Goal: Task Accomplishment & Management: Manage account settings

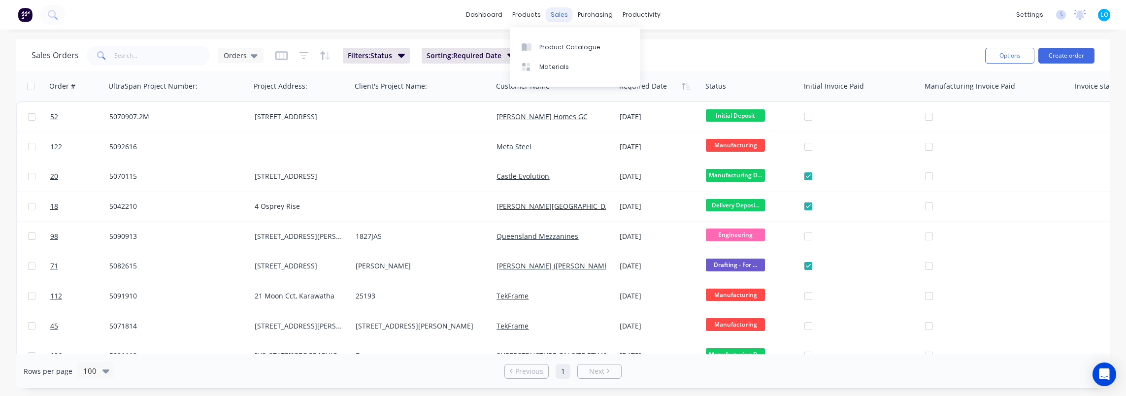
scroll to position [49, 0]
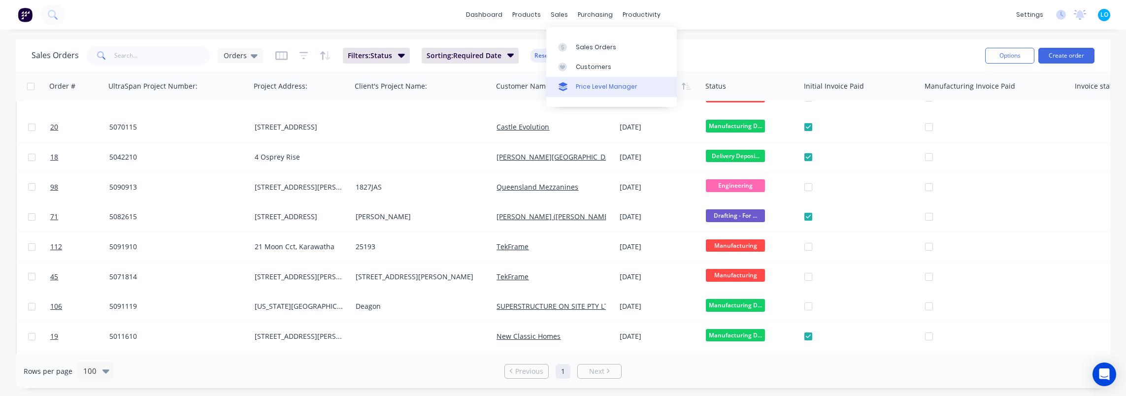
click at [589, 85] on div "Price Level Manager" at bounding box center [607, 86] width 62 height 9
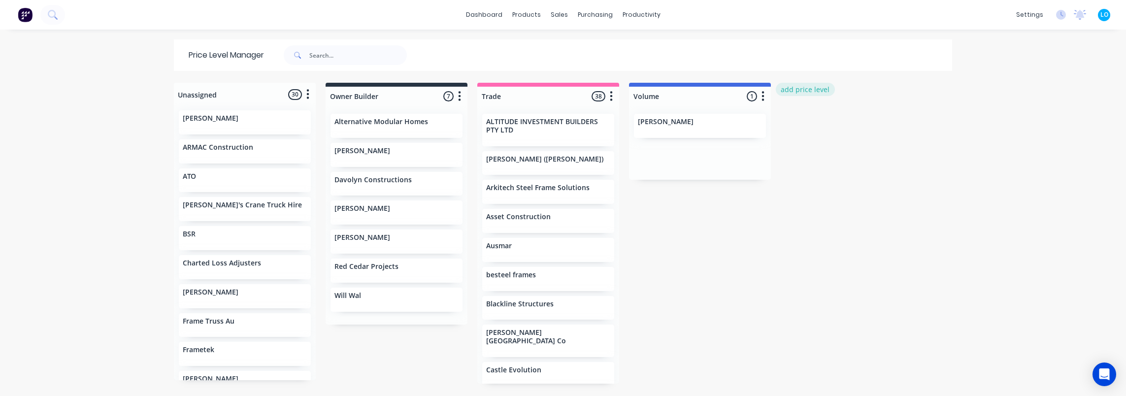
click at [816, 87] on button "add price level" at bounding box center [805, 89] width 59 height 13
type input "Trade + 5% Retention"
click at [814, 117] on button "Add" at bounding box center [812, 123] width 54 height 15
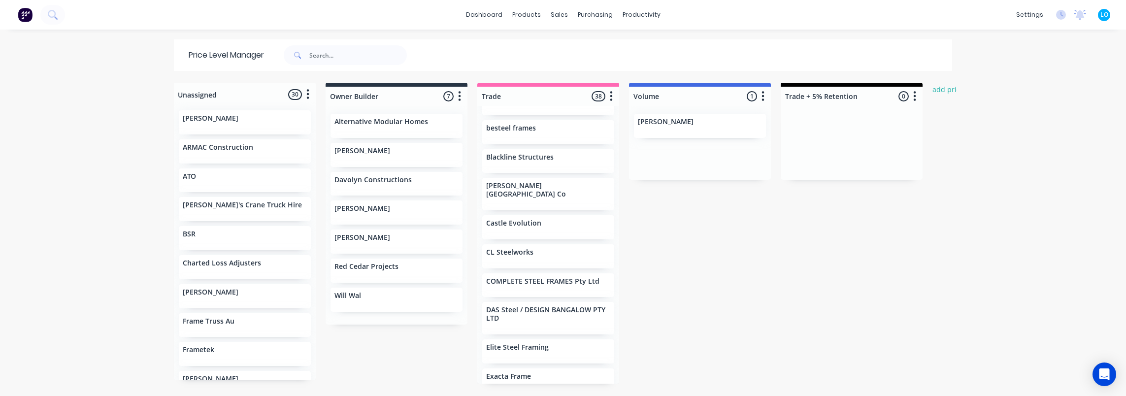
scroll to position [148, 0]
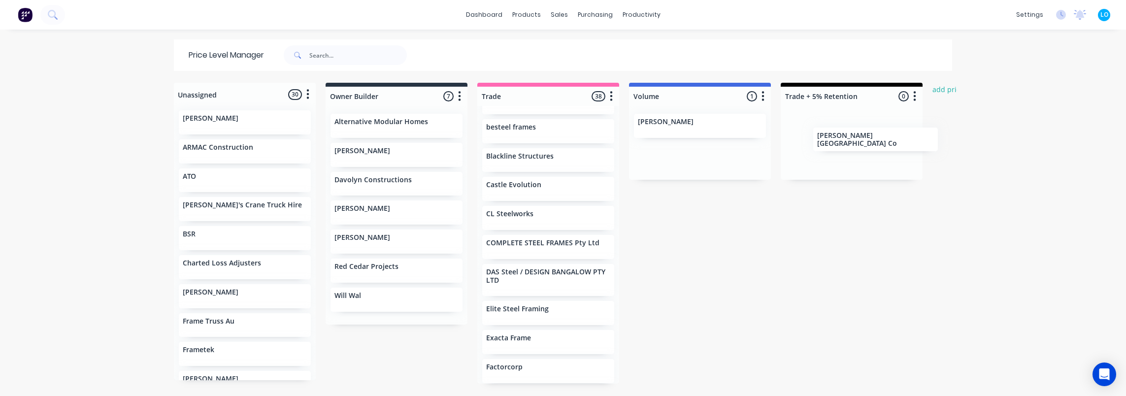
drag, startPoint x: 509, startPoint y: 194, endPoint x: 853, endPoint y: 143, distance: 347.5
click at [853, 143] on div "Unassigned 30 Move all customers Owner Builder Trade Volume Trade + 5% Retentio…" at bounding box center [563, 239] width 788 height 312
click at [1021, 181] on div "dashboard products sales purchasing productivity dashboard products Product Cat…" at bounding box center [563, 198] width 1126 height 396
click at [859, 83] on div "Trade + 5% Retention 1 Price level colour #000000 hex #000000 Save Cancel Move …" at bounding box center [851, 94] width 142 height 23
click at [862, 84] on div "Trade + 5% Retention 1 Price level colour #000000 hex #000000 Save Cancel Move …" at bounding box center [851, 94] width 142 height 23
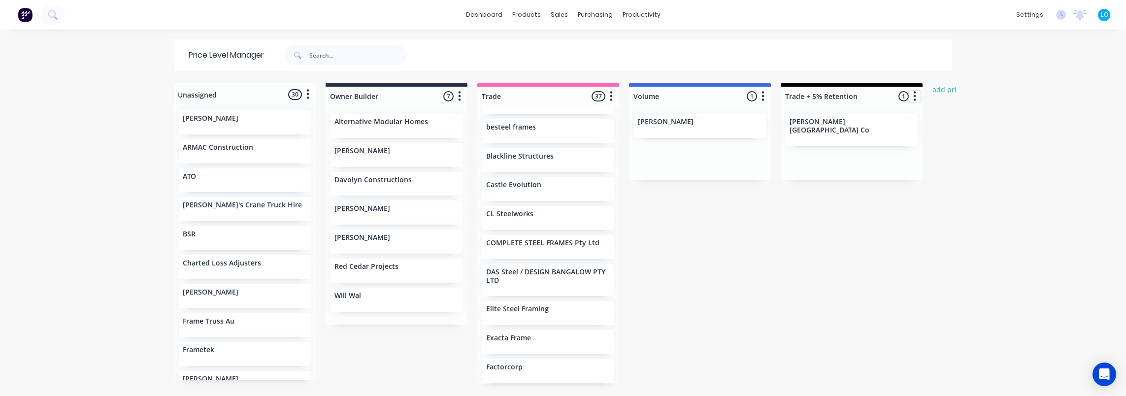
click at [913, 94] on icon "button" at bounding box center [914, 96] width 3 height 12
click at [888, 118] on button "Price level colour" at bounding box center [871, 117] width 98 height 16
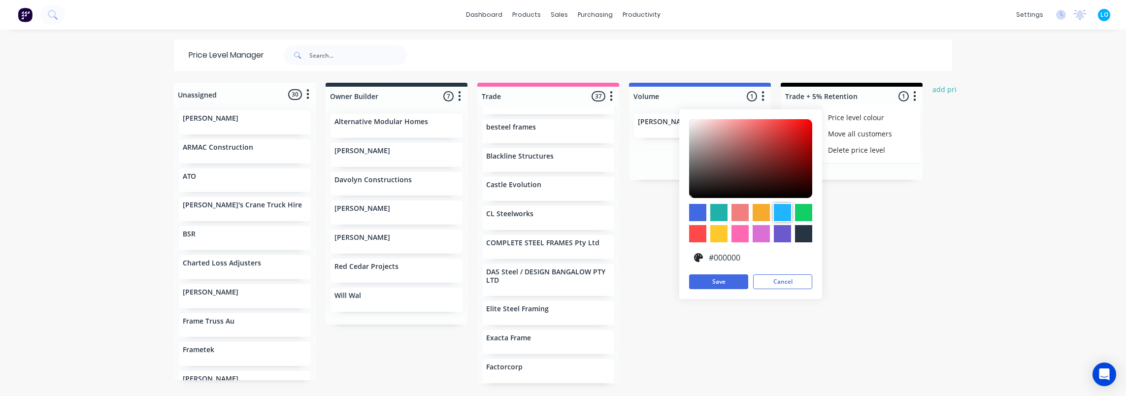
click at [781, 209] on div at bounding box center [782, 212] width 17 height 17
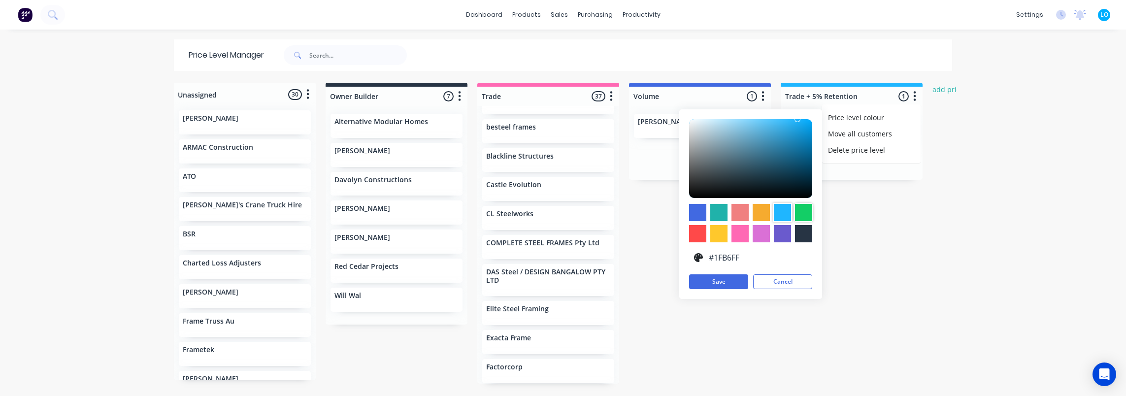
click at [804, 205] on div at bounding box center [803, 212] width 17 height 17
type input "#13CE66"
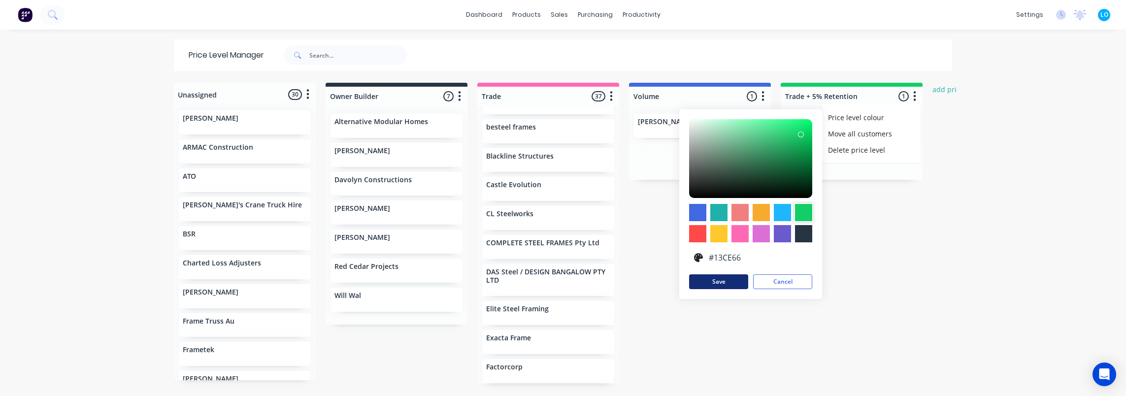
click at [728, 278] on button "Save" at bounding box center [718, 281] width 59 height 15
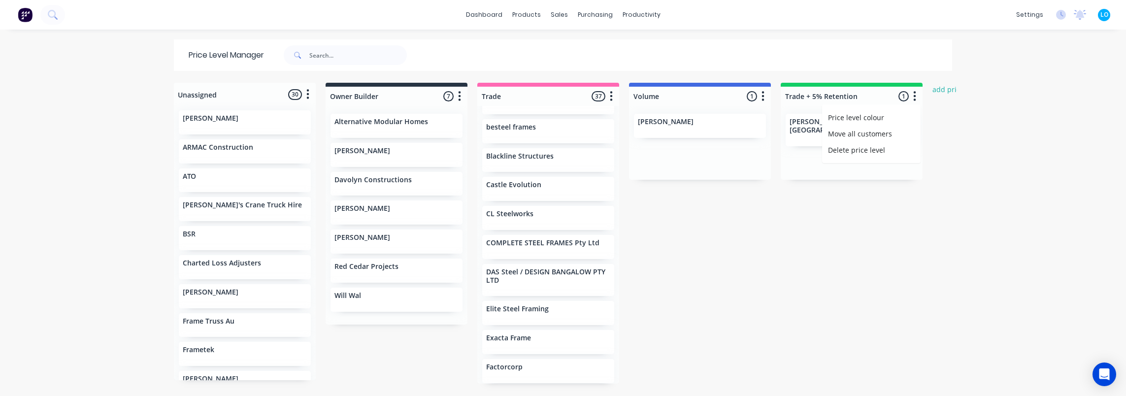
drag, startPoint x: 888, startPoint y: 251, endPoint x: 880, endPoint y: 243, distance: 11.1
click at [887, 251] on div "Unassigned 30 Move all customers Owner Builder Trade Volume Trade + 5% Retentio…" at bounding box center [563, 239] width 788 height 312
click at [950, 182] on div "Unassigned 30 Move all customers Owner Builder Trade Volume Trade + 5% Retentio…" at bounding box center [563, 239] width 788 height 312
click at [908, 98] on button "button" at bounding box center [914, 97] width 12 height 12
drag, startPoint x: 970, startPoint y: 126, endPoint x: 919, endPoint y: 128, distance: 50.3
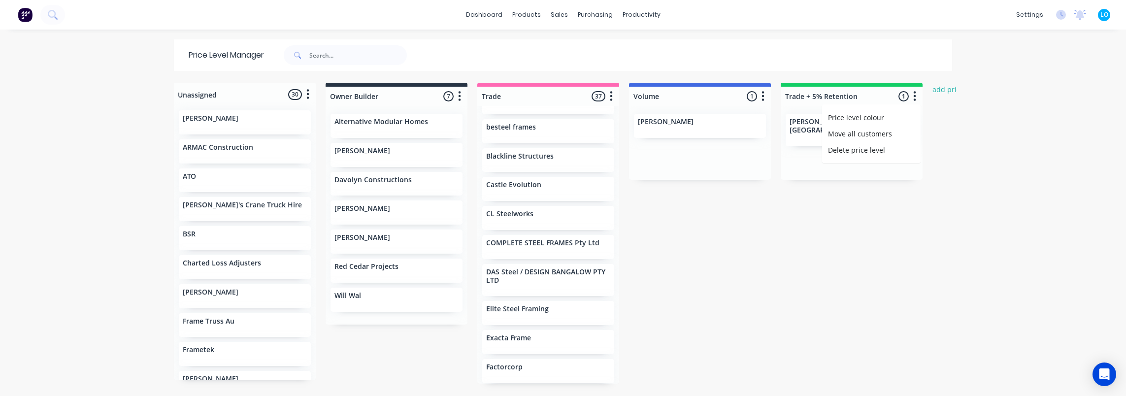
click at [965, 126] on div "dashboard products sales purchasing productivity dashboard products Product Cat…" at bounding box center [563, 198] width 1126 height 396
drag, startPoint x: 771, startPoint y: 126, endPoint x: 803, endPoint y: 125, distance: 31.5
click at [772, 126] on div "Unassigned 30 Move all customers Owner Builder Trade Volume Trade + 5% Retentio…" at bounding box center [563, 239] width 788 height 312
click at [803, 125] on p "[PERSON_NAME][GEOGRAPHIC_DATA] Co" at bounding box center [851, 126] width 124 height 17
click at [821, 261] on div "Unassigned 30 Move all customers Owner Builder Trade Volume Trade + 5% Retentio…" at bounding box center [563, 239] width 788 height 312
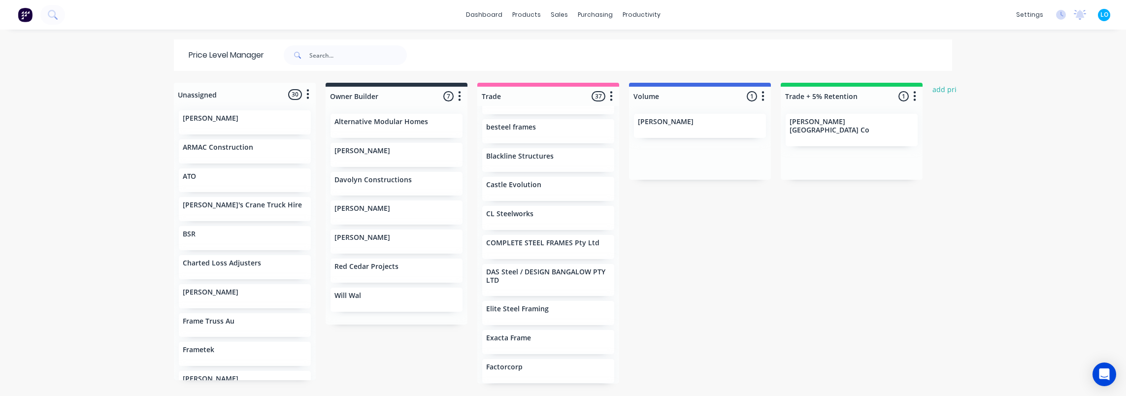
click at [847, 93] on div at bounding box center [851, 96] width 142 height 19
click at [862, 97] on input "Trade + 5% Retention" at bounding box center [833, 96] width 97 height 10
click at [874, 97] on div at bounding box center [851, 96] width 142 height 19
click at [880, 102] on div at bounding box center [851, 96] width 142 height 19
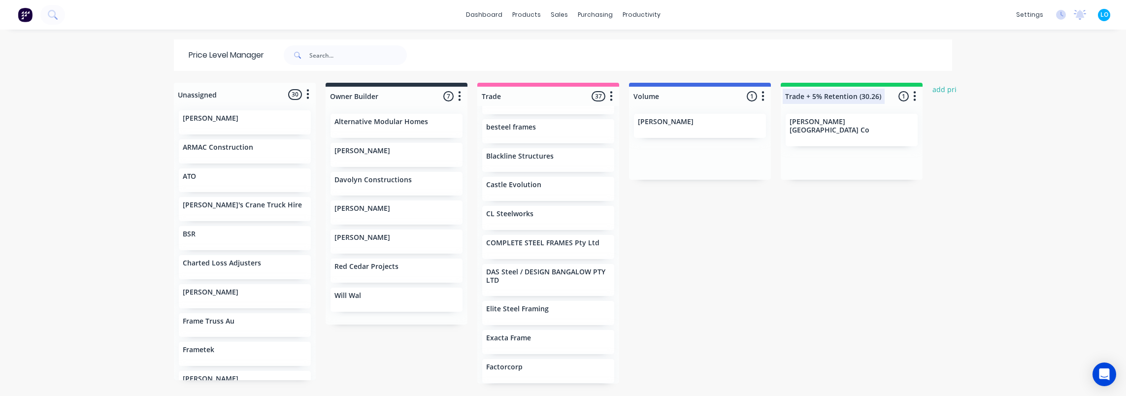
click at [866, 95] on input "Trade + 5% Retention (30.26)" at bounding box center [833, 96] width 97 height 10
click at [941, 151] on div "Unassigned 30 Move all customers Owner Builder Trade Volume Trade + 5% Retentio…" at bounding box center [563, 239] width 788 height 312
click at [832, 97] on div at bounding box center [851, 96] width 142 height 19
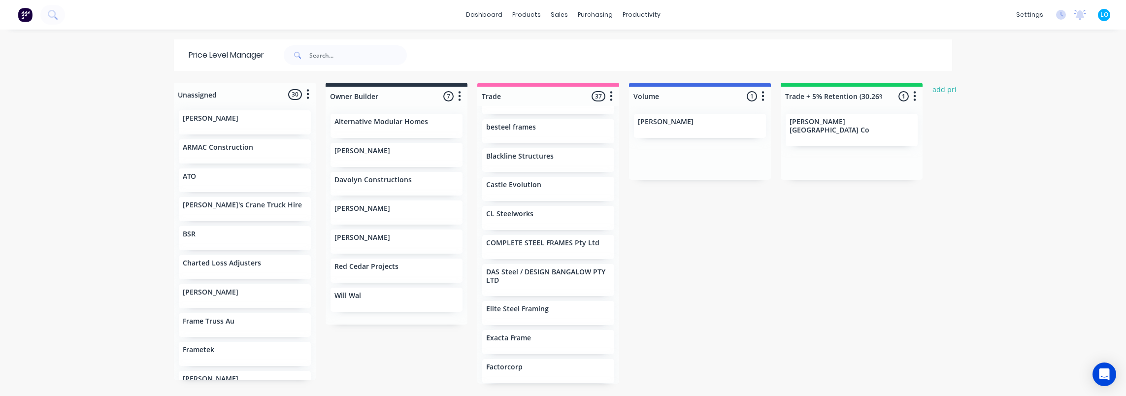
click at [1029, 188] on div "dashboard products sales purchasing productivity dashboard products Product Cat…" at bounding box center [563, 198] width 1126 height 396
click at [824, 87] on div at bounding box center [851, 96] width 142 height 19
click at [813, 92] on input "Trade + 5% Retention (30.26%)" at bounding box center [833, 96] width 97 height 10
click at [797, 96] on input "Trade + 5% Retention (30.26%)" at bounding box center [833, 96] width 97 height 10
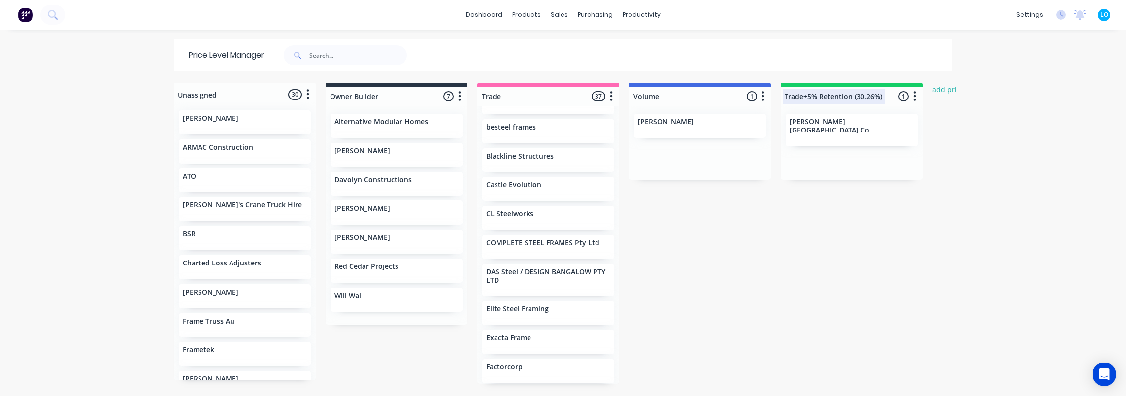
scroll to position [0, 9]
type input "Trade+5% Retention (30.26%)"
click at [890, 286] on div "Unassigned 30 Move all customers Owner Builder Trade Volume Trade+5% Retention …" at bounding box center [563, 239] width 788 height 312
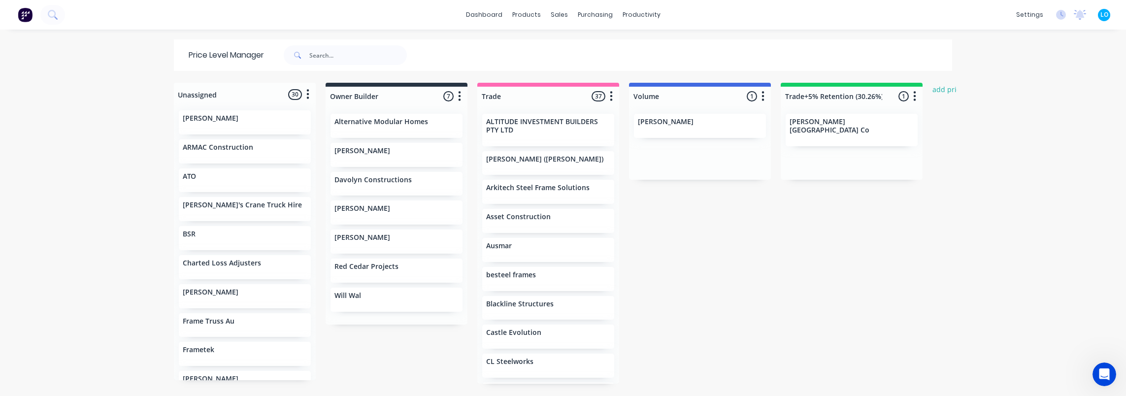
scroll to position [148, 0]
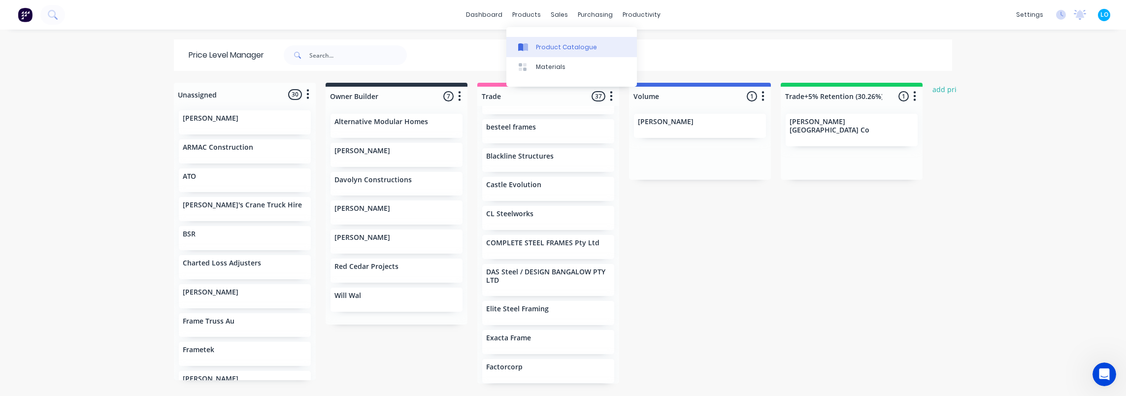
click at [539, 53] on link "Product Catalogue" at bounding box center [571, 47] width 130 height 20
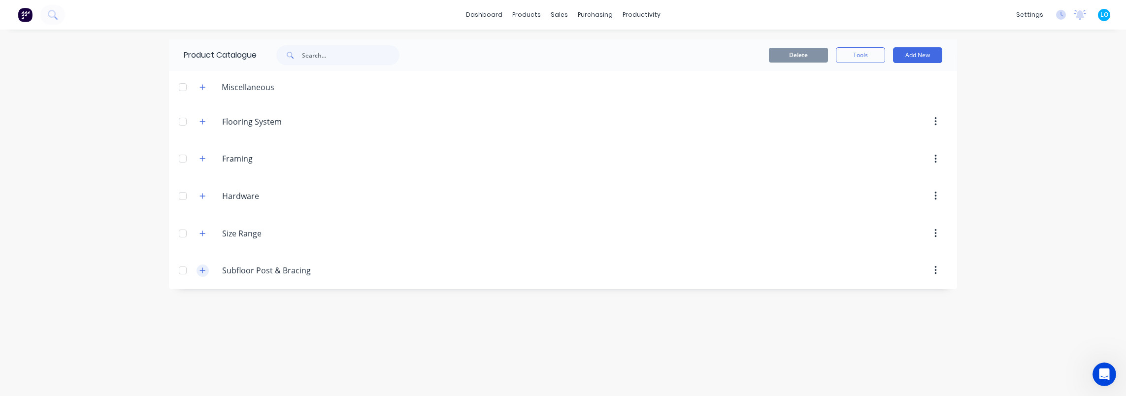
click at [199, 268] on icon "button" at bounding box center [202, 270] width 6 height 7
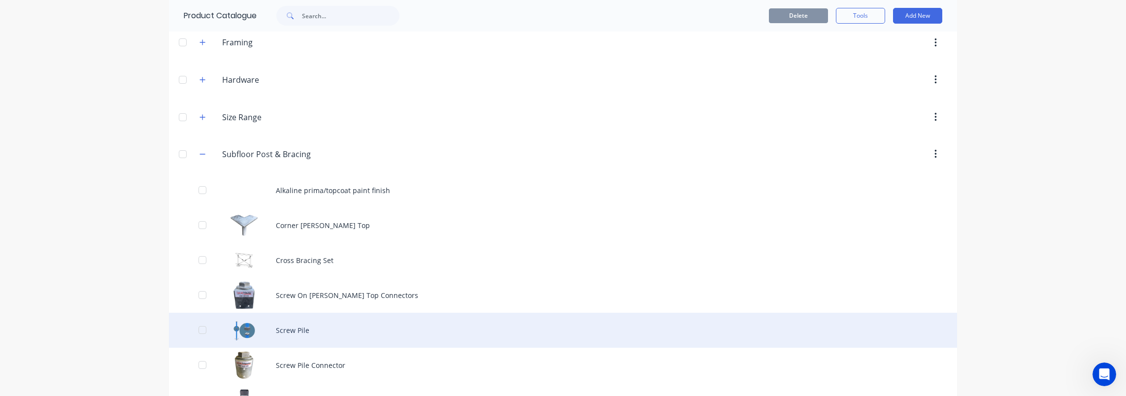
scroll to position [197, 0]
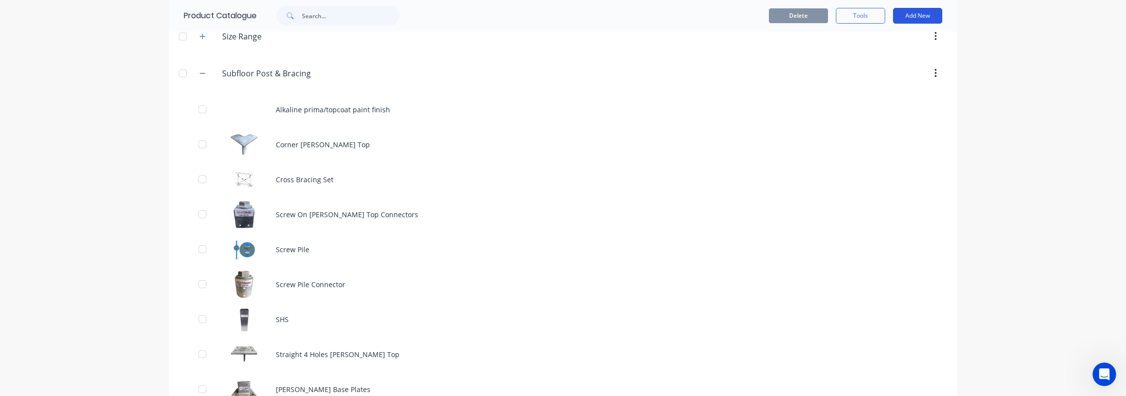
click at [910, 19] on button "Add New" at bounding box center [917, 16] width 49 height 16
click at [887, 59] on div "Product" at bounding box center [895, 61] width 76 height 14
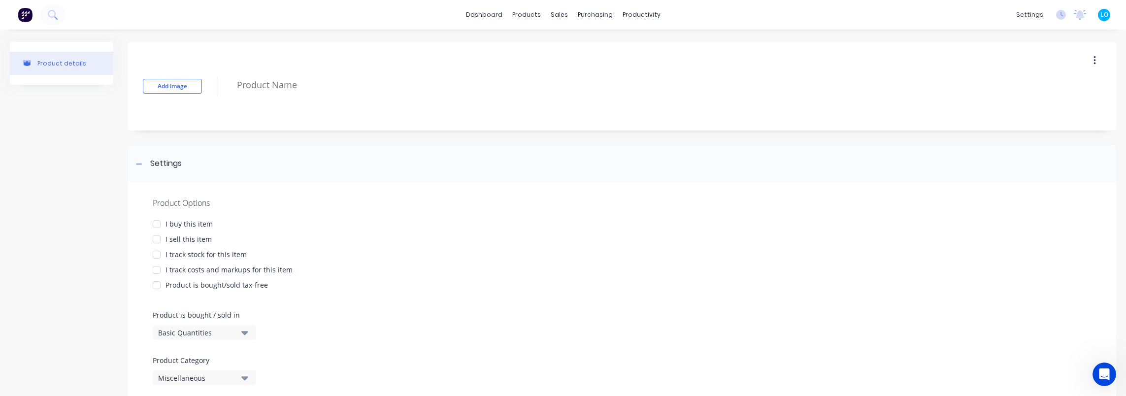
drag, startPoint x: 184, startPoint y: 221, endPoint x: 183, endPoint y: 238, distance: 17.3
click at [184, 222] on div "I buy this item" at bounding box center [188, 224] width 47 height 10
click at [183, 238] on div "I sell this item" at bounding box center [188, 239] width 46 height 10
click at [202, 270] on div "I track costs and markups for this item" at bounding box center [228, 269] width 127 height 10
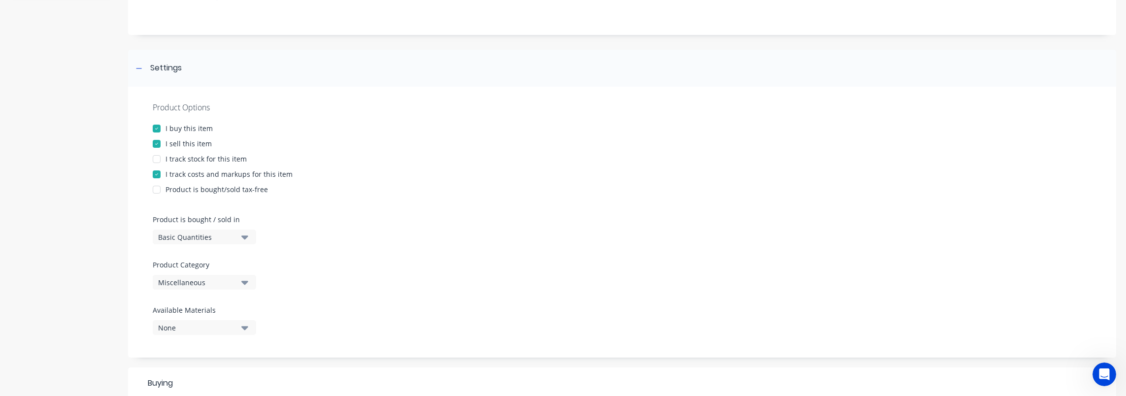
scroll to position [98, 0]
click at [203, 279] on div "Miscellaneous" at bounding box center [197, 279] width 79 height 10
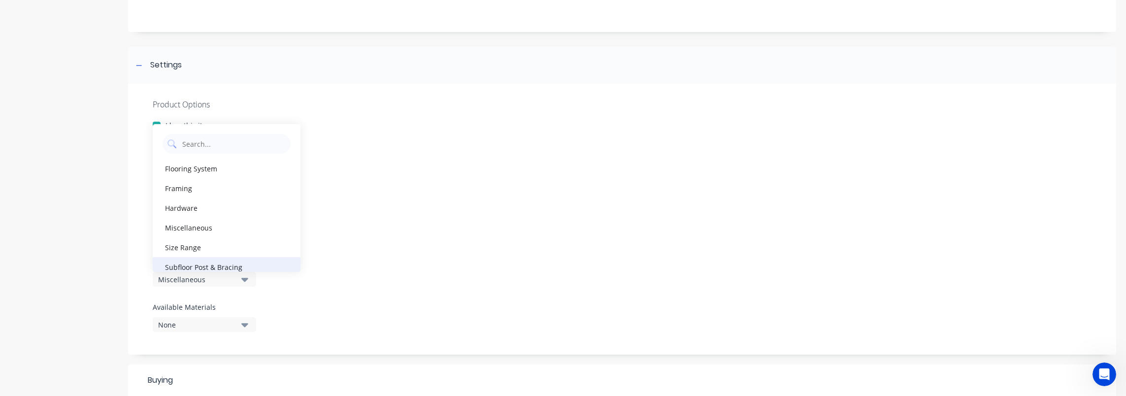
click at [220, 269] on div "Subfloor Post & Bracing" at bounding box center [227, 267] width 148 height 20
type textarea "x"
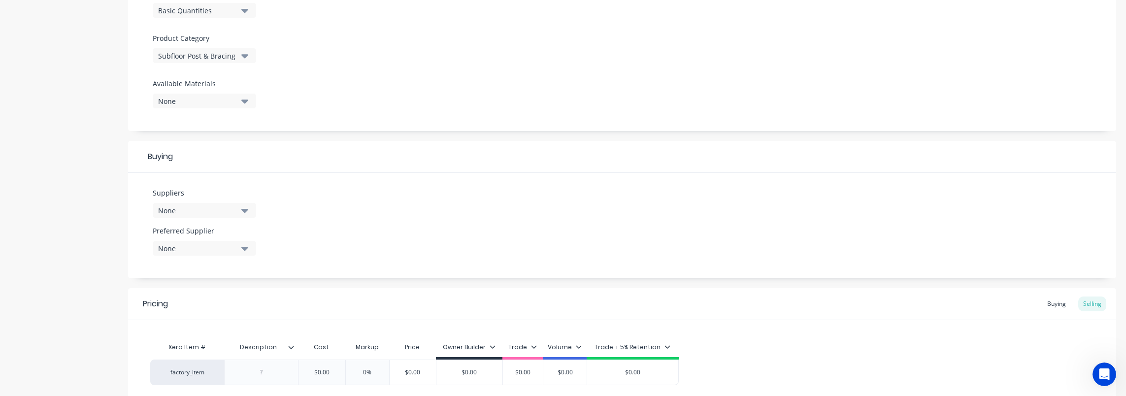
scroll to position [345, 0]
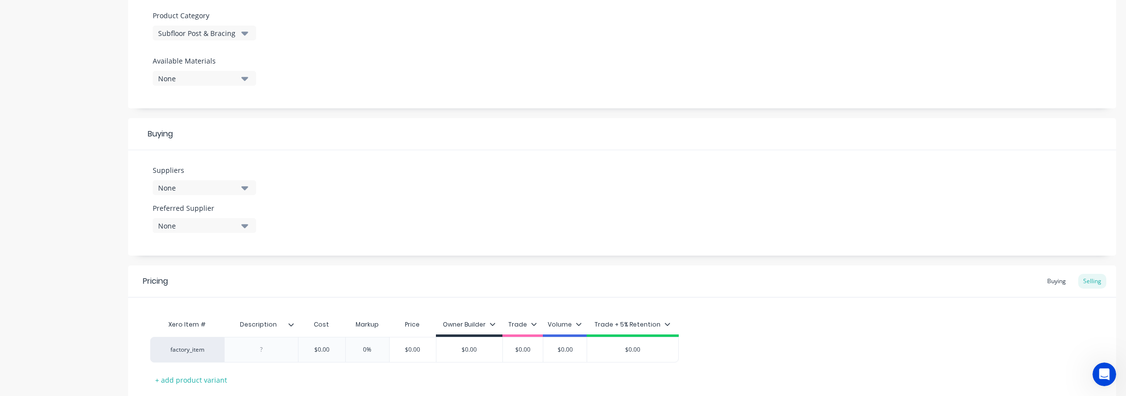
click at [198, 187] on div "None" at bounding box center [197, 188] width 79 height 10
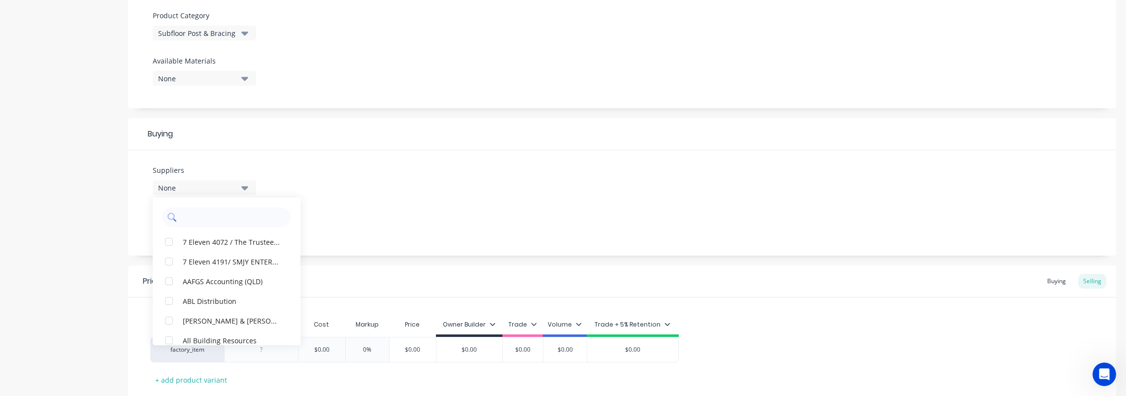
click at [211, 226] on input "text" at bounding box center [233, 217] width 104 height 20
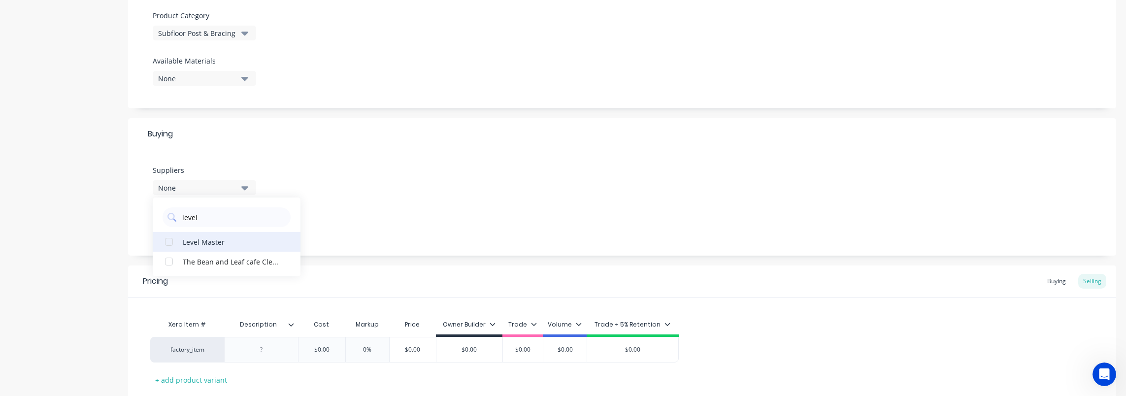
type input "level"
click at [227, 245] on div "Level Master" at bounding box center [232, 241] width 98 height 10
click at [411, 204] on div "Suppliers 1 suppliers selected level Level Master The Bean and Leaf cafe Clevel…" at bounding box center [622, 202] width 988 height 105
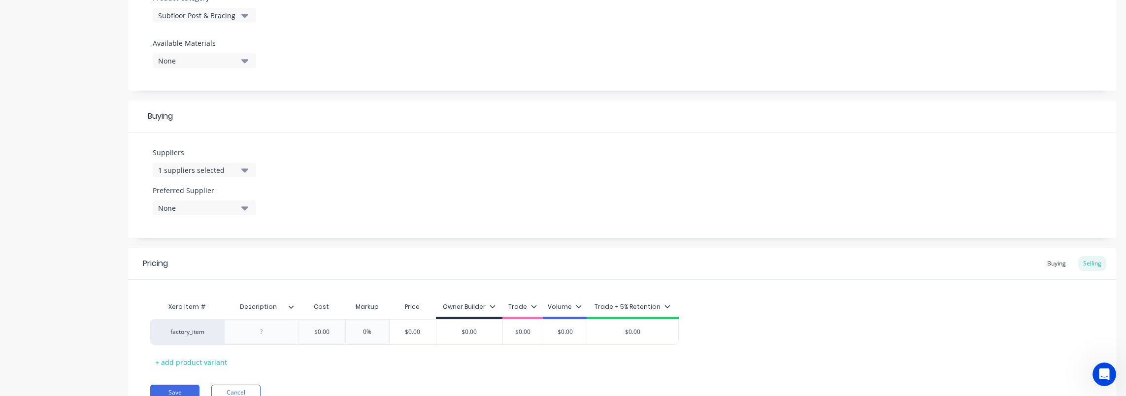
scroll to position [408, 0]
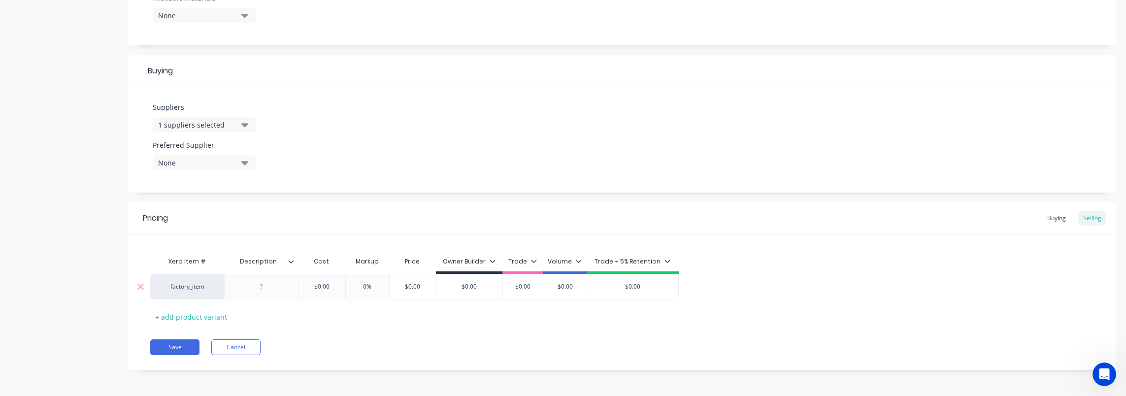
click at [263, 291] on div at bounding box center [261, 286] width 49 height 13
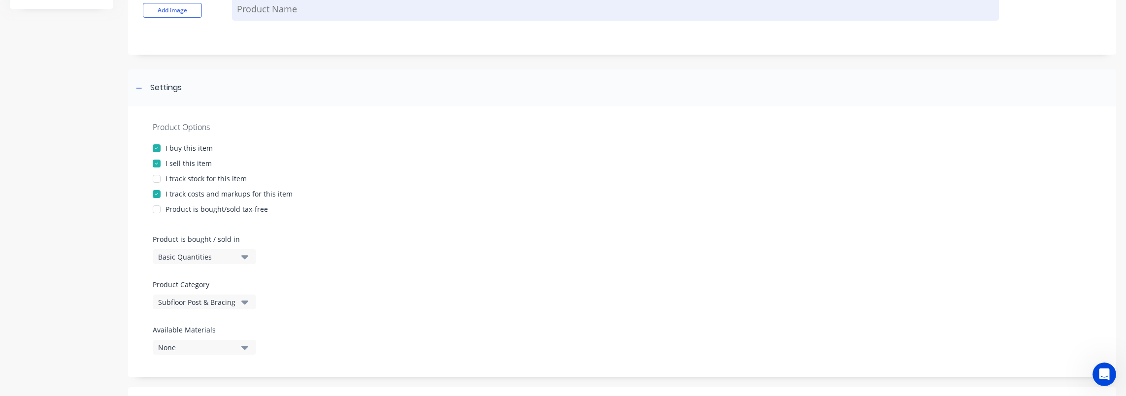
scroll to position [0, 0]
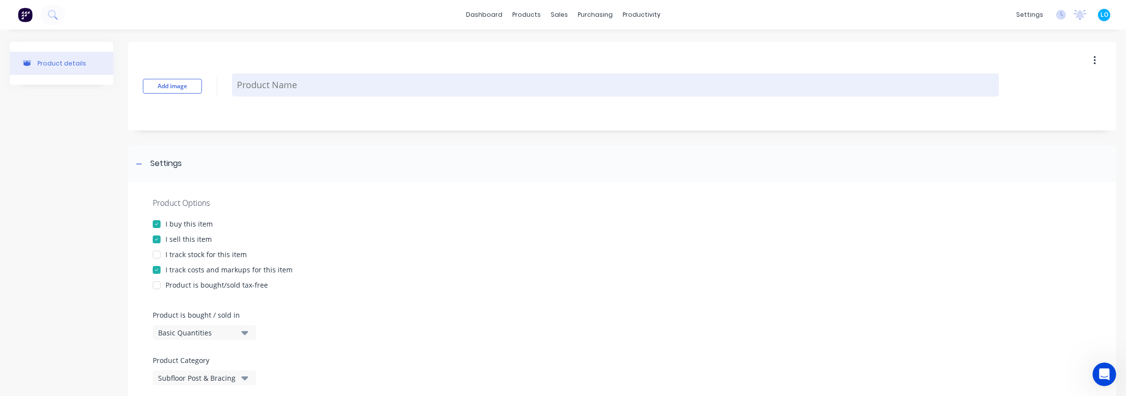
click at [285, 81] on textarea at bounding box center [615, 84] width 767 height 23
type textarea "x"
type textarea "A"
type textarea "x"
type textarea "An"
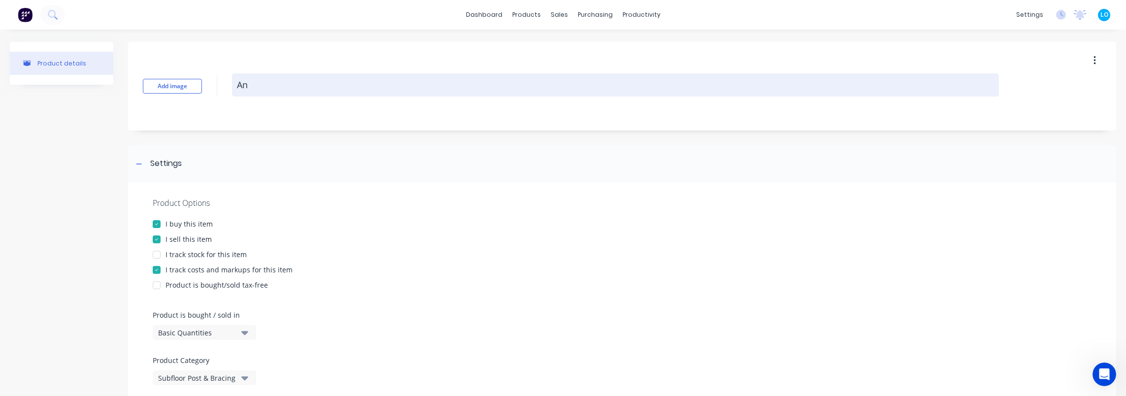
type textarea "x"
type textarea "Any"
type textarea "x"
type textarea "An"
type textarea "x"
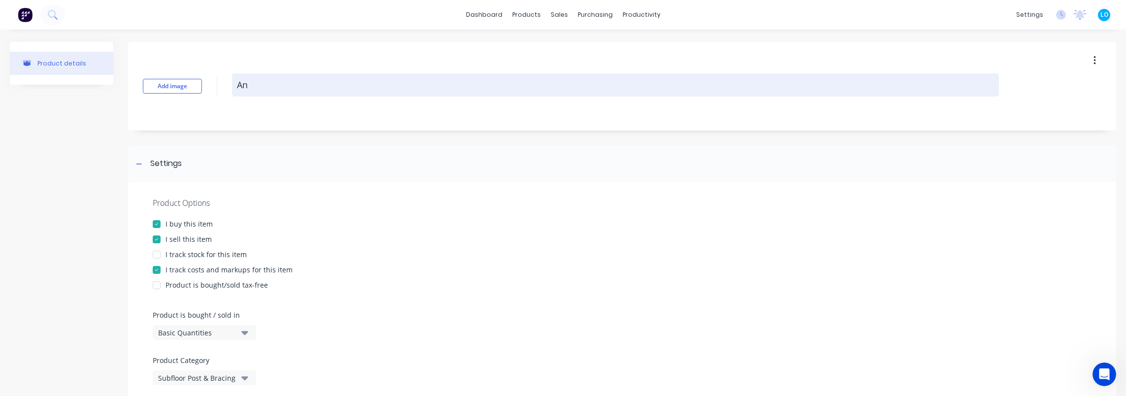
type textarea "Ant"
type textarea "x"
type textarea "Ant"
type textarea "x"
type textarea "Ant C"
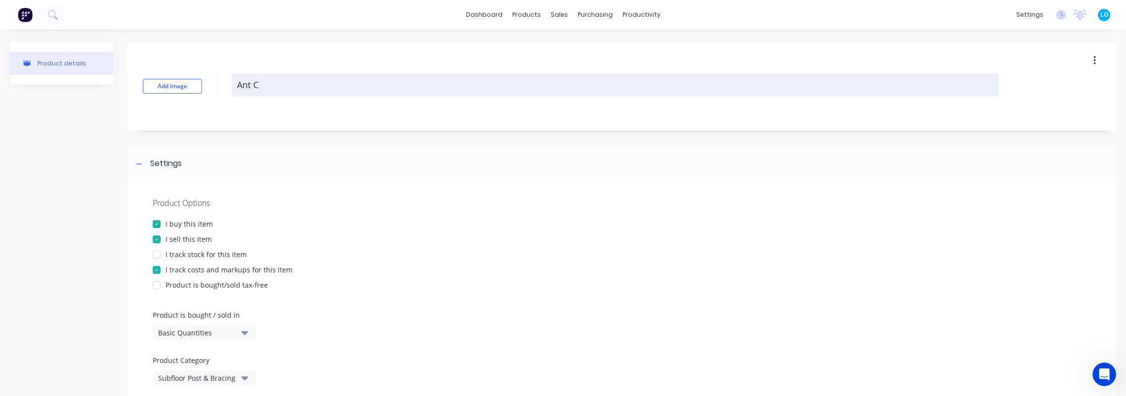
type textarea "x"
type textarea "Ant Ca"
type textarea "x"
type textarea "Ant CaP"
type textarea "x"
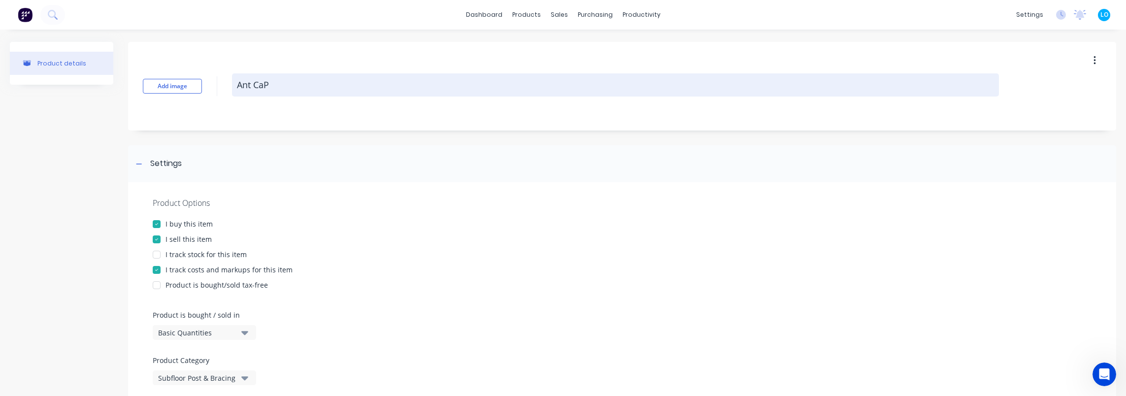
type textarea "Ant Ca"
type textarea "x"
type textarea "Ant Cap"
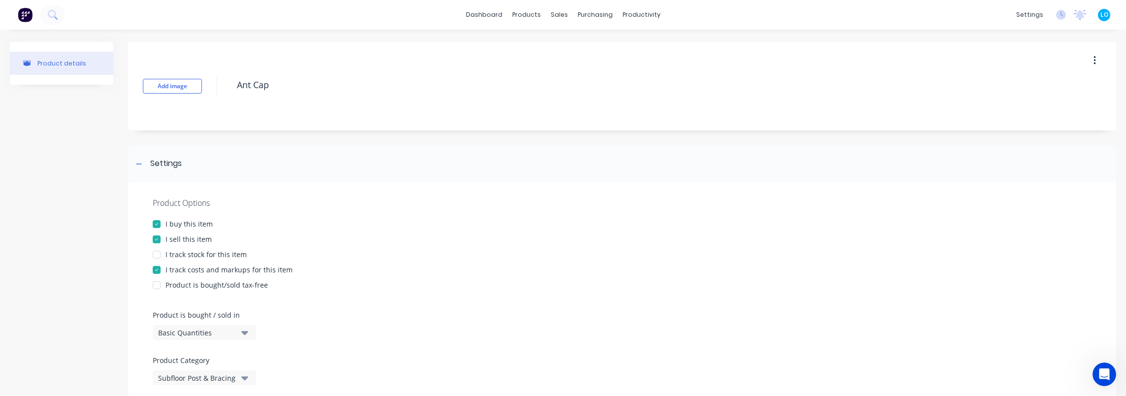
type textarea "x"
type textarea "Ant Cap"
type textarea "x"
type textarea "Ant Cap ("
type textarea "x"
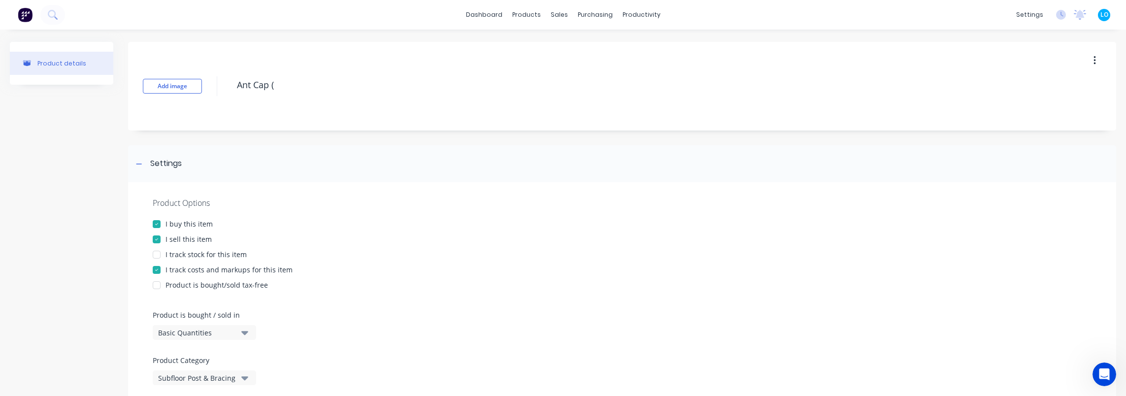
type textarea "Ant Cap (f"
type textarea "x"
type textarea "Ant Cap (for"
type textarea "x"
type textarea "Ant Cap (for"
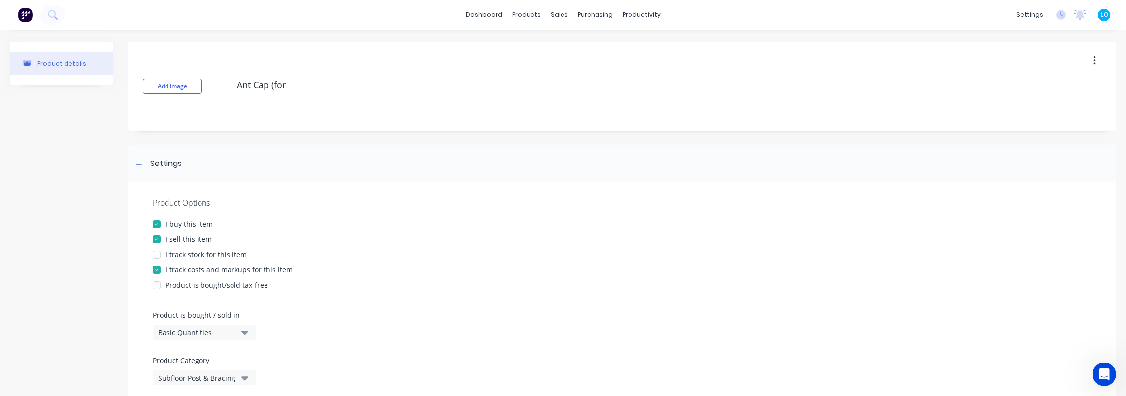
type textarea "x"
type textarea "Ant Cap (for a"
type textarea "x"
type textarea "Ant Cap (for ad"
type textarea "x"
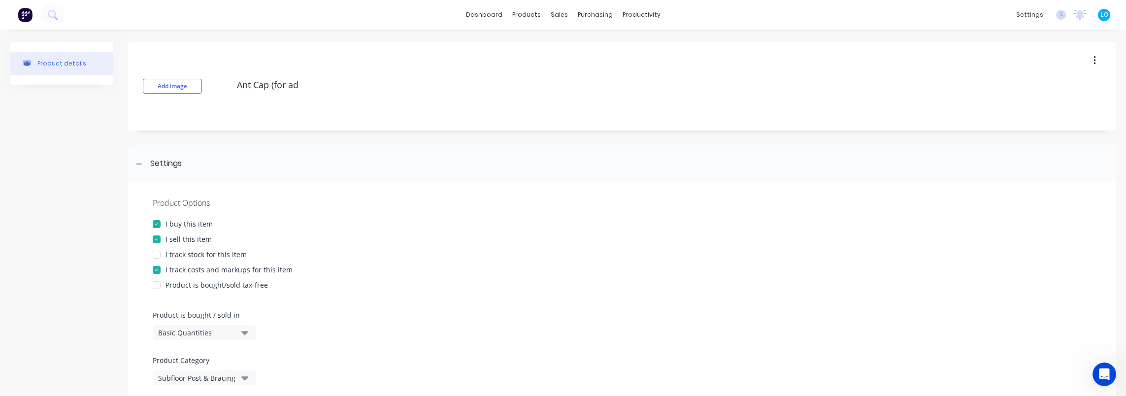
type textarea "Ant Cap (for adj"
type textarea "x"
type textarea "Ant Cap (for adju"
type textarea "x"
type textarea "Ant Cap (for adjus"
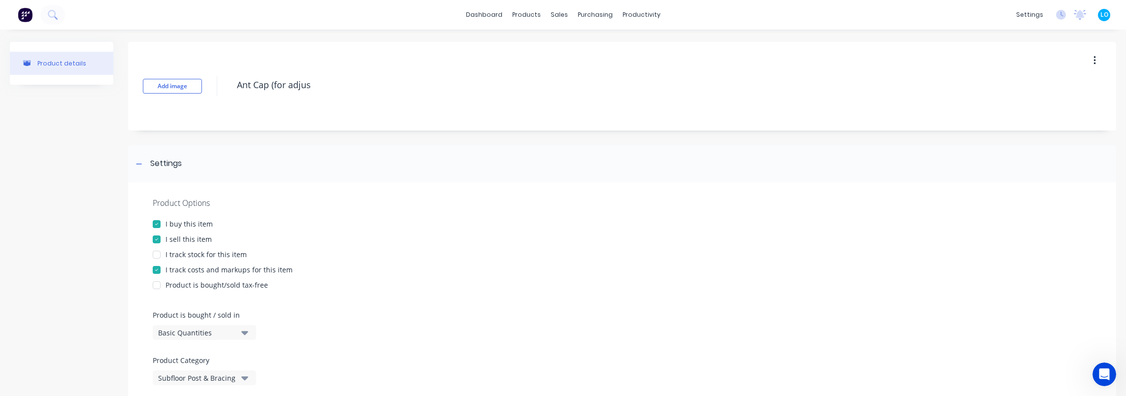
type textarea "x"
type textarea "Ant Cap (for adjust"
type textarea "x"
type textarea "Ant Cap (for adjusta"
type textarea "x"
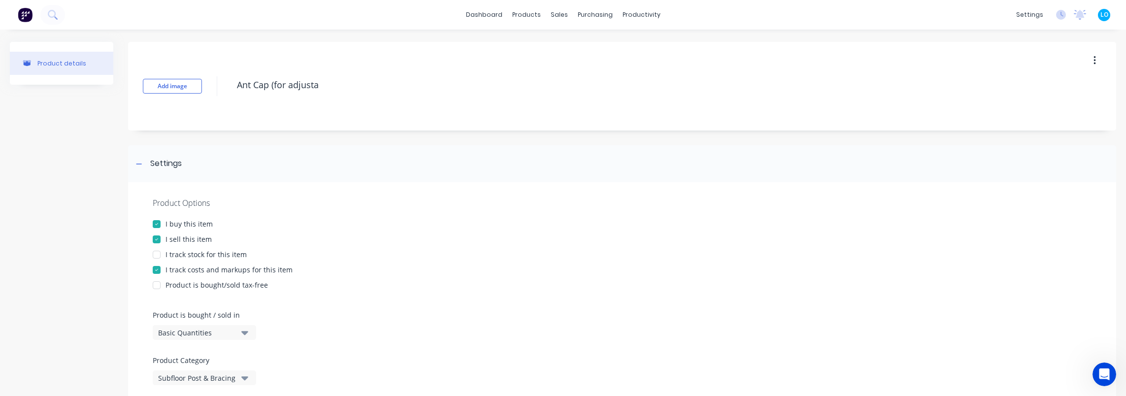
type textarea "Ant Cap (for adjustab"
type textarea "x"
type textarea "Ant Cap (for adjustabl"
type textarea "x"
type textarea "Ant Cap (for adjustable"
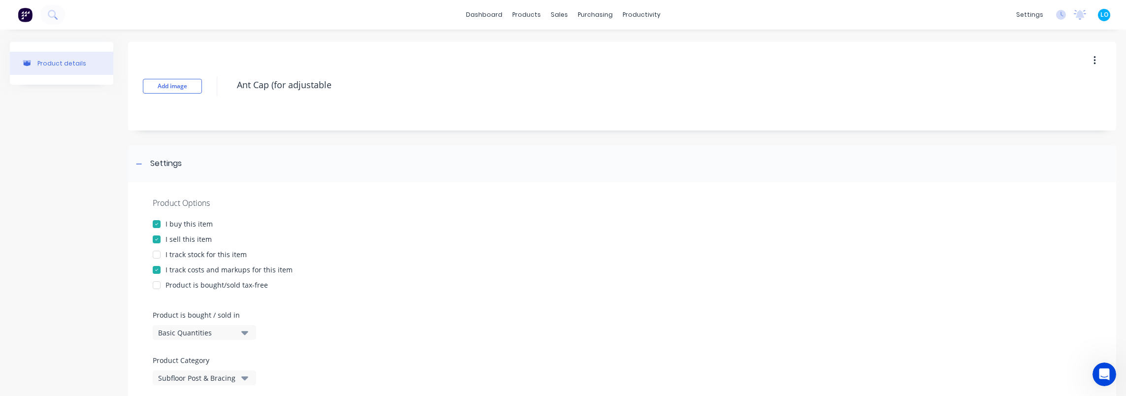
type textarea "x"
type textarea "Ant Cap (for adjustabl"
type textarea "x"
type textarea "Ant Cap (for adjustab"
type textarea "x"
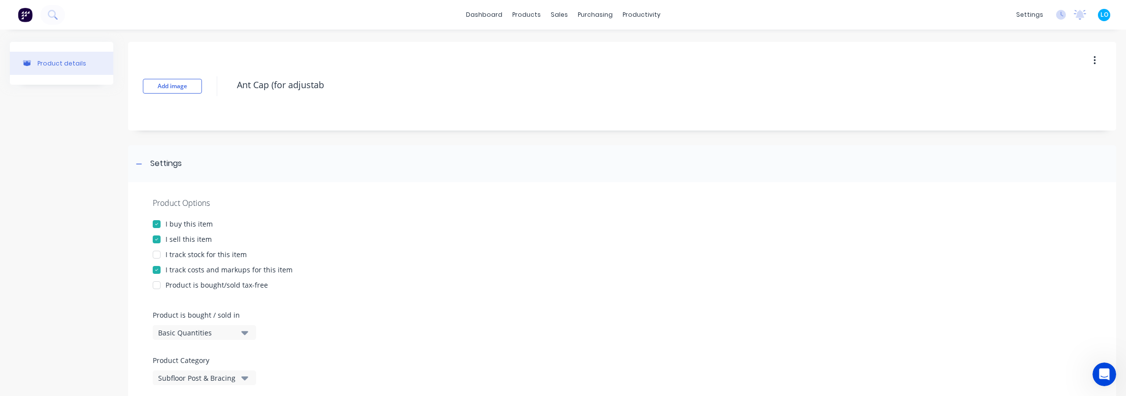
type textarea "Ant Cap (for adjusta"
type textarea "x"
type textarea "Ant Cap (for adjust"
type textarea "x"
type textarea "Ant Cap (for adjus"
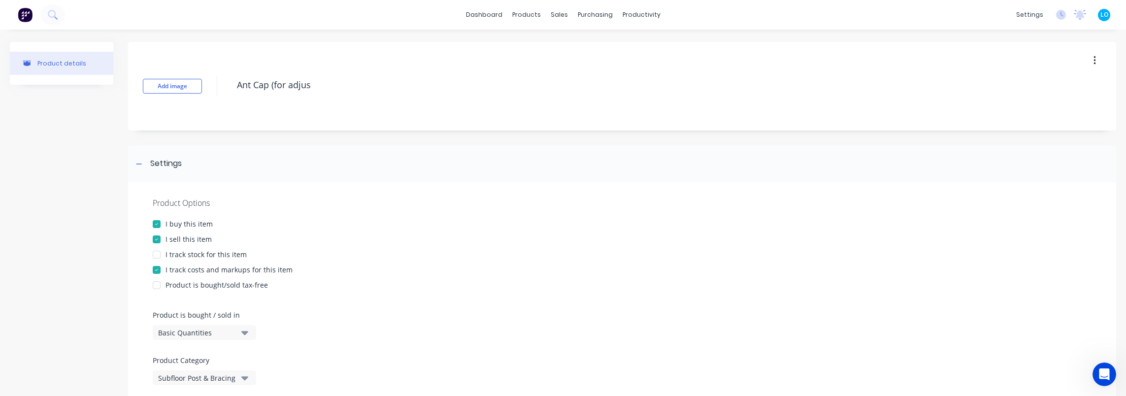
type textarea "x"
type textarea "Ant Cap (for adju"
type textarea "x"
type textarea "Ant Cap (for adj"
type textarea "x"
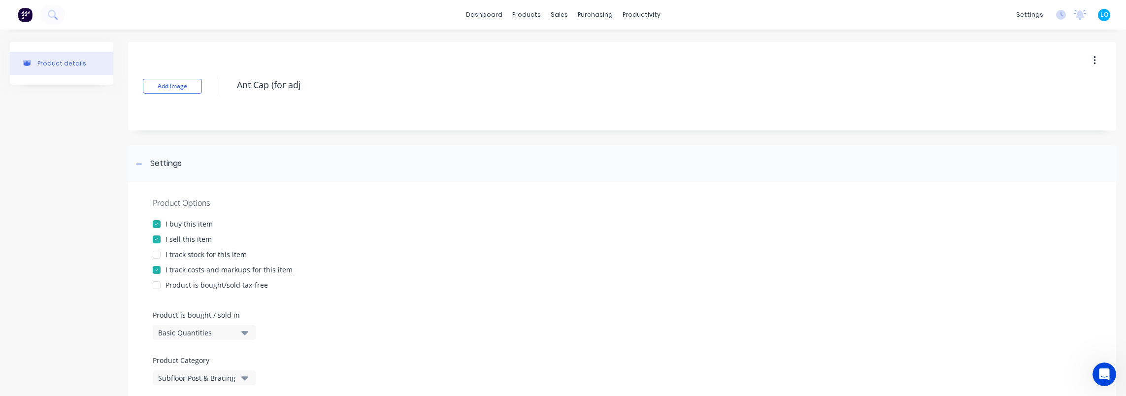
type textarea "Ant Cap (for ad"
type textarea "x"
type textarea "Ant Cap (for a"
type textarea "x"
type textarea "Ant Cap (for"
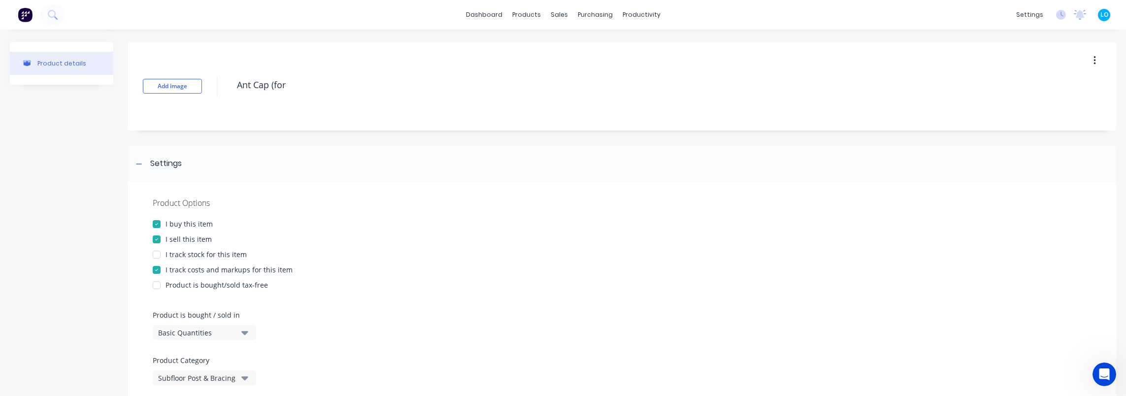
type textarea "x"
type textarea "Ant Cap (for"
type textarea "x"
type textarea "Ant Cap (fo"
type textarea "x"
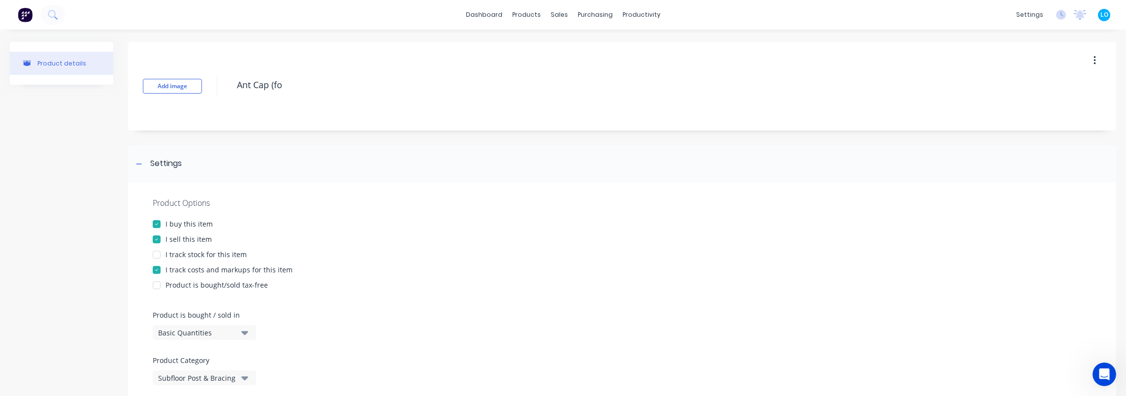
type textarea "Ant Cap (f"
type textarea "x"
type textarea "Ant Cap ("
type textarea "x"
type textarea "Ant Cap"
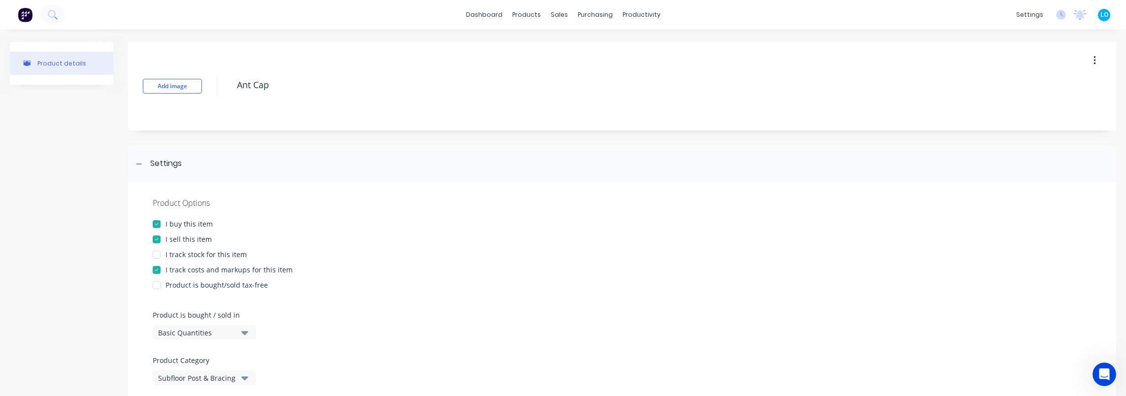
type textarea "x"
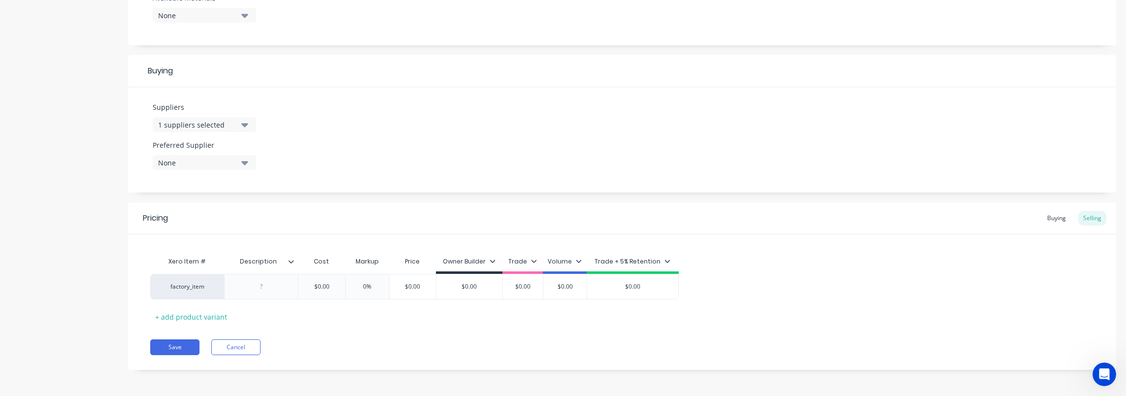
scroll to position [408, 0]
type textarea "Ant Cap"
type textarea "x"
type textarea "Ant Cap"
click at [275, 290] on div at bounding box center [261, 286] width 49 height 13
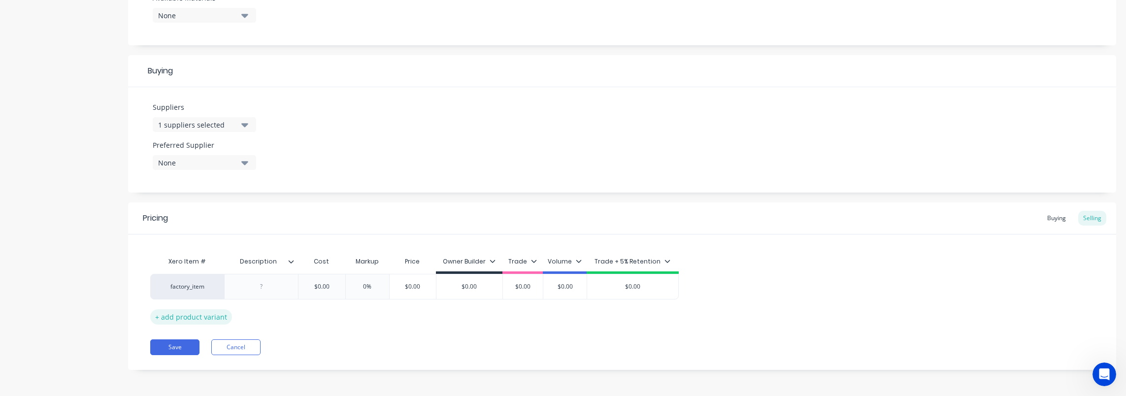
click at [186, 320] on div "+ add product variant" at bounding box center [191, 316] width 82 height 15
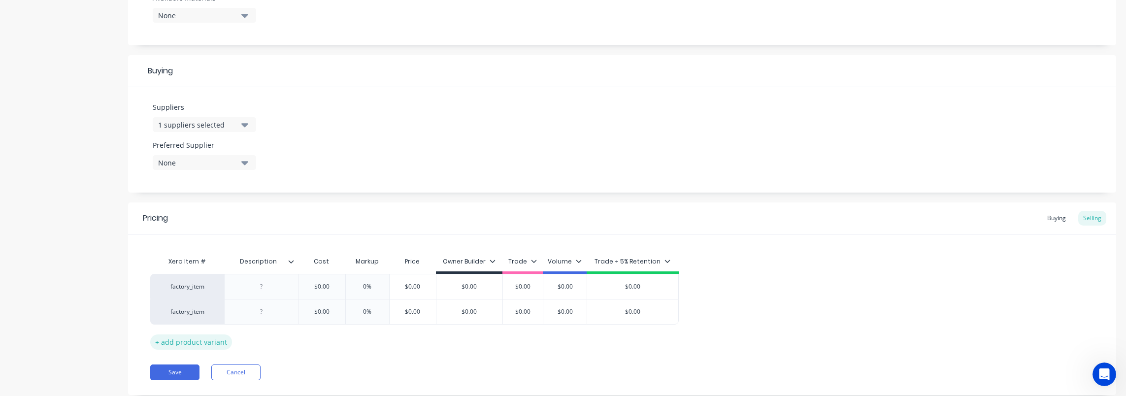
click at [190, 340] on div "+ add product variant" at bounding box center [191, 341] width 82 height 15
type textarea "x"
drag, startPoint x: 296, startPoint y: 285, endPoint x: 286, endPoint y: 288, distance: 10.8
click at [297, 285] on input "text" at bounding box center [321, 286] width 49 height 9
type input "$0.00"
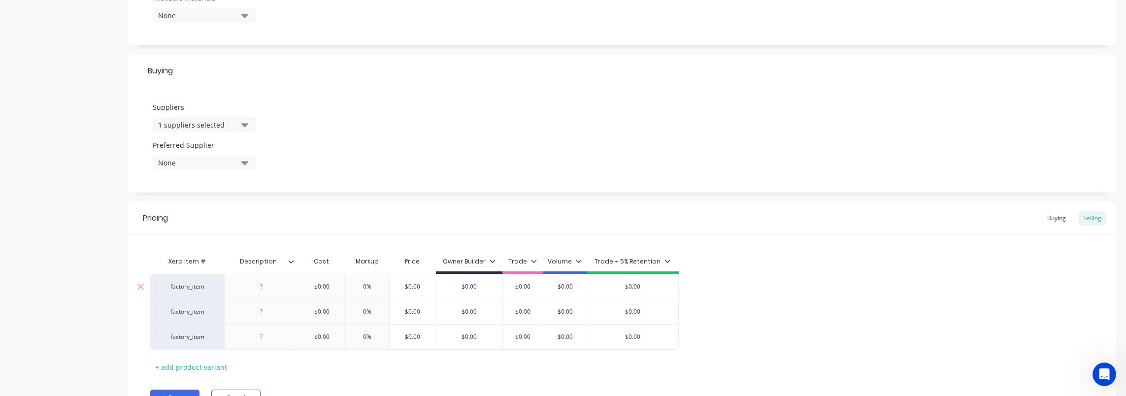
type textarea "x"
click at [275, 288] on div at bounding box center [261, 286] width 49 height 13
paste div
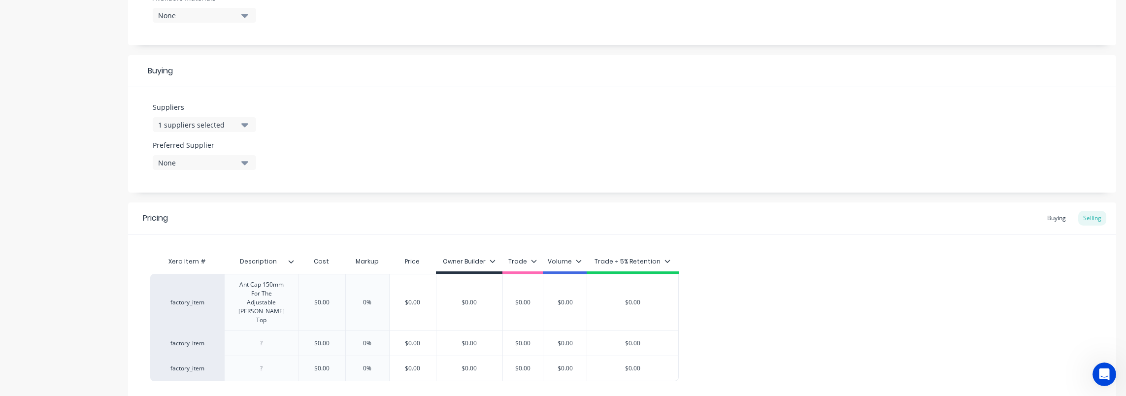
click at [326, 201] on div "Add image Ant Cap Settings Product Options I buy this item I sell this item I t…" at bounding box center [622, 50] width 988 height 832
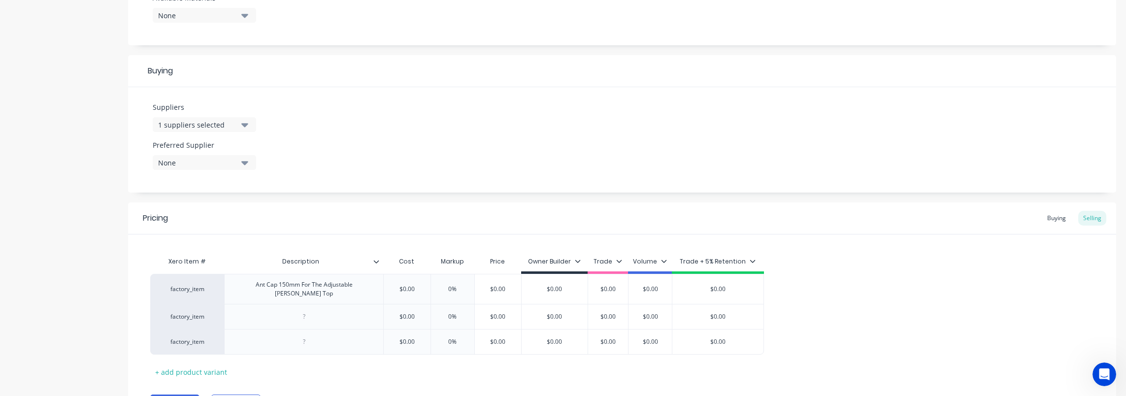
click at [376, 263] on icon at bounding box center [376, 262] width 6 height 6
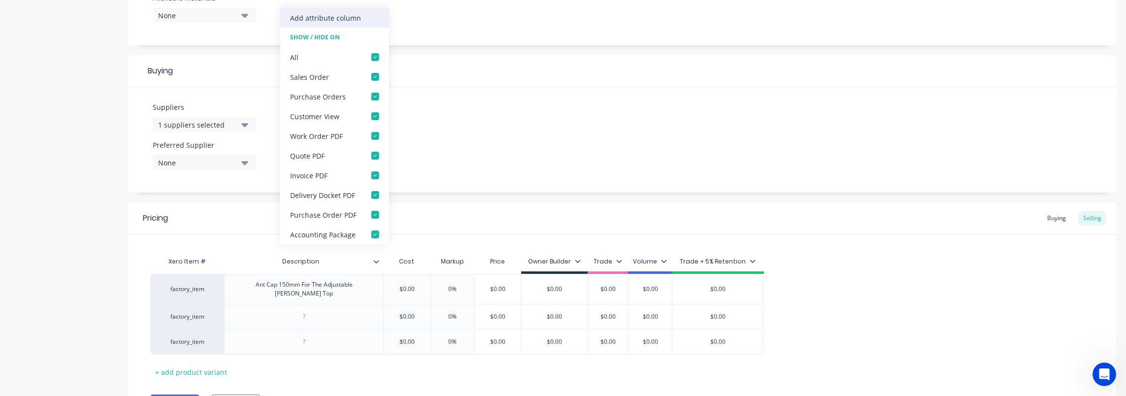
click at [327, 14] on div "Add attribute column" at bounding box center [325, 18] width 71 height 10
type textarea "x"
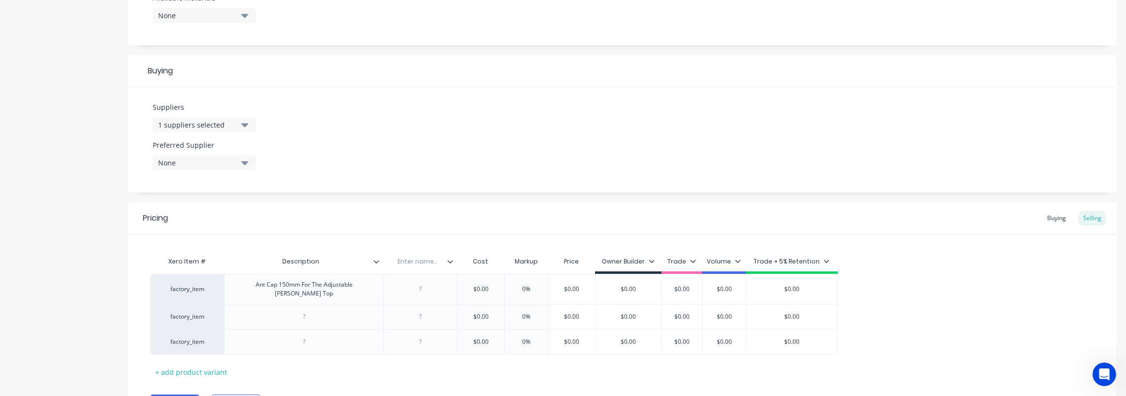
click at [417, 260] on input "text" at bounding box center [417, 261] width 68 height 9
type input "Code"
type textarea "x"
click at [412, 186] on div "Suppliers 1 suppliers selected level Preferred Supplier None" at bounding box center [622, 139] width 988 height 105
click at [425, 291] on div at bounding box center [420, 289] width 49 height 13
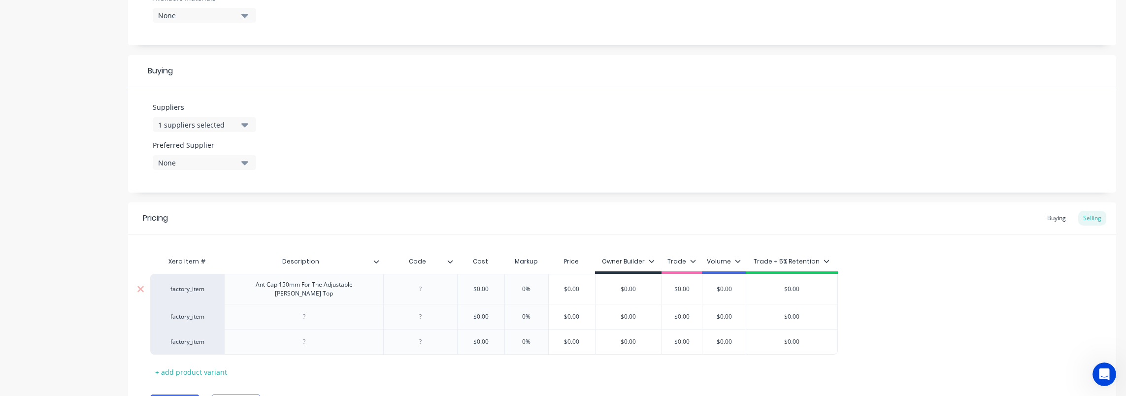
paste div
click at [307, 329] on div at bounding box center [303, 342] width 159 height 26
type textarea "x"
click at [308, 314] on div at bounding box center [303, 316] width 49 height 13
paste div
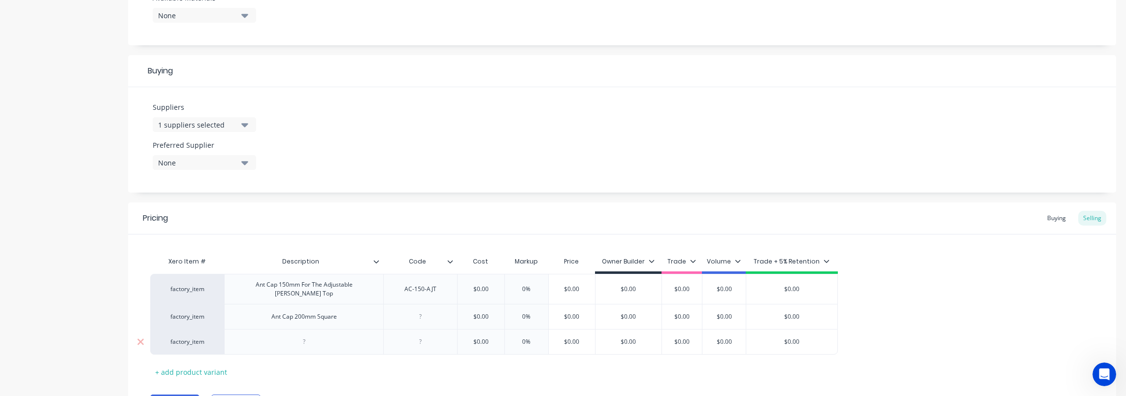
type textarea "x"
click at [293, 337] on div at bounding box center [303, 341] width 49 height 13
paste div
click at [422, 315] on div at bounding box center [420, 316] width 49 height 13
type textarea "x"
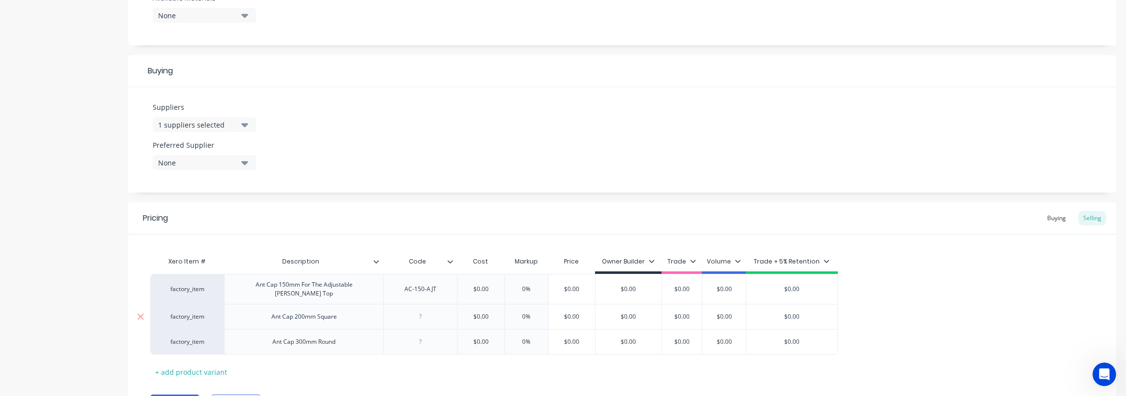
paste div
click at [410, 335] on div at bounding box center [420, 341] width 49 height 13
type textarea "x"
paste div
click at [474, 285] on input "$0.00" at bounding box center [480, 289] width 49 height 9
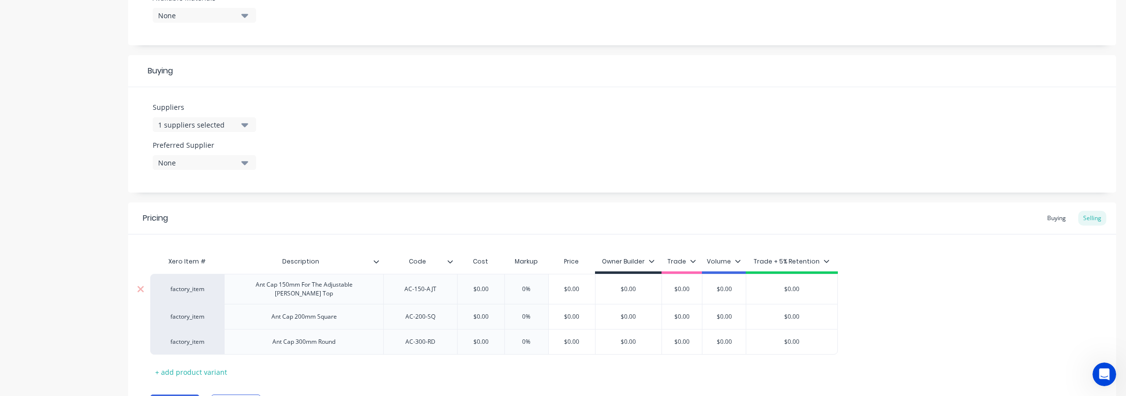
click at [474, 285] on input "$0.00" at bounding box center [480, 289] width 49 height 9
click at [477, 285] on input "$0.00" at bounding box center [480, 289] width 49 height 9
type textarea "x"
type input "$15"
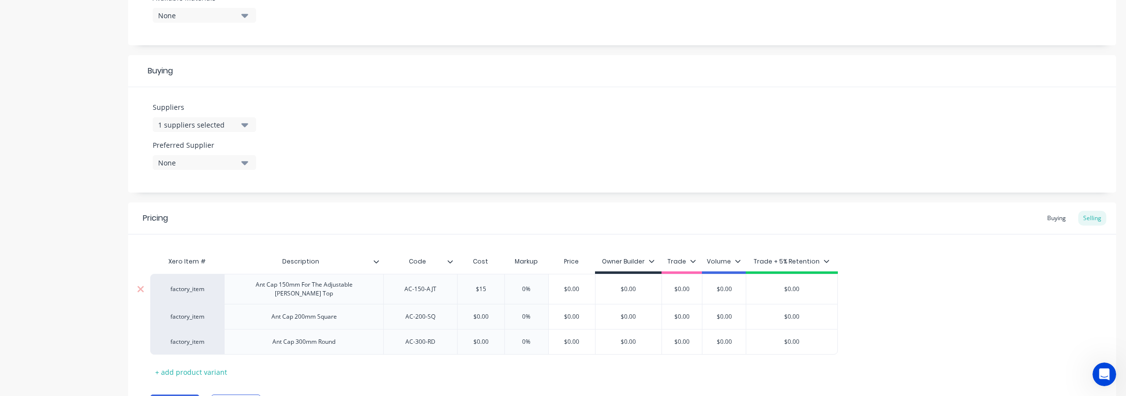
type textarea "x"
type input "$15.45"
type textarea "x"
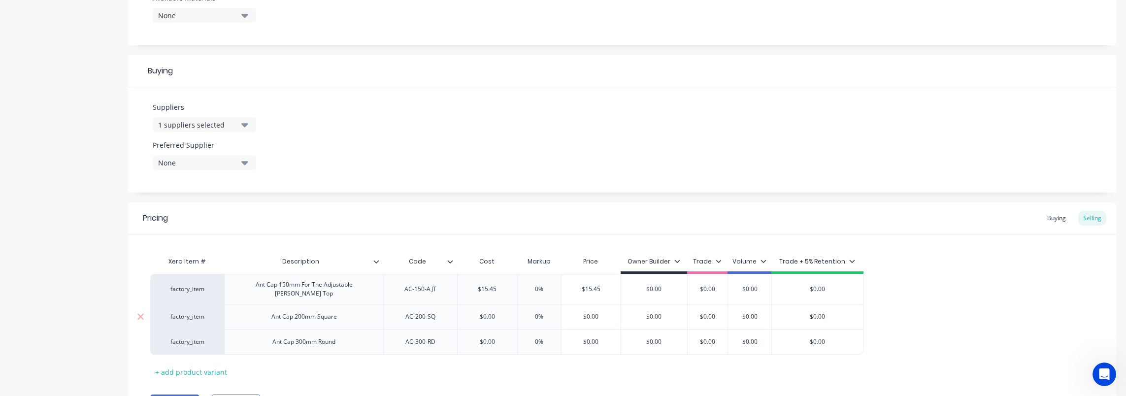
type input "$15.45"
type input "$0.00"
click at [487, 312] on input "$0.00" at bounding box center [487, 316] width 60 height 9
type textarea "x"
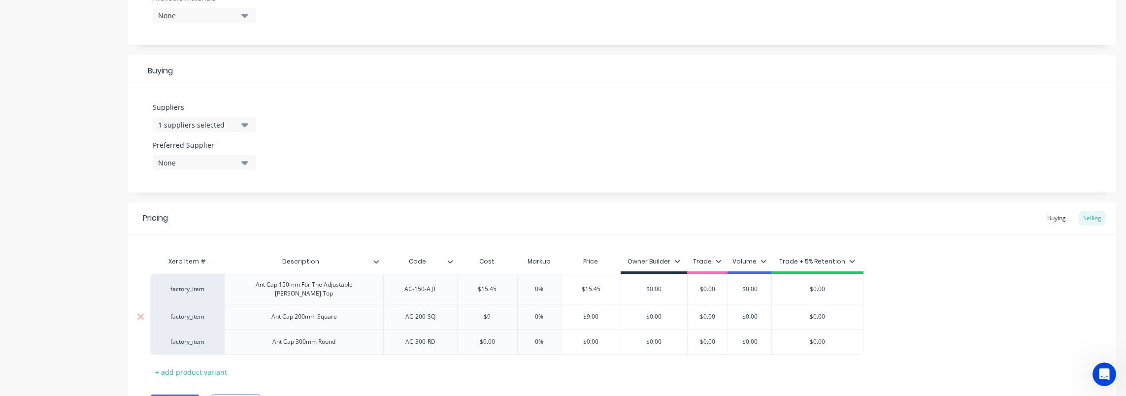
type input "$9."
type textarea "x"
type input "$9.85"
type textarea "x"
type input "$9.854"
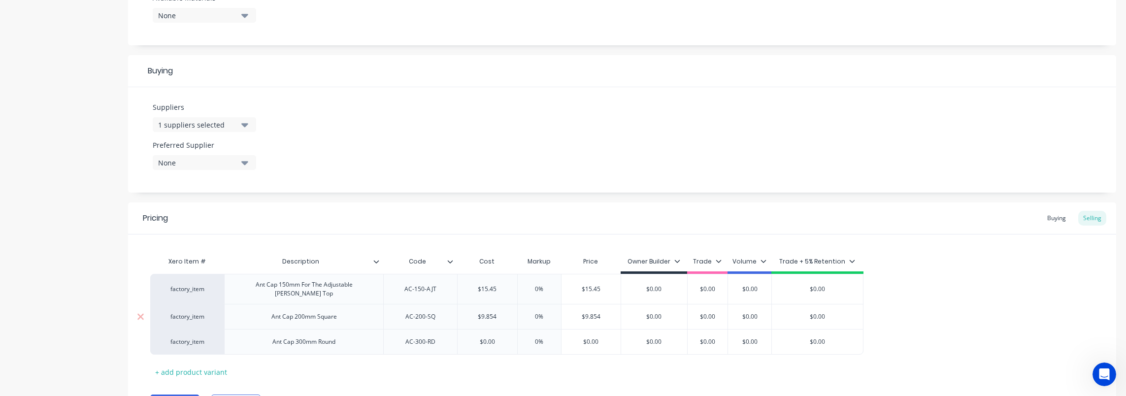
type textarea "x"
type input "$9.85"
type input "$0.00"
click at [490, 337] on input "$0.00" at bounding box center [487, 341] width 60 height 9
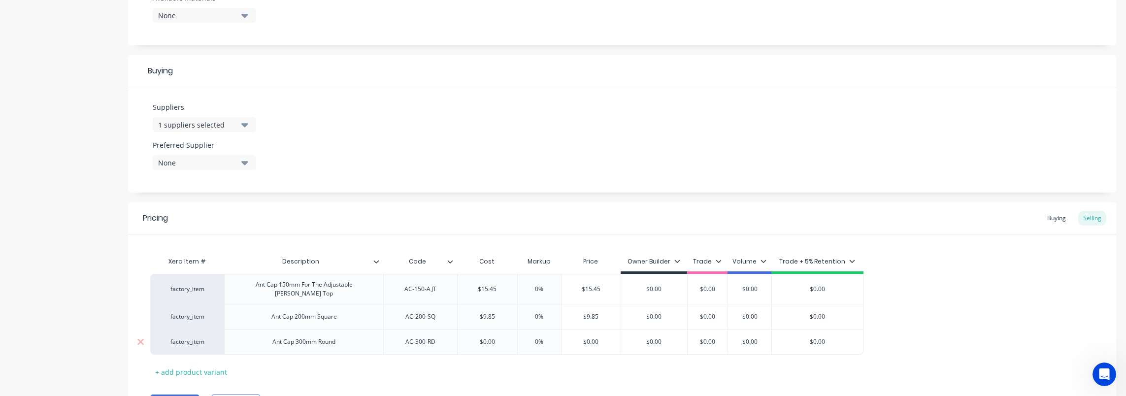
type textarea "x"
type input "$12"
type textarea "x"
type input "$12."
type textarea "x"
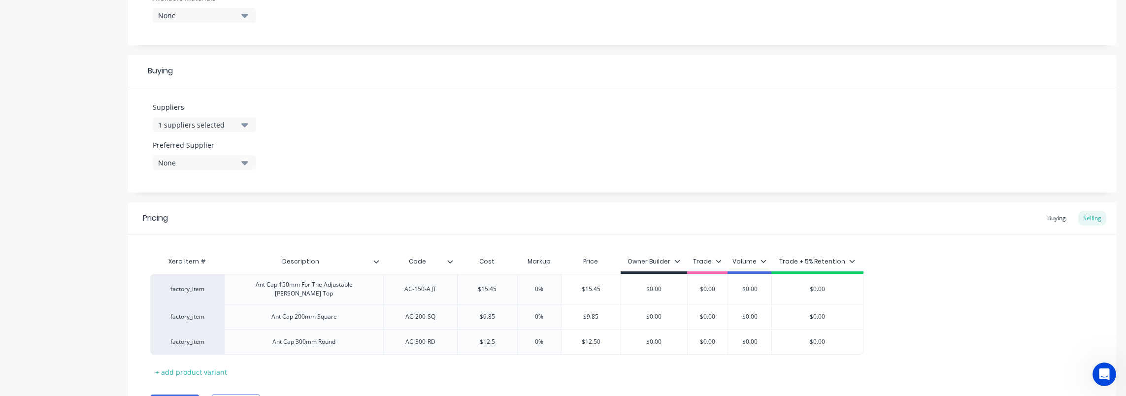
type input "$12.5"
click at [526, 182] on div "Suppliers 1 suppliers selected level Preferred Supplier None" at bounding box center [622, 139] width 988 height 105
click at [486, 286] on input "$15.45" at bounding box center [487, 289] width 60 height 9
click at [1063, 214] on div "Buying Selling" at bounding box center [1074, 218] width 64 height 15
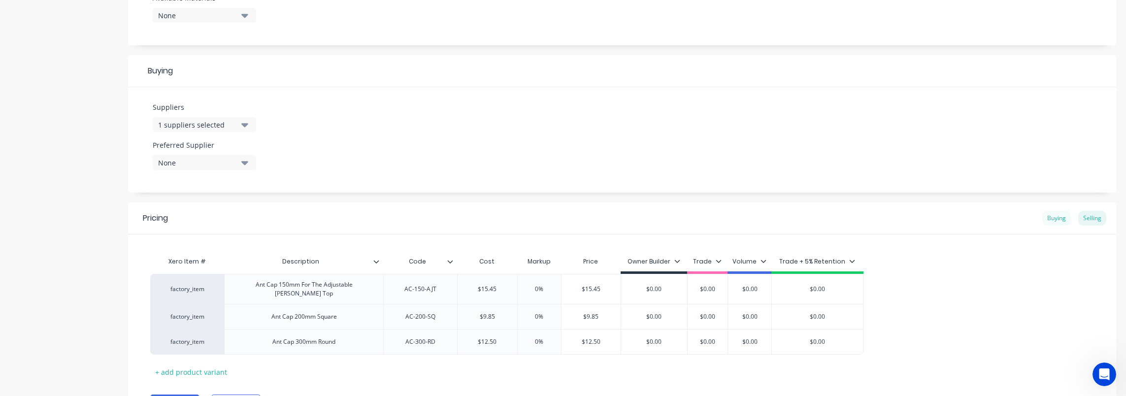
click at [1059, 216] on div "Buying" at bounding box center [1056, 218] width 29 height 15
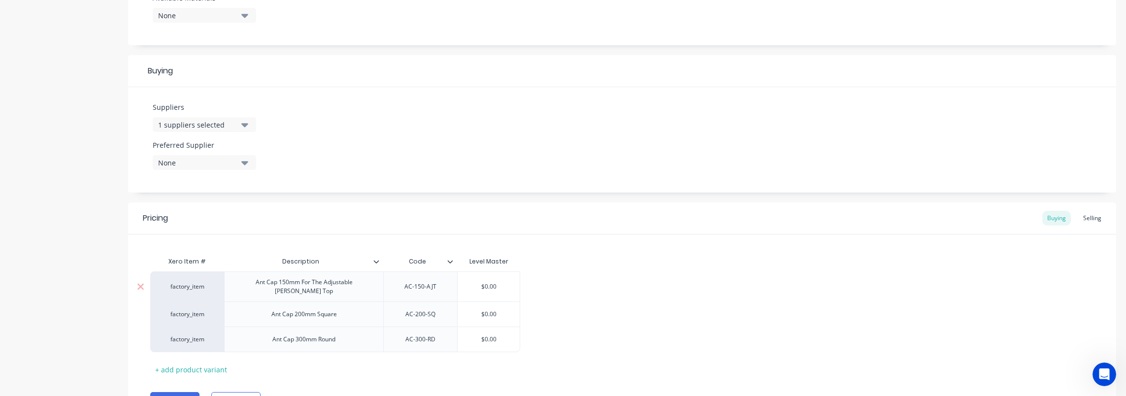
type input "$0.00"
click at [486, 282] on input "$0.00" at bounding box center [488, 286] width 62 height 9
paste input "15.45"
type textarea "x"
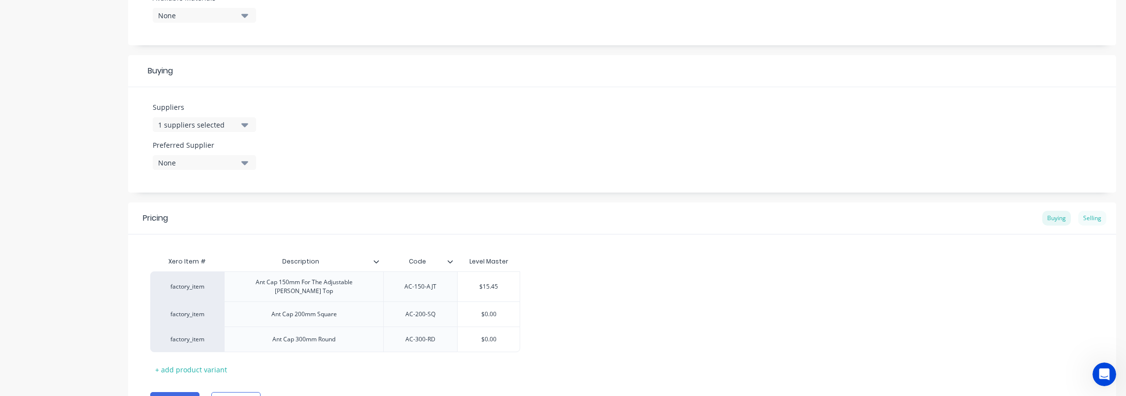
type input "$15.45"
click at [1085, 215] on div "Selling" at bounding box center [1092, 218] width 28 height 15
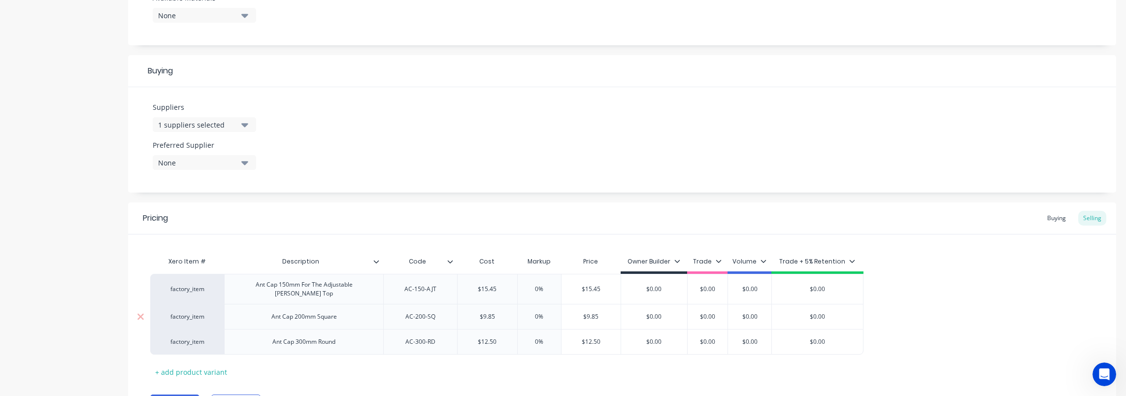
type input "$9.85"
click at [490, 312] on input "$9.85" at bounding box center [487, 316] width 60 height 9
click at [1045, 217] on div "Buying" at bounding box center [1056, 218] width 29 height 15
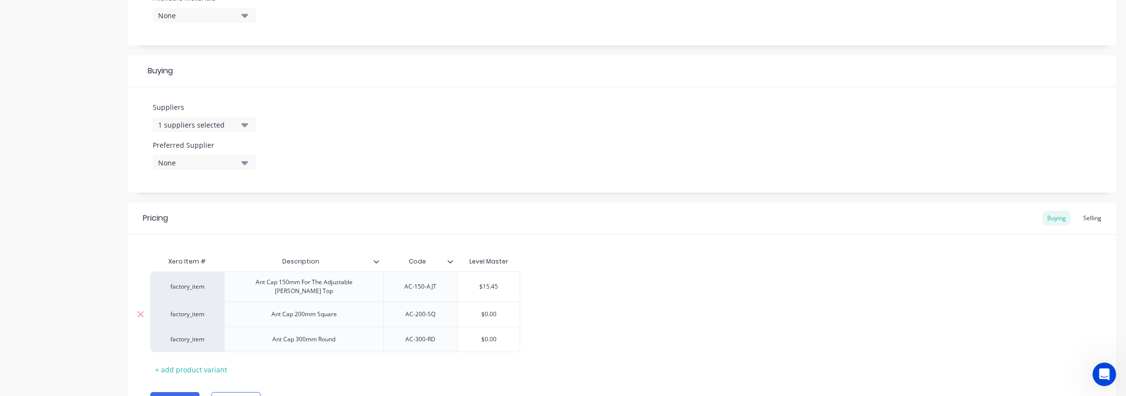
type input "$0.00"
click at [493, 310] on input "$0.00" at bounding box center [488, 314] width 62 height 9
paste input "9.85"
type textarea "x"
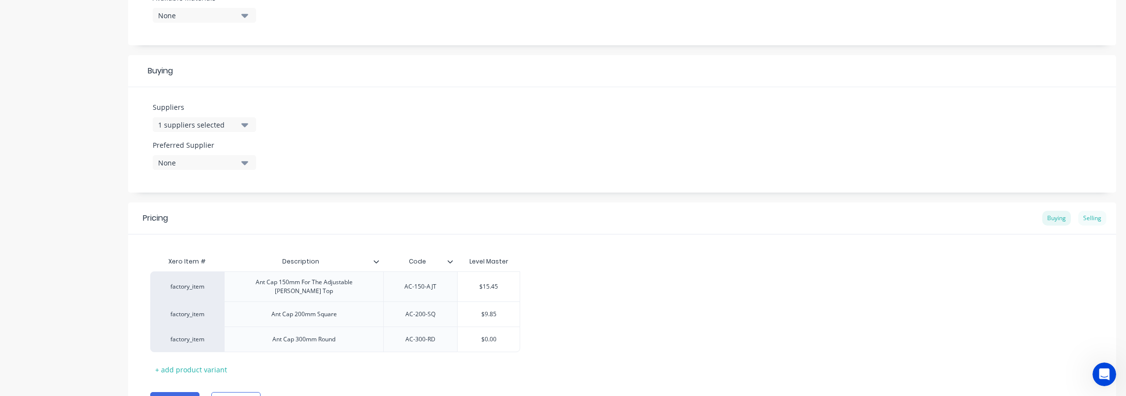
type input "$9.85"
click at [1088, 216] on div "Selling" at bounding box center [1092, 218] width 28 height 15
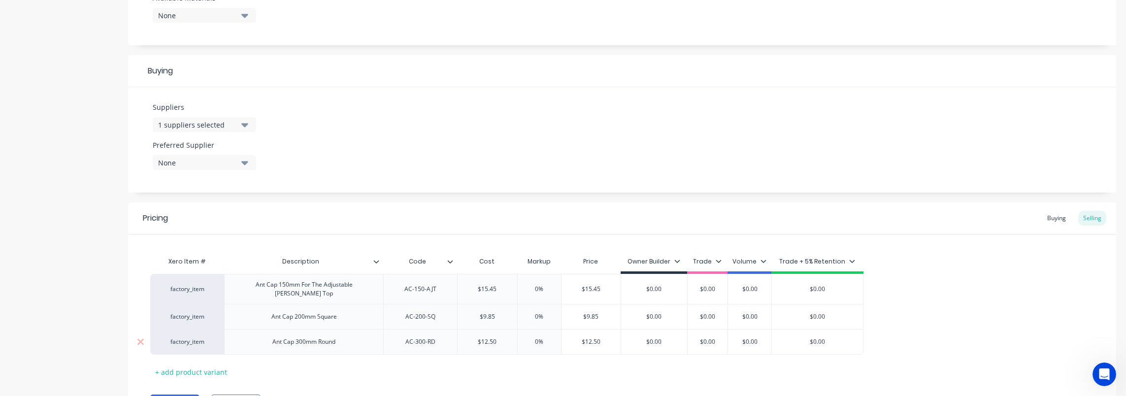
type input "$12.50"
click at [492, 337] on input "$12.50" at bounding box center [487, 341] width 60 height 9
click at [1046, 215] on div "Buying" at bounding box center [1056, 218] width 29 height 15
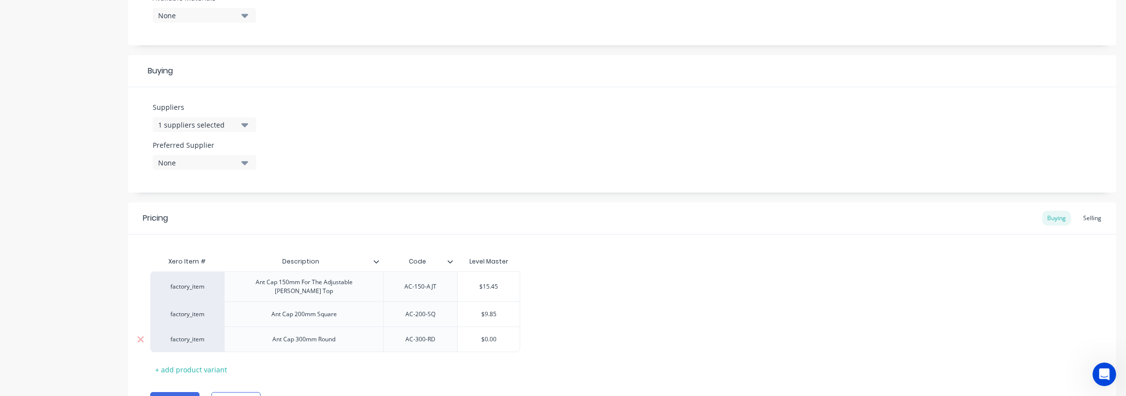
type input "$0.00"
click at [491, 335] on input "$0.00" at bounding box center [488, 339] width 62 height 9
paste input "12.5"
type textarea "x"
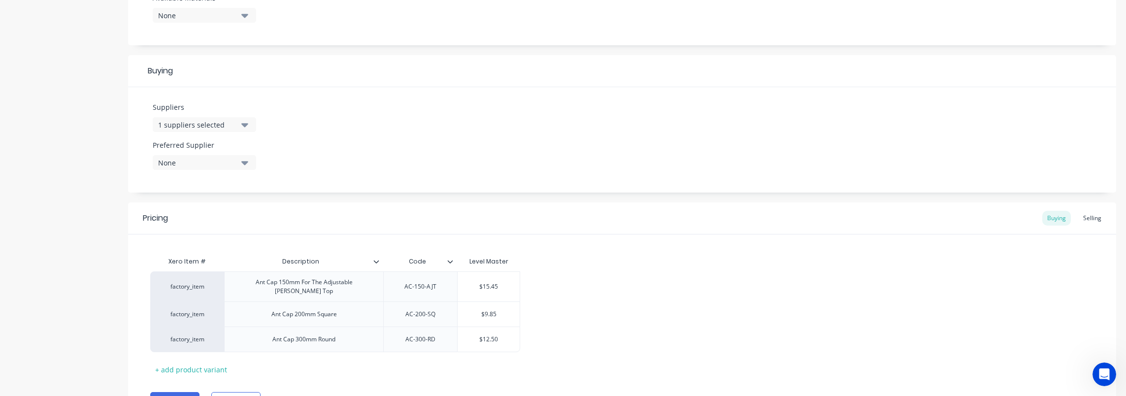
type input "$12.50"
click at [575, 305] on div "factory_item Ant Cap 150mm For The Adjustable Stump Top AC-150-AJT $15.45 facto…" at bounding box center [621, 311] width 943 height 81
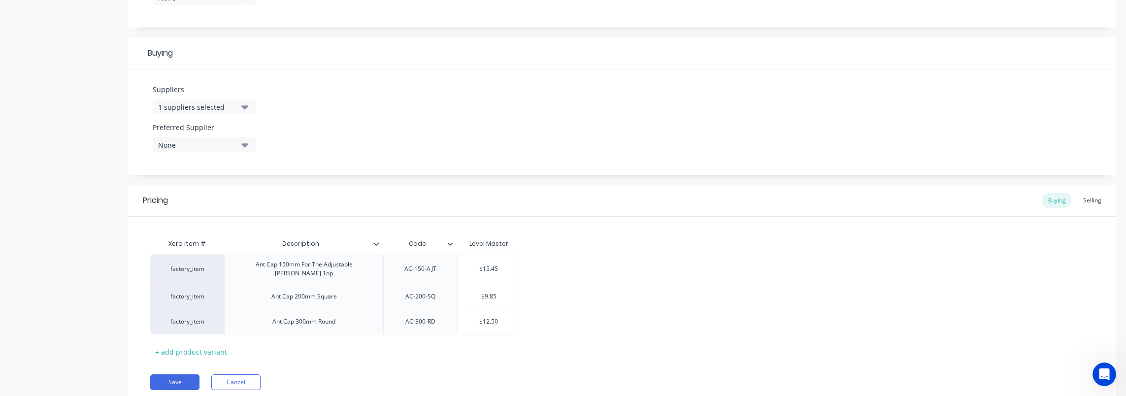
scroll to position [455, 0]
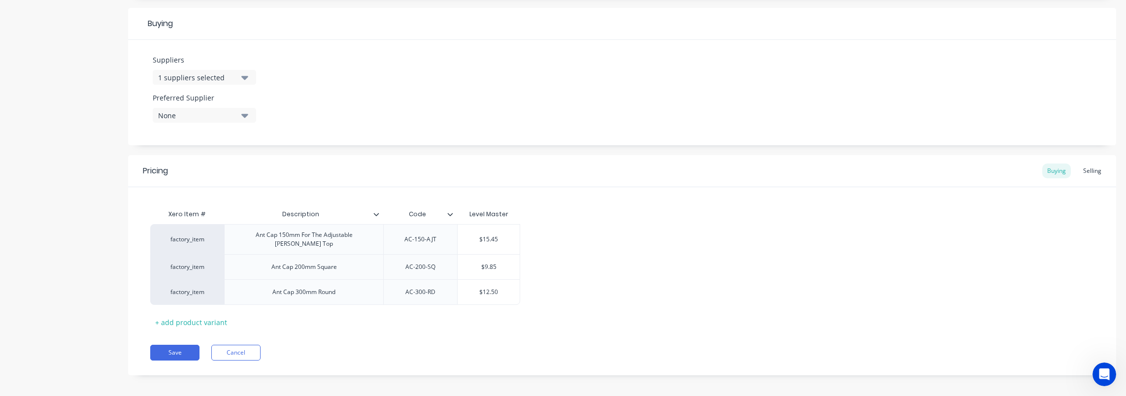
click at [192, 115] on div "None" at bounding box center [197, 115] width 79 height 10
click at [190, 161] on button "Level Master" at bounding box center [227, 170] width 148 height 20
click at [173, 348] on button "Save" at bounding box center [174, 353] width 49 height 16
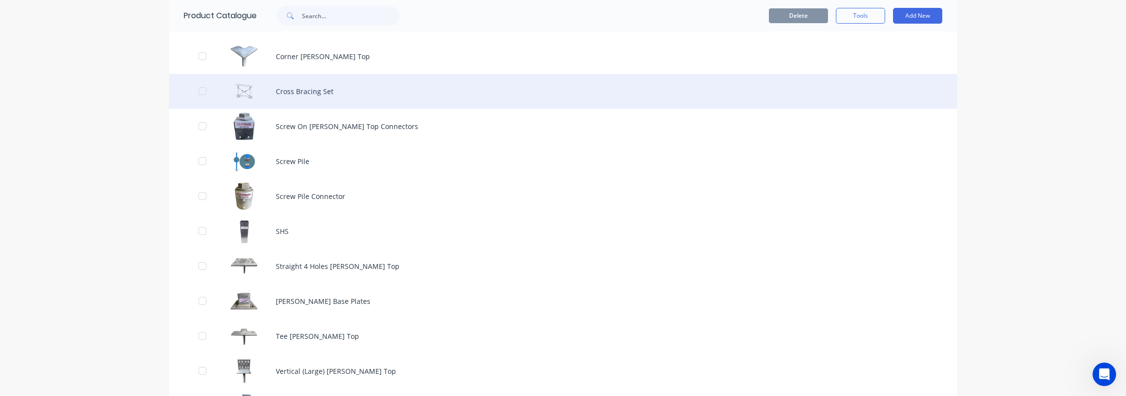
scroll to position [356, 0]
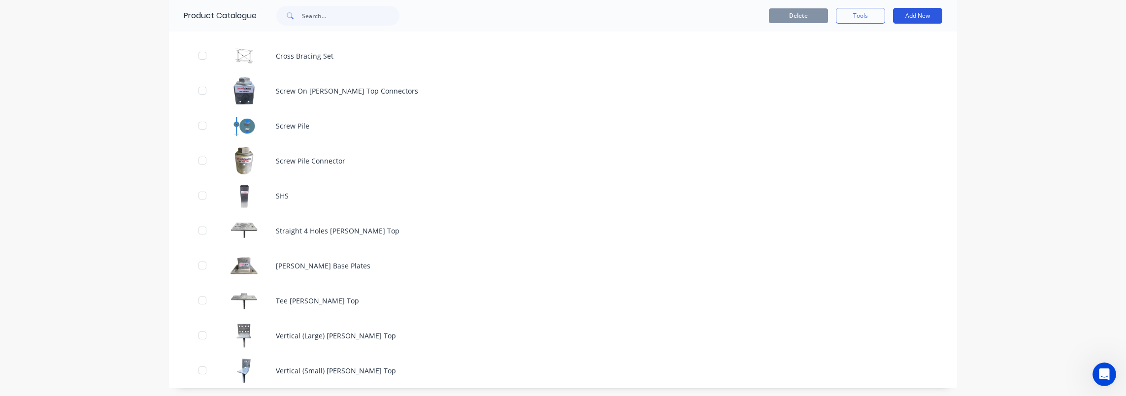
click at [918, 17] on button "Add New" at bounding box center [917, 16] width 49 height 16
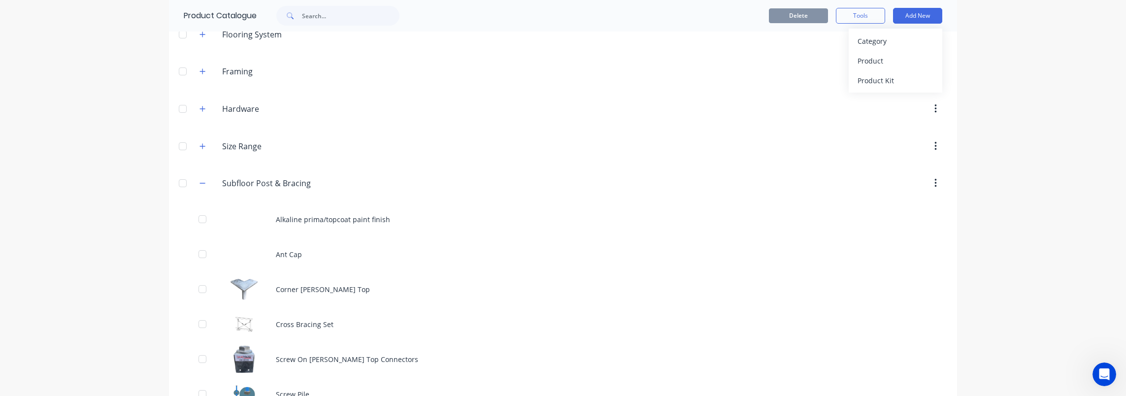
scroll to position [60, 0]
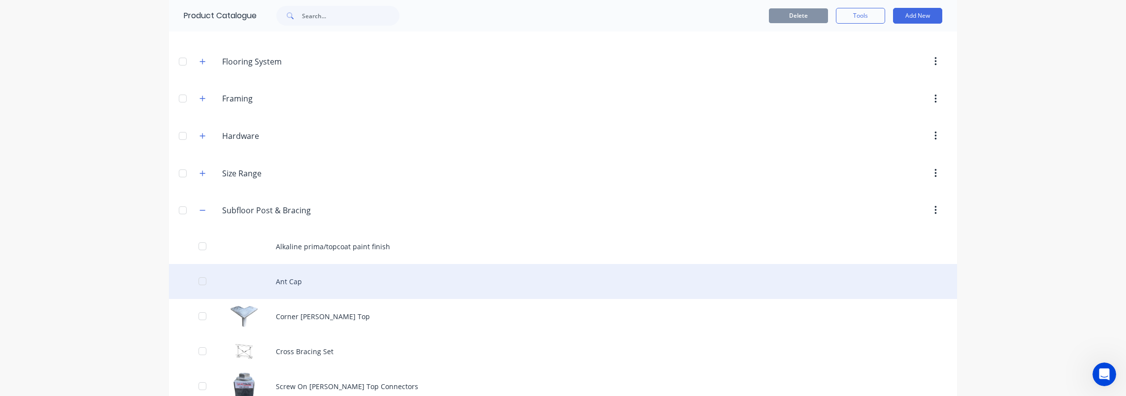
click at [321, 274] on div "Ant Cap" at bounding box center [563, 281] width 788 height 35
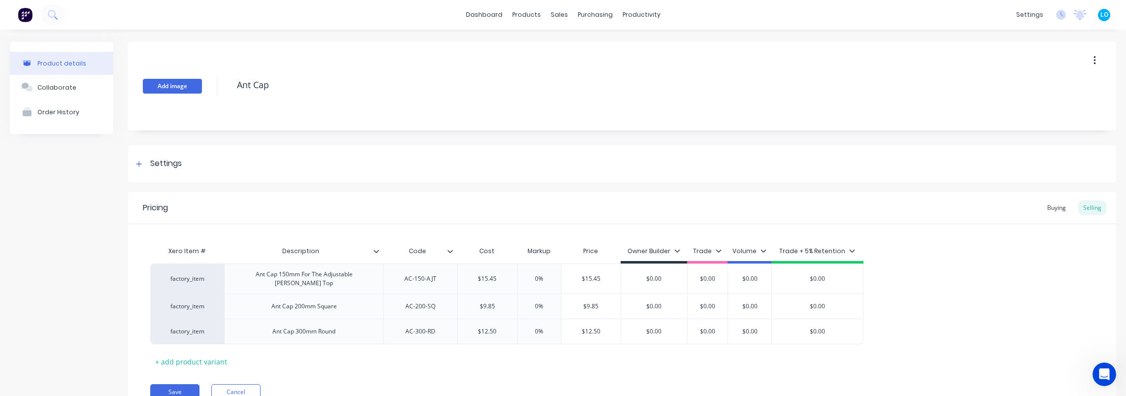
click at [166, 90] on button "Add image" at bounding box center [172, 86] width 59 height 15
type textarea "x"
type input "0%"
click at [538, 274] on input "0%" at bounding box center [539, 278] width 49 height 9
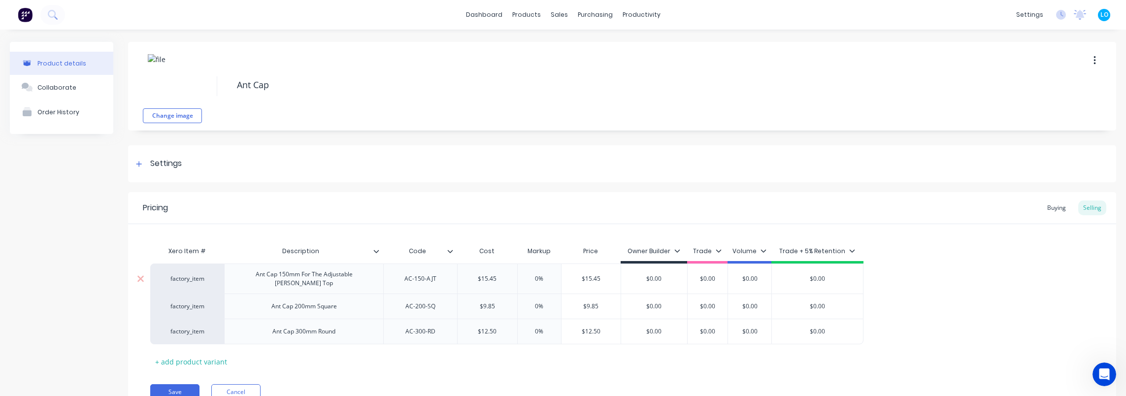
click at [536, 274] on input "0%" at bounding box center [539, 278] width 49 height 9
click at [843, 251] on div "Trade + 5% Retention" at bounding box center [817, 251] width 76 height 9
type textarea "x"
click at [937, 256] on div "Xero Item # Description Code Cost Markup Price Owner Builder Trade Volume Trade…" at bounding box center [621, 305] width 943 height 128
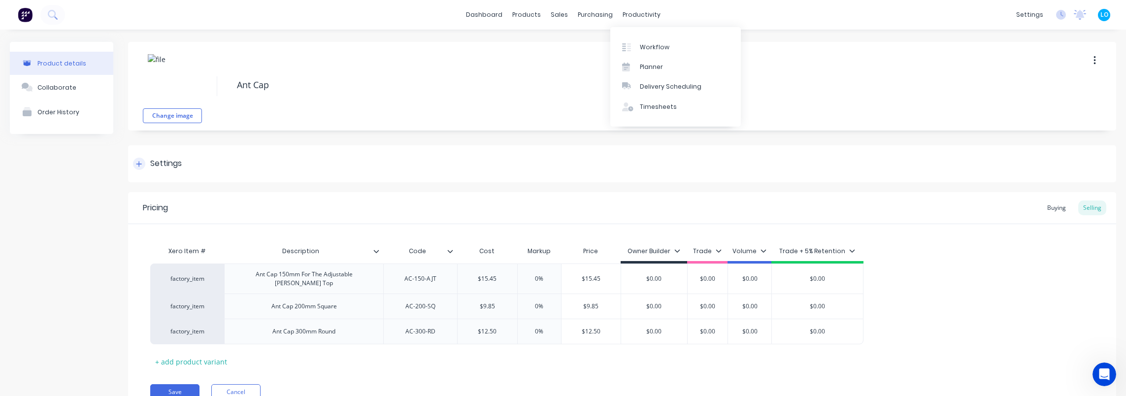
drag, startPoint x: 920, startPoint y: 179, endPoint x: 884, endPoint y: 163, distance: 39.1
click at [913, 176] on div "Settings" at bounding box center [622, 163] width 988 height 37
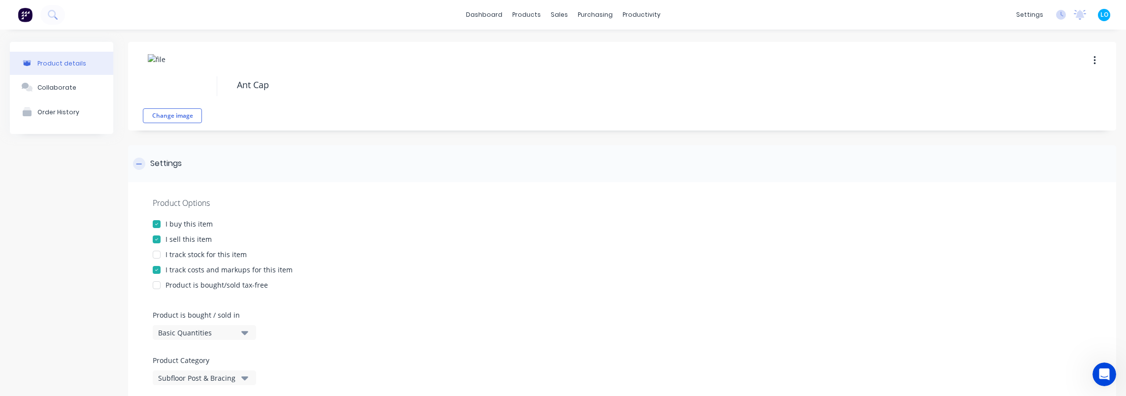
click at [255, 159] on div "Settings" at bounding box center [622, 163] width 988 height 37
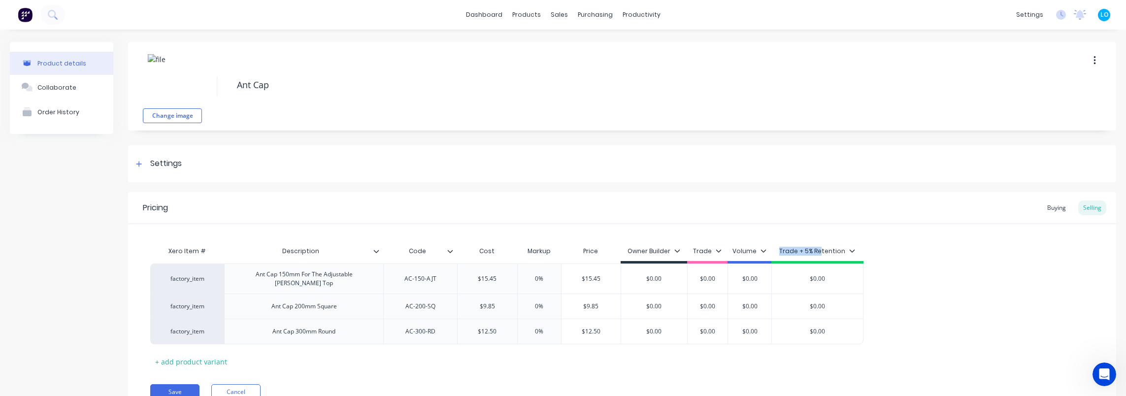
drag, startPoint x: 822, startPoint y: 251, endPoint x: 756, endPoint y: 256, distance: 66.2
click at [756, 256] on div "Xero Item # Description Code Cost Markup Price Owner Builder Trade Volume Trade…" at bounding box center [506, 252] width 713 height 22
drag, startPoint x: 756, startPoint y: 256, endPoint x: 880, endPoint y: 251, distance: 124.7
click at [953, 246] on div "Xero Item # Description Code Cost Markup Price Owner Builder Trade Volume Trade…" at bounding box center [621, 305] width 943 height 128
drag, startPoint x: 835, startPoint y: 251, endPoint x: 763, endPoint y: 250, distance: 71.4
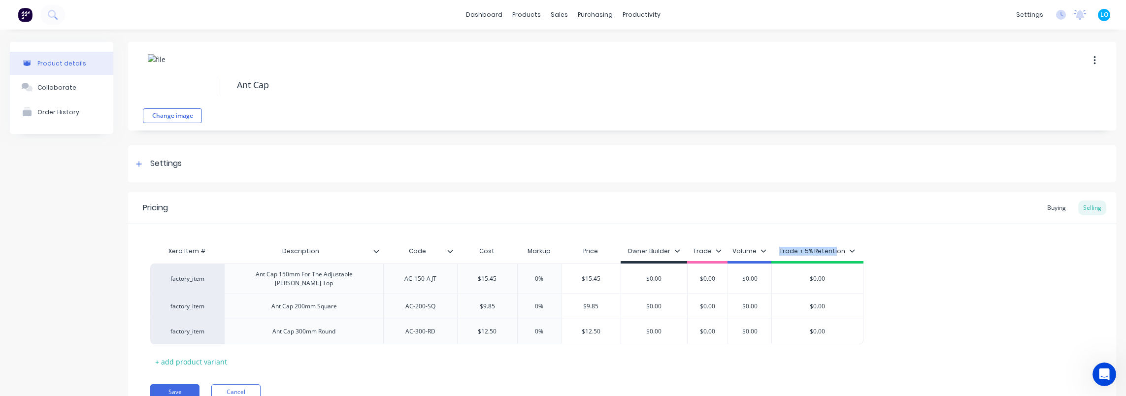
click at [763, 250] on div "Xero Item # Description Code Cost Markup Price Owner Builder Trade Volume Trade…" at bounding box center [506, 252] width 713 height 22
drag, startPoint x: 763, startPoint y: 250, endPoint x: 949, endPoint y: 258, distance: 186.3
click at [947, 257] on div "Xero Item # Description Code Cost Markup Price Owner Builder Trade Volume Trade…" at bounding box center [621, 305] width 943 height 128
click at [646, 179] on div "Settings" at bounding box center [622, 163] width 988 height 37
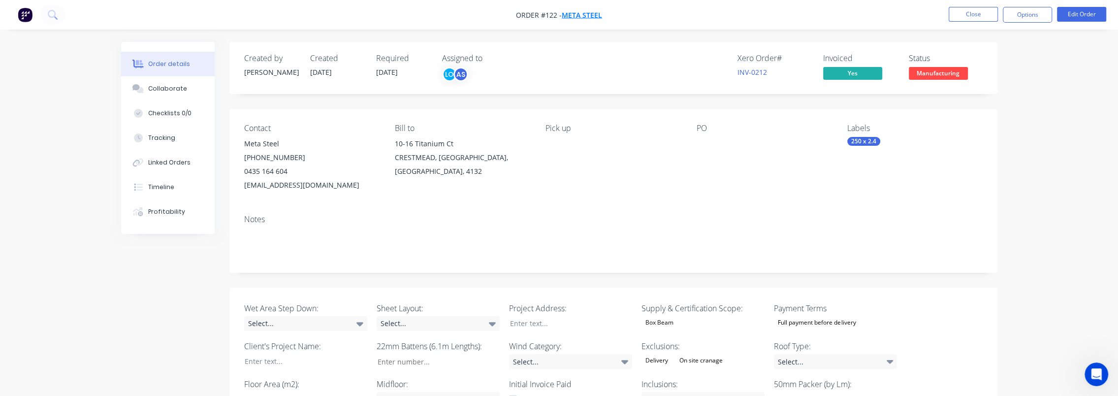
click at [576, 13] on span "Meta Steel" at bounding box center [582, 14] width 40 height 9
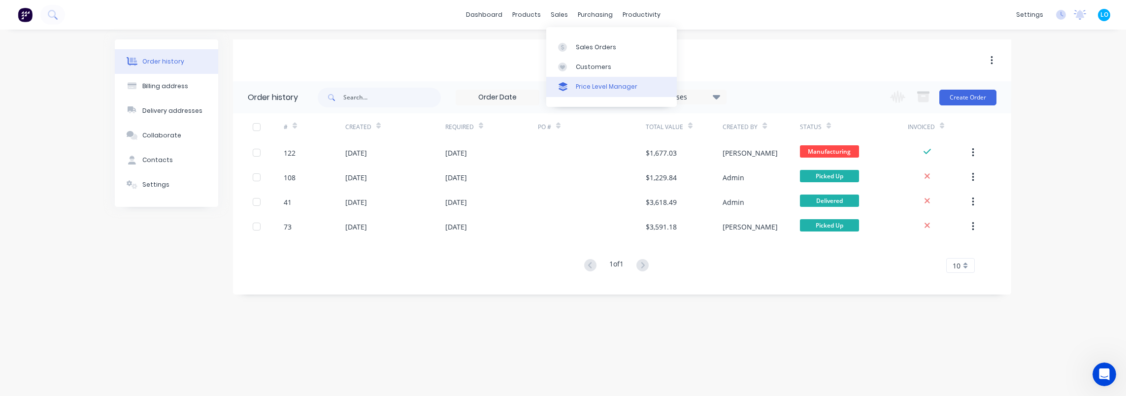
click at [592, 83] on div "Price Level Manager" at bounding box center [607, 86] width 62 height 9
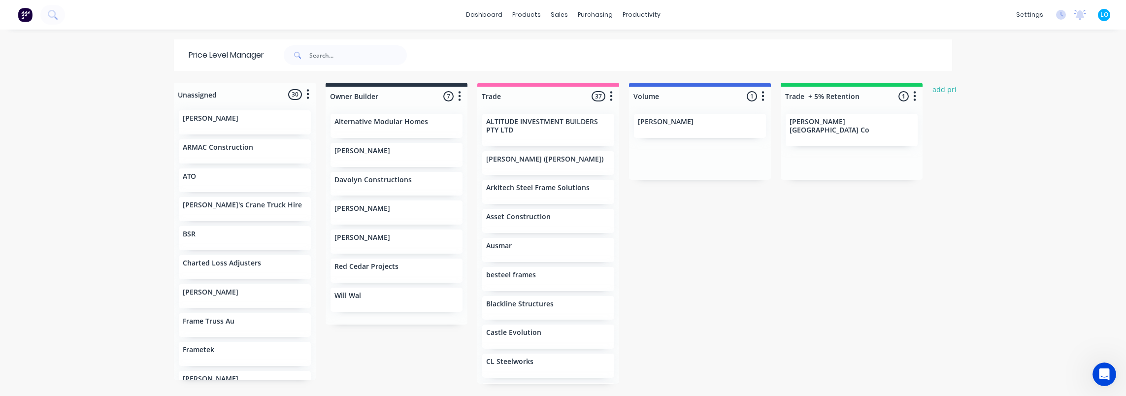
click at [843, 88] on div at bounding box center [851, 96] width 142 height 19
click at [862, 95] on input "Trade + 5% Retention" at bounding box center [833, 96] width 97 height 10
click at [860, 94] on div at bounding box center [851, 96] width 142 height 19
paste input "3026"
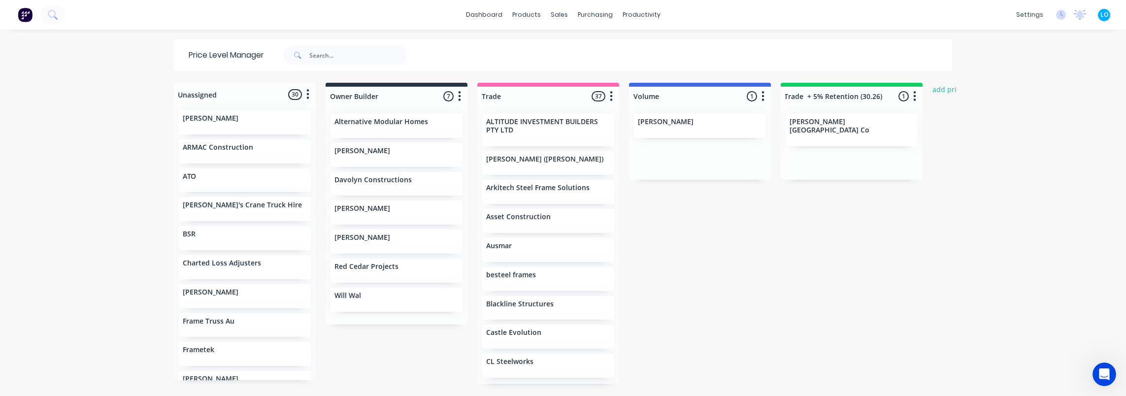
click at [966, 162] on div "dashboard products sales purchasing productivity dashboard products Product Cat…" at bounding box center [563, 198] width 1126 height 396
click at [861, 99] on div at bounding box center [851, 96] width 142 height 19
drag, startPoint x: 862, startPoint y: 94, endPoint x: 874, endPoint y: 97, distance: 12.7
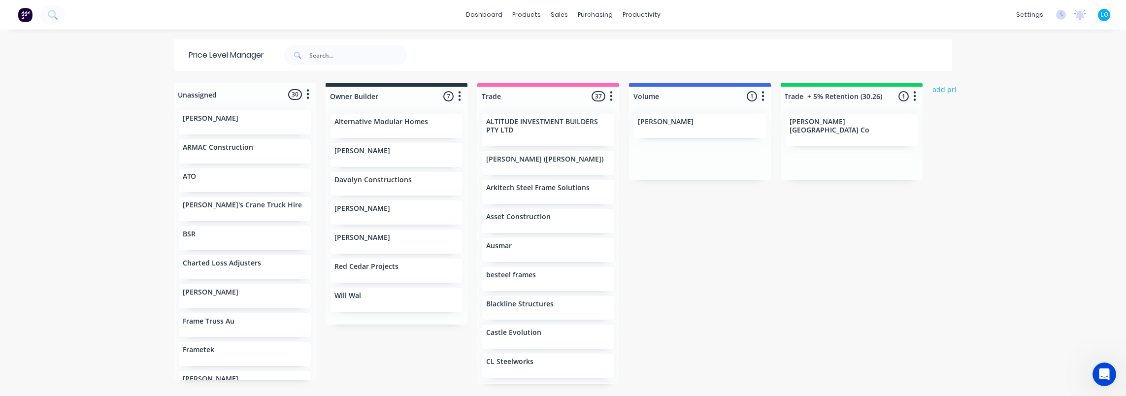
click at [874, 95] on div "Trade + 5% Retention (30.26) 1 Price level colour #13CE66 hex #13CE66 Save Canc…" at bounding box center [851, 94] width 142 height 23
click at [1007, 162] on div "dashboard products sales purchasing productivity dashboard products Product Cat…" at bounding box center [563, 198] width 1126 height 396
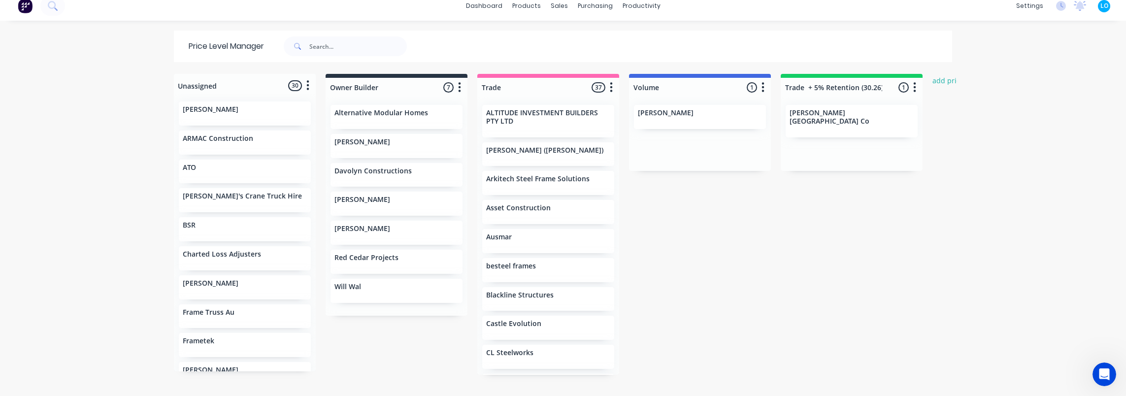
scroll to position [0, 0]
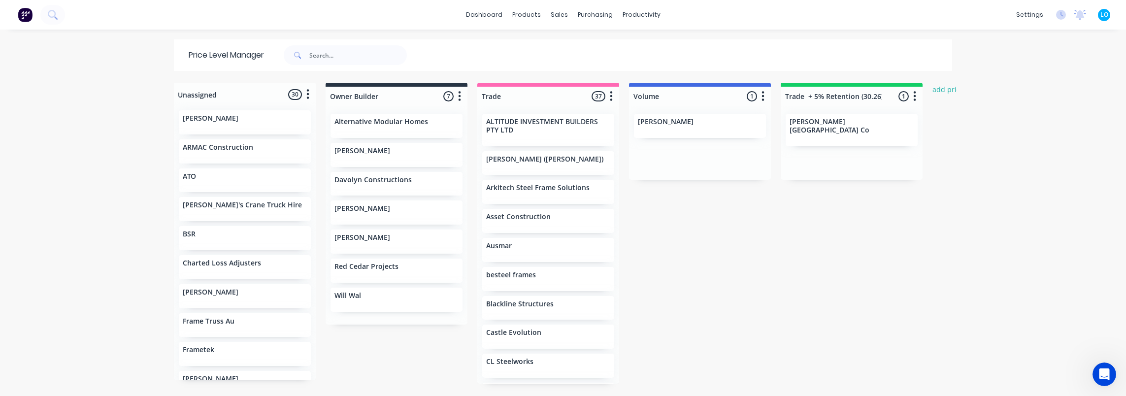
click at [872, 288] on div "Unassigned 30 Move all customers Owner Builder Trade Volume Trade + 5% Retentio…" at bounding box center [563, 239] width 788 height 312
click at [812, 97] on div at bounding box center [851, 96] width 142 height 19
click at [810, 97] on input "Trade + 5% Retention (30.26)" at bounding box center [833, 96] width 97 height 10
click at [804, 97] on input "Trade +5% Retention (30.26)" at bounding box center [833, 96] width 97 height 10
type input "Trade+5% Retention (30.26)"
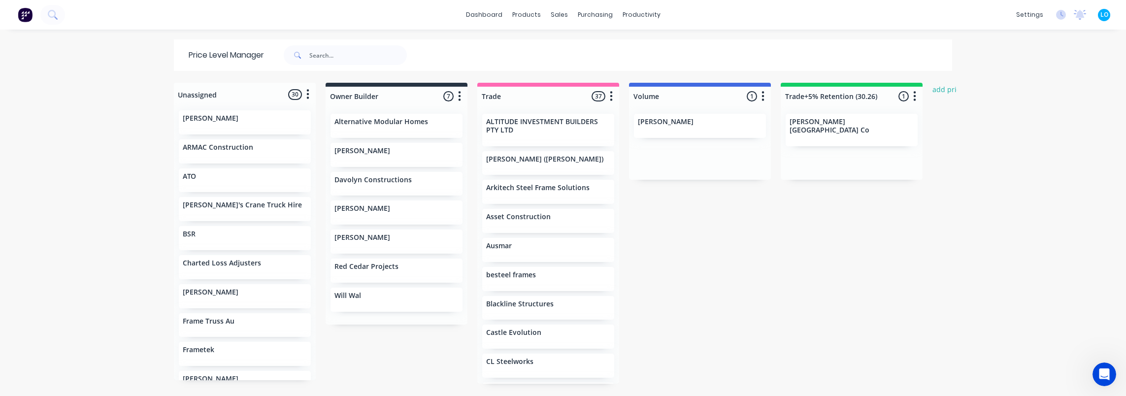
click at [976, 140] on div "dashboard products sales purchasing productivity dashboard products Product Cat…" at bounding box center [563, 198] width 1126 height 396
click at [831, 263] on div "Unassigned 30 Move all customers Owner Builder Trade Volume Trade+5% Retention …" at bounding box center [563, 239] width 788 height 312
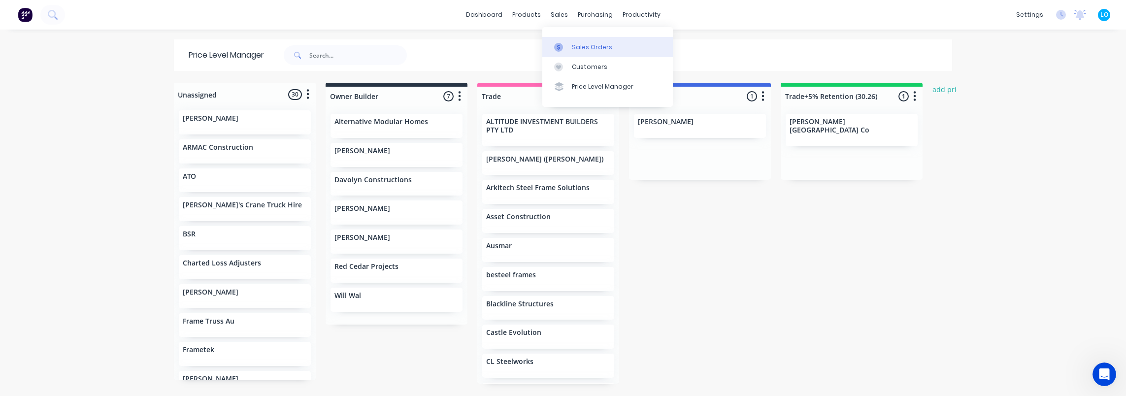
click at [575, 44] on div "Sales Orders" at bounding box center [592, 47] width 40 height 9
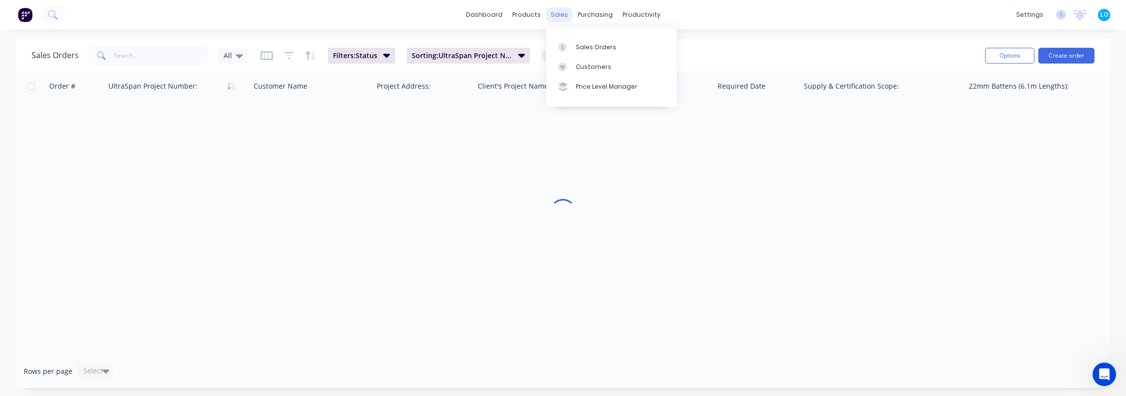
click at [554, 17] on div "sales" at bounding box center [559, 14] width 27 height 15
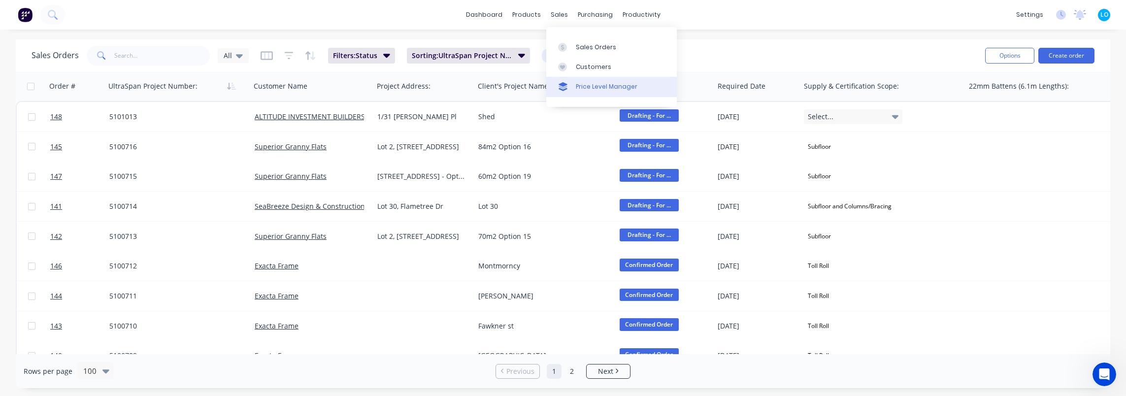
click at [576, 85] on div "Price Level Manager" at bounding box center [607, 86] width 62 height 9
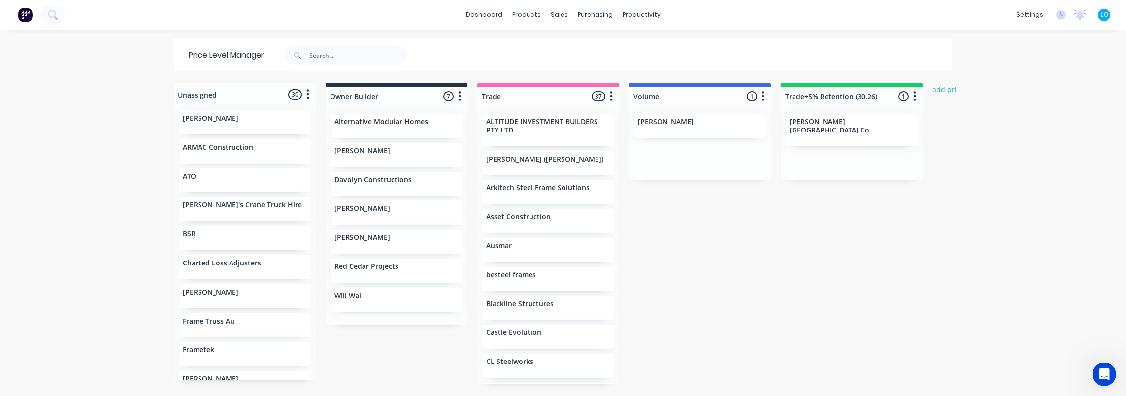
drag, startPoint x: 736, startPoint y: 244, endPoint x: 647, endPoint y: 80, distance: 186.8
click at [733, 238] on div "Unassigned 30 Move all customers Owner Builder Trade Volume Trade+5% Retention …" at bounding box center [563, 239] width 788 height 312
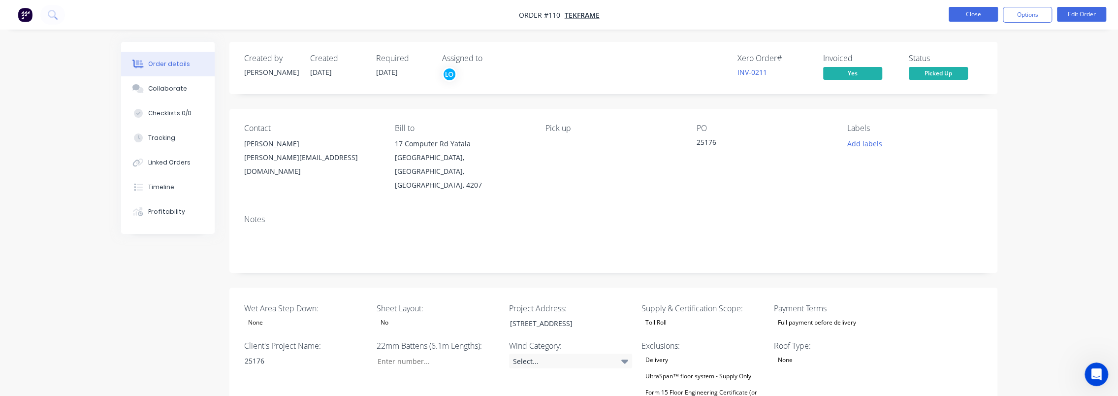
click at [961, 17] on button "Close" at bounding box center [973, 14] width 49 height 15
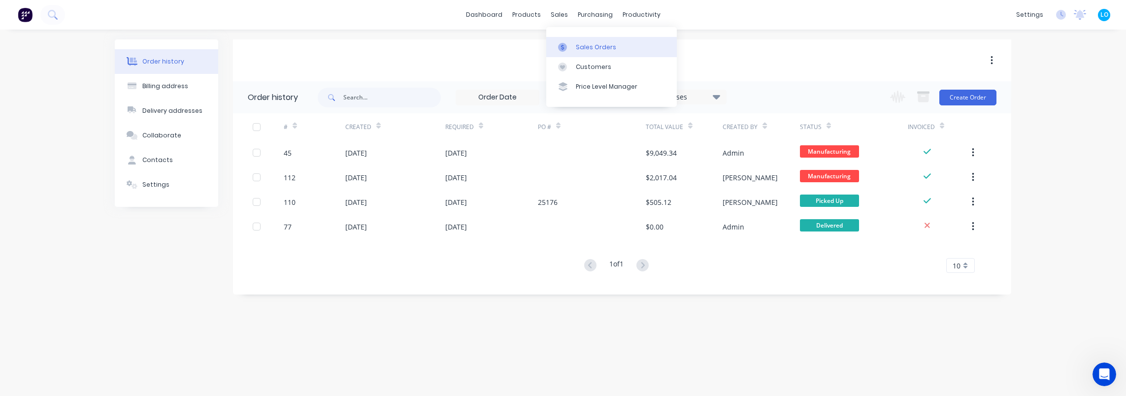
click at [568, 41] on link "Sales Orders" at bounding box center [611, 47] width 130 height 20
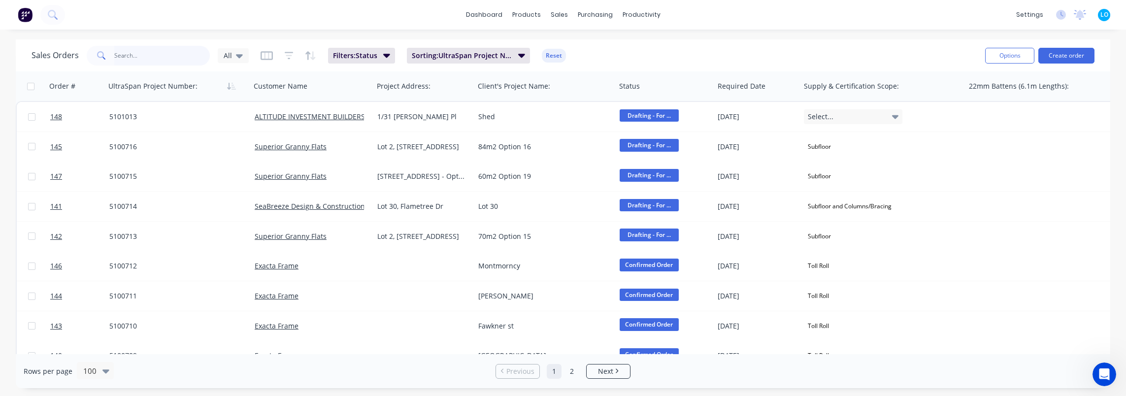
click at [163, 57] on input "text" at bounding box center [162, 56] width 96 height 20
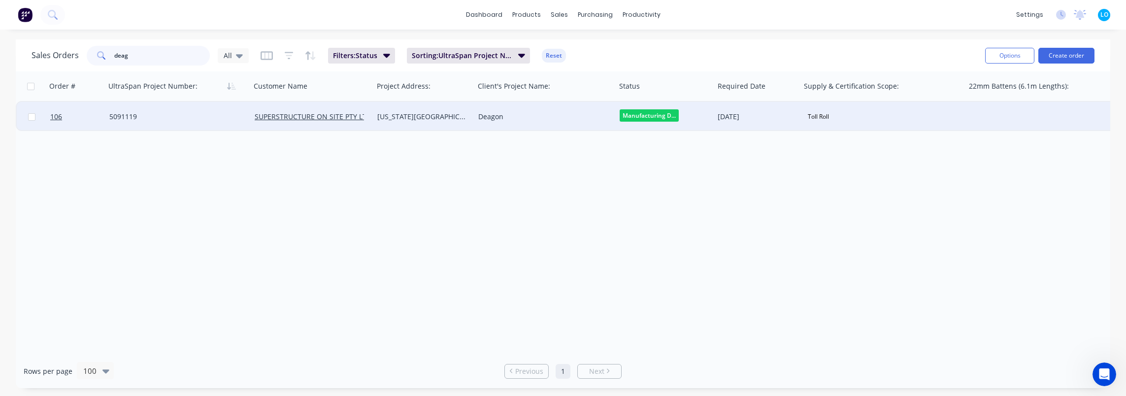
type input "deag"
click at [48, 116] on div at bounding box center [75, 117] width 59 height 30
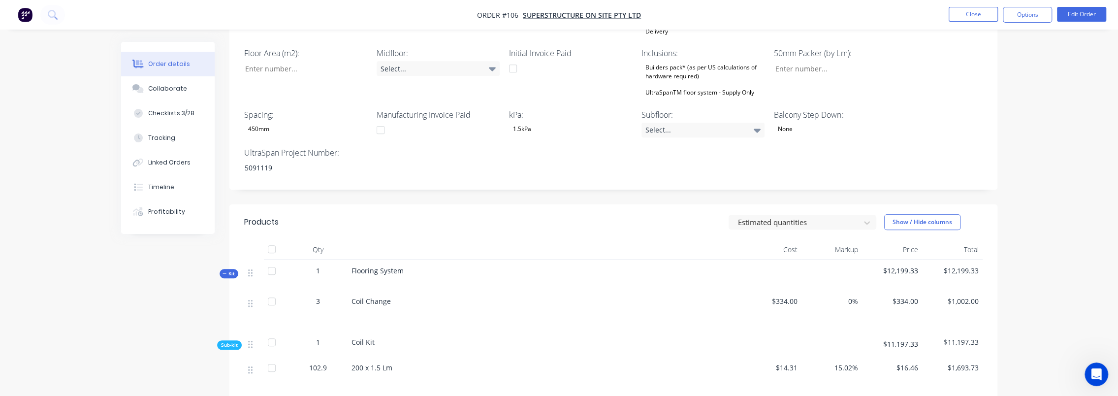
scroll to position [517, 0]
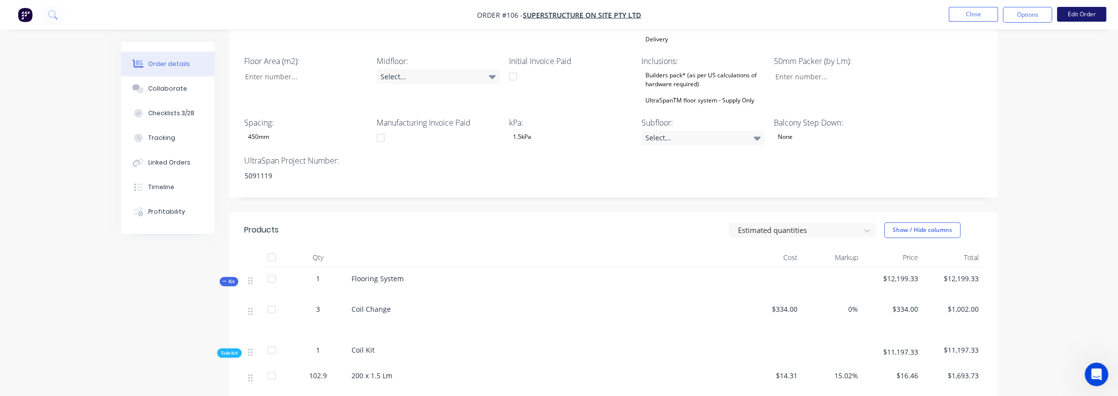
click at [1082, 11] on button "Edit Order" at bounding box center [1081, 14] width 49 height 15
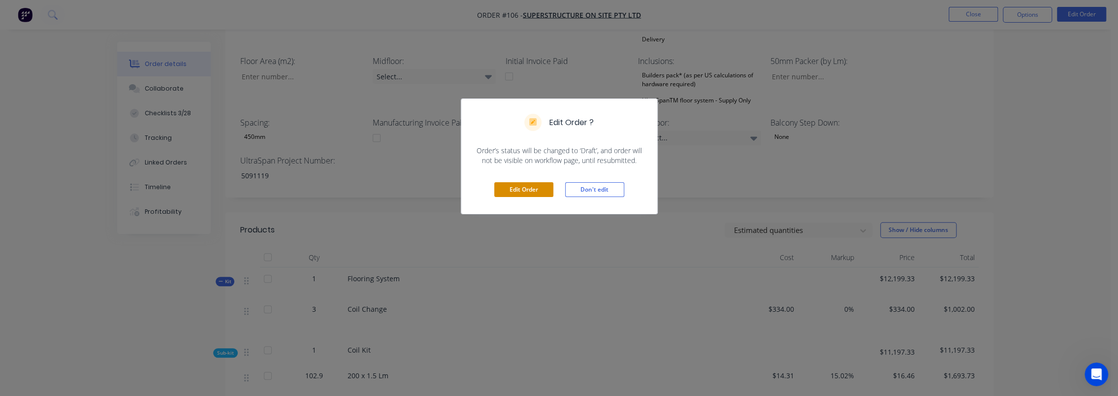
click at [525, 189] on button "Edit Order" at bounding box center [523, 189] width 59 height 15
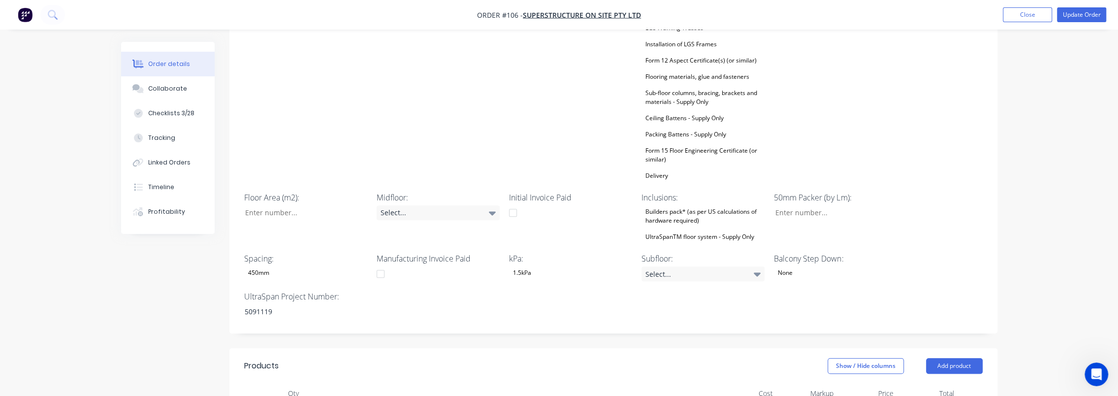
scroll to position [424, 0]
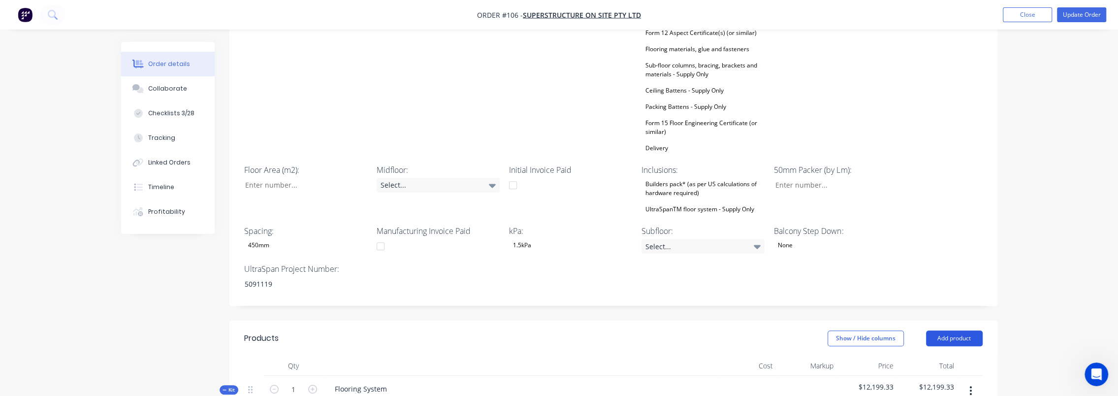
click at [955, 330] on button "Add product" at bounding box center [954, 338] width 57 height 16
click at [937, 395] on div "Product Kit" at bounding box center [936, 403] width 76 height 14
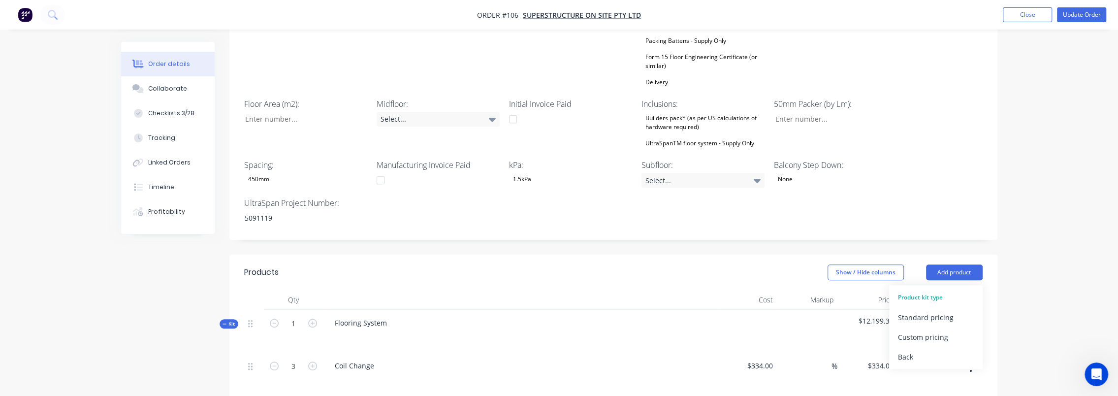
scroll to position [522, 0]
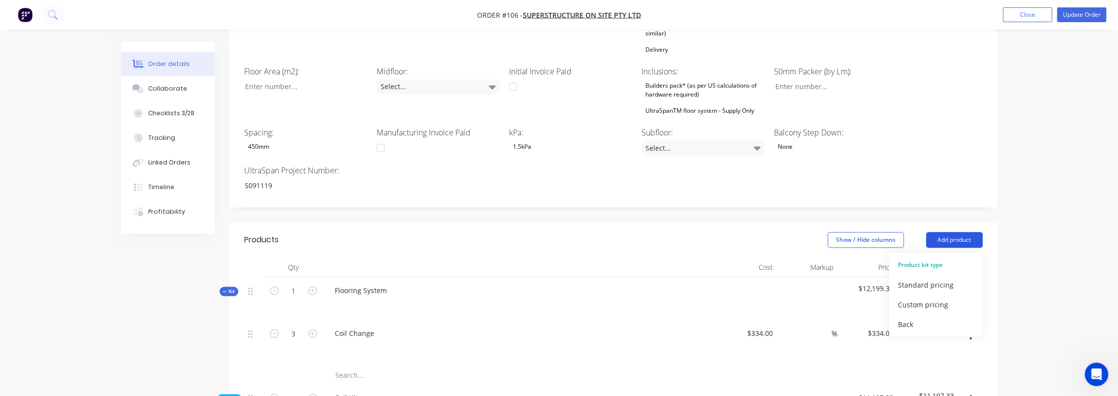
click at [964, 232] on button "Add product" at bounding box center [954, 240] width 57 height 16
click at [919, 317] on div "Back" at bounding box center [936, 324] width 76 height 14
click at [942, 258] on div "Product catalogue" at bounding box center [936, 265] width 76 height 14
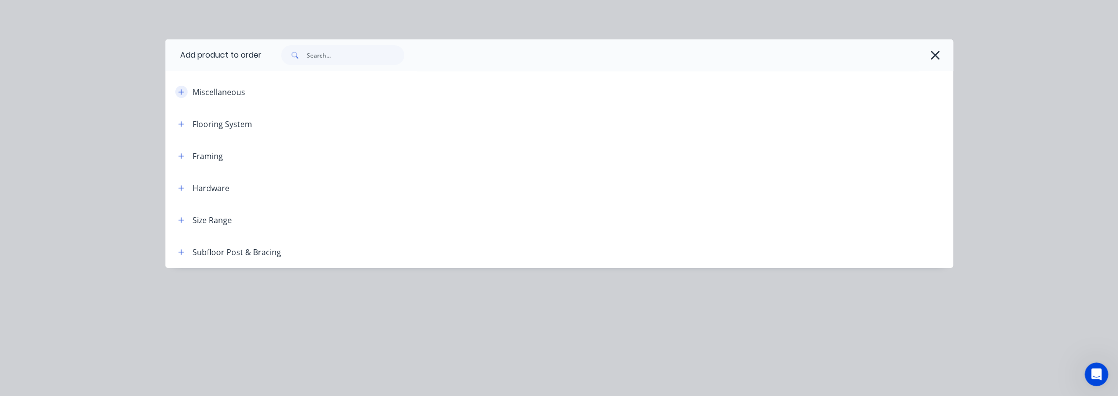
click at [180, 92] on icon "button" at bounding box center [180, 91] width 5 height 5
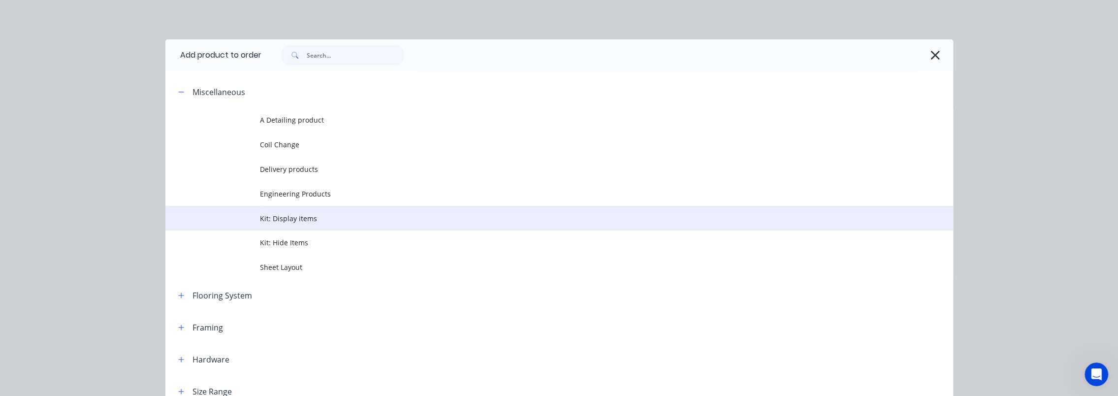
click at [307, 222] on span "Kit: Display items" at bounding box center [537, 218] width 554 height 10
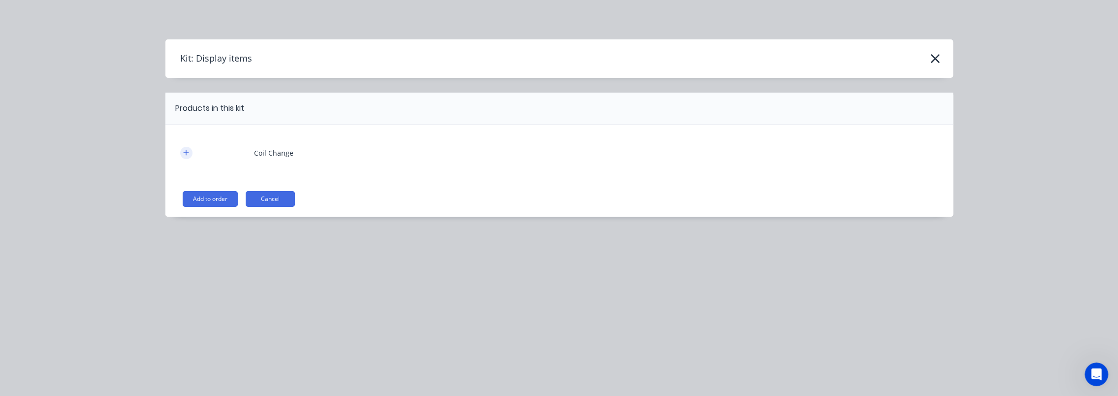
click at [186, 150] on icon "button" at bounding box center [185, 152] width 5 height 5
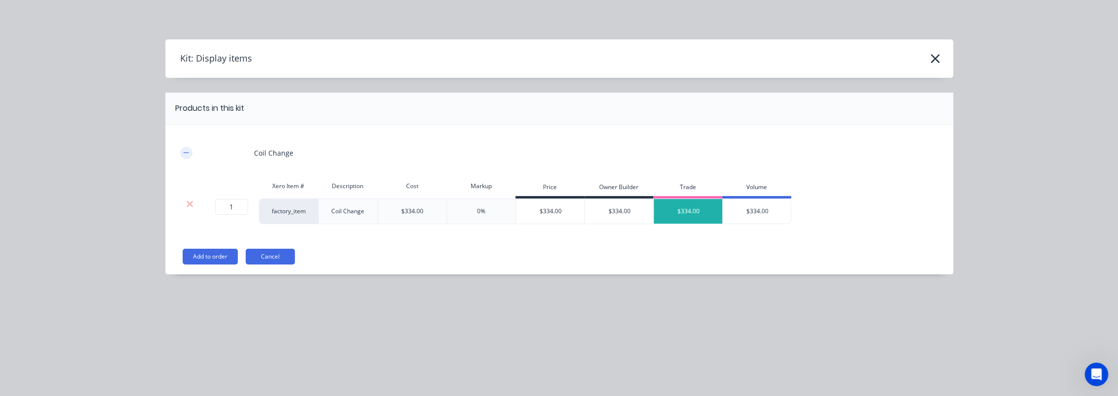
click at [186, 150] on icon "button" at bounding box center [186, 152] width 6 height 7
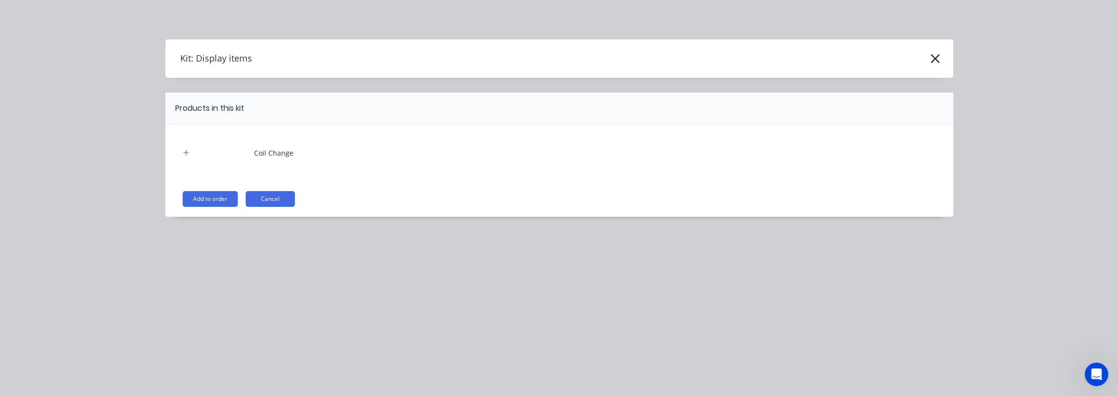
click at [213, 200] on button "Add to order" at bounding box center [210, 199] width 55 height 16
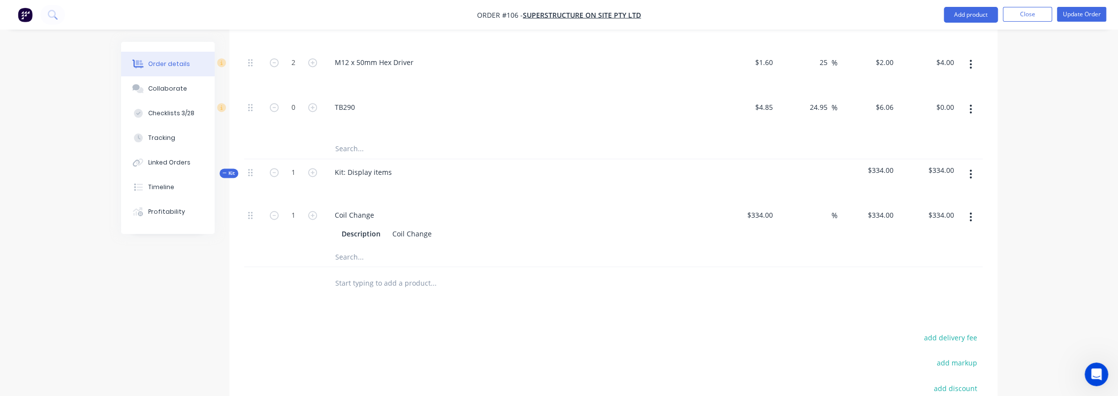
scroll to position [1418, 0]
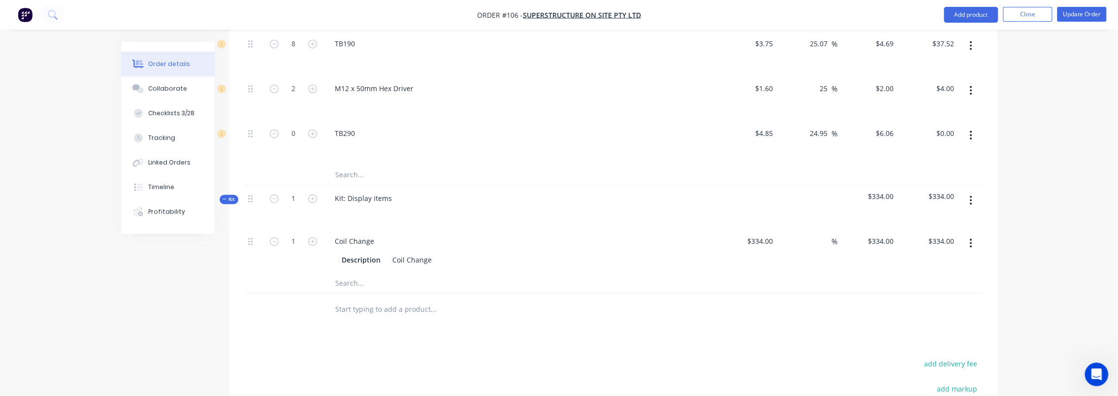
click at [341, 273] on input "text" at bounding box center [433, 283] width 197 height 20
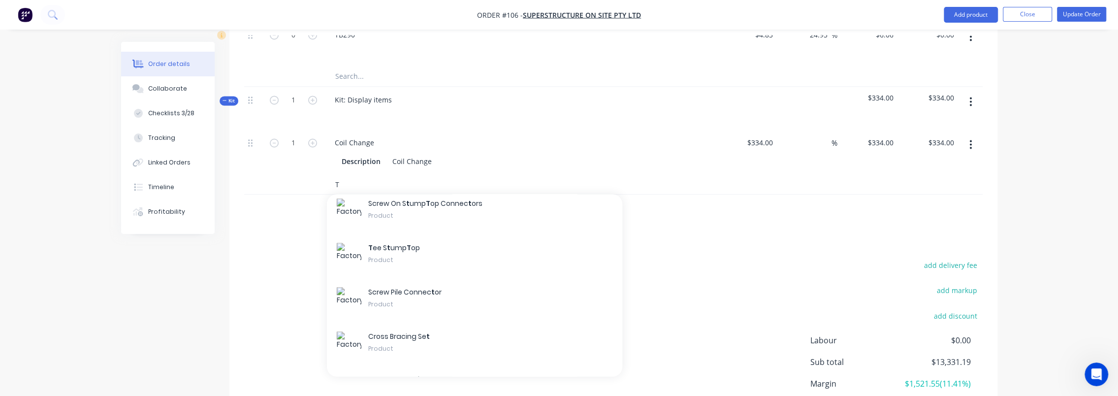
scroll to position [542, 0]
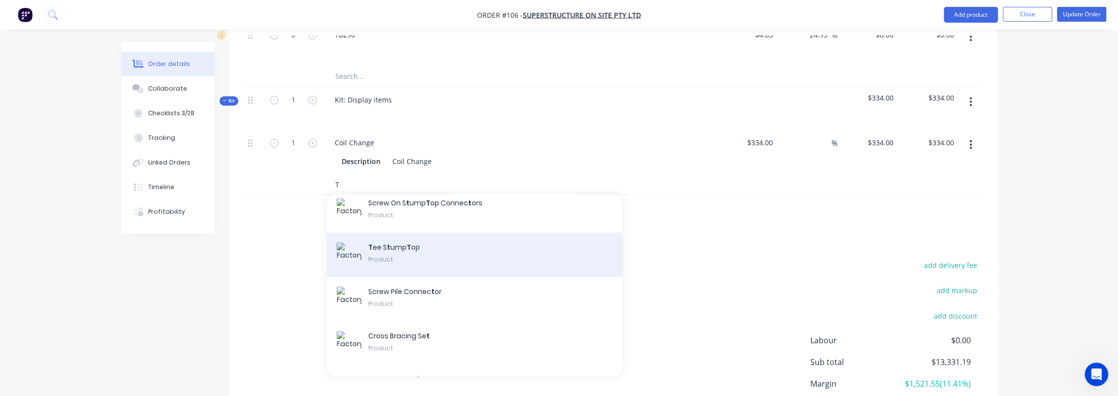
type input "T"
click at [459, 232] on div "T ee S t ump T op Product" at bounding box center [474, 254] width 295 height 44
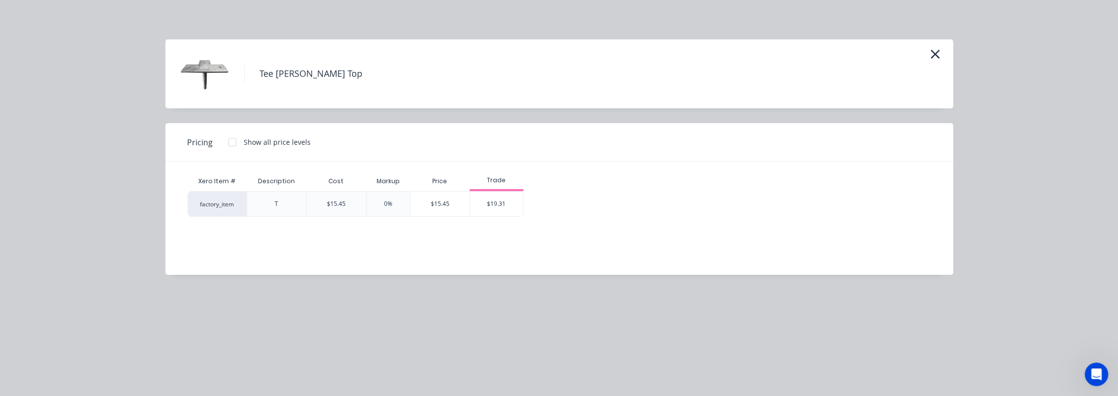
click at [233, 141] on div at bounding box center [233, 142] width 20 height 20
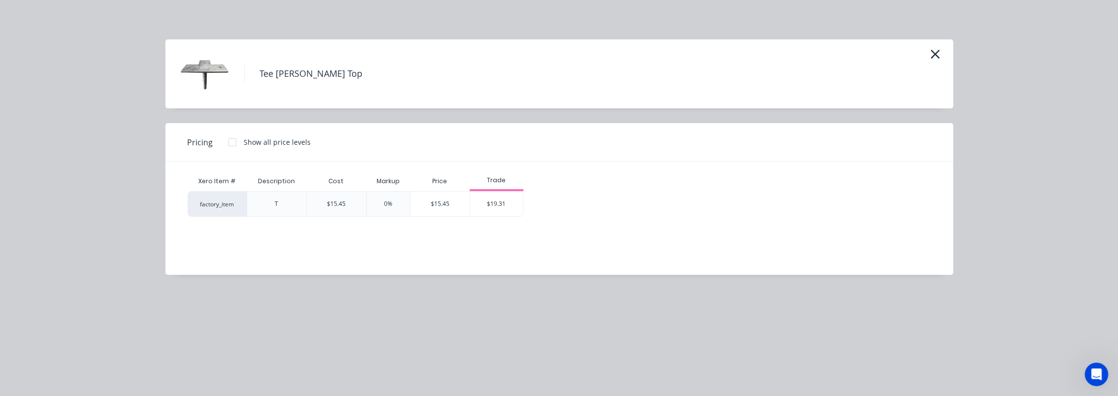
click at [301, 241] on div "Xero Item # Description Cost Markup Price Trade factory_item T $15.45 0% $15.45…" at bounding box center [551, 211] width 773 height 98
click at [253, 202] on div "T" at bounding box center [277, 204] width 60 height 26
click at [210, 202] on div "factory_item" at bounding box center [217, 204] width 59 height 26
click at [282, 75] on h4 "Tee Stump Top" at bounding box center [310, 74] width 133 height 19
click at [503, 194] on div "$19.31" at bounding box center [496, 204] width 53 height 25
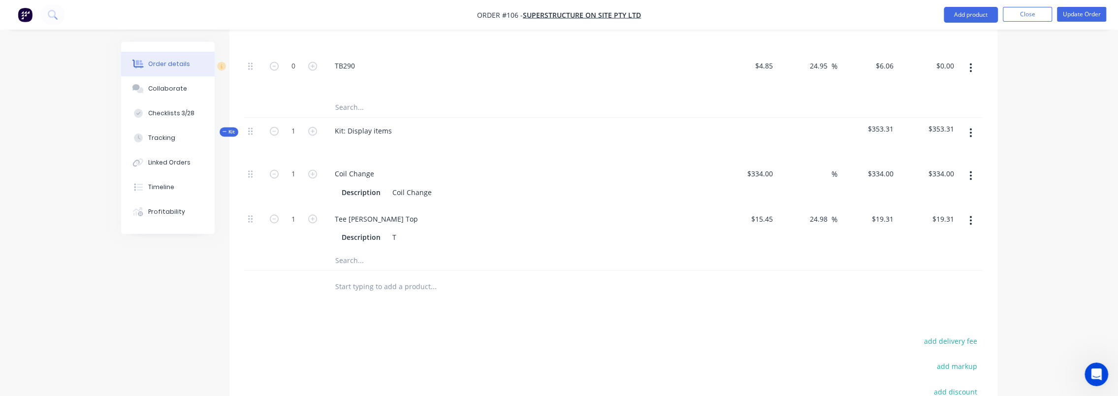
scroll to position [1481, 0]
click at [308, 218] on icon "button" at bounding box center [312, 222] width 9 height 9
type input "2"
type input "$38.62"
click at [308, 218] on icon "button" at bounding box center [312, 222] width 9 height 9
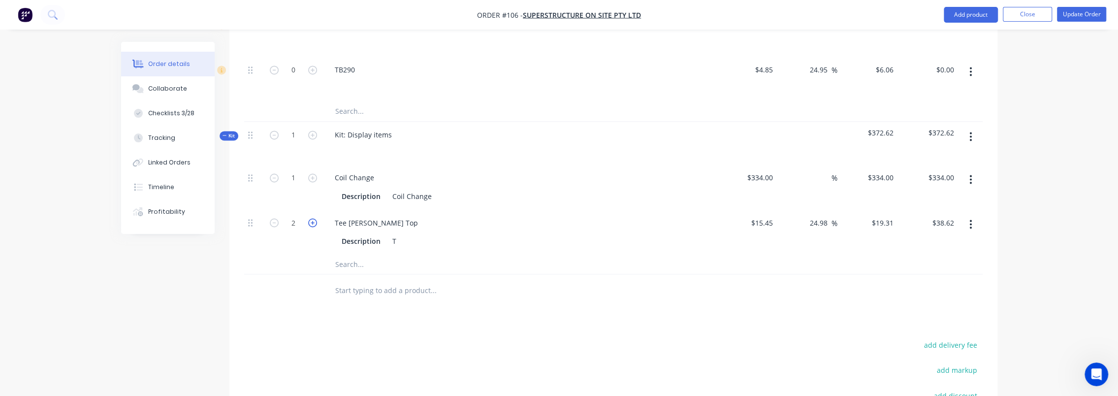
type input "3"
type input "$57.93"
click at [311, 218] on icon "button" at bounding box center [312, 222] width 9 height 9
type input "4"
type input "$77.24"
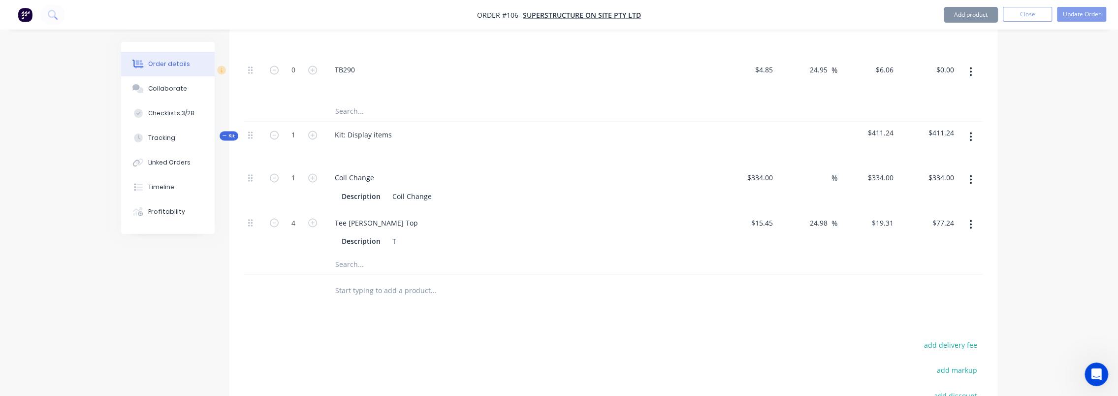
click at [365, 254] on input "text" at bounding box center [433, 264] width 197 height 20
click at [973, 170] on button "button" at bounding box center [970, 179] width 23 height 18
drag, startPoint x: 926, startPoint y: 214, endPoint x: 911, endPoint y: 213, distance: 14.3
click at [926, 237] on div "Delete" at bounding box center [936, 244] width 76 height 14
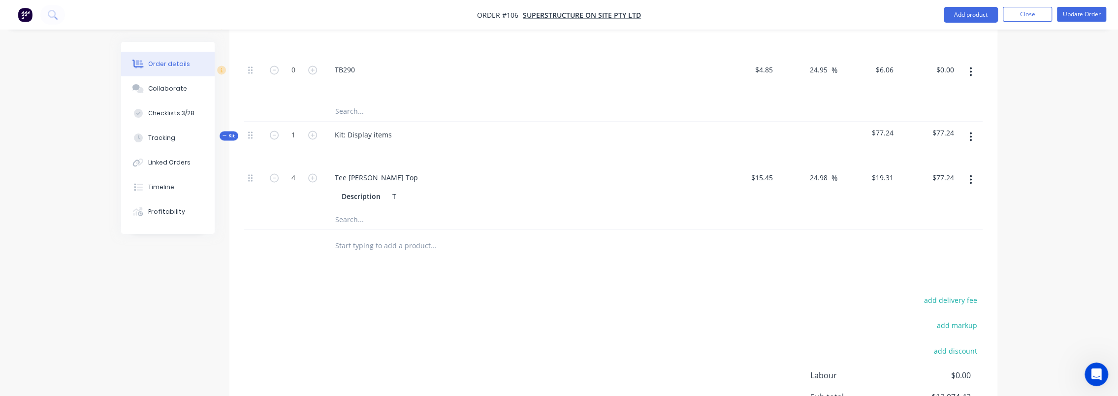
click at [423, 209] on input "text" at bounding box center [433, 219] width 197 height 20
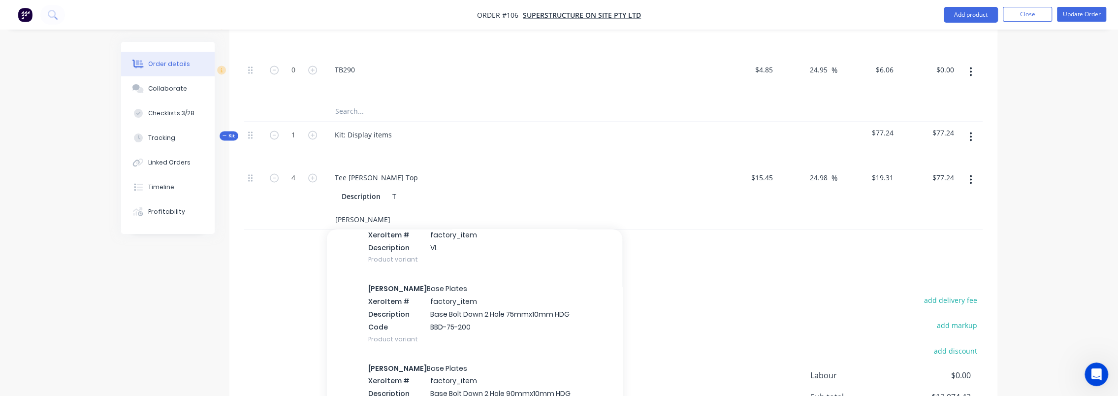
scroll to position [443, 0]
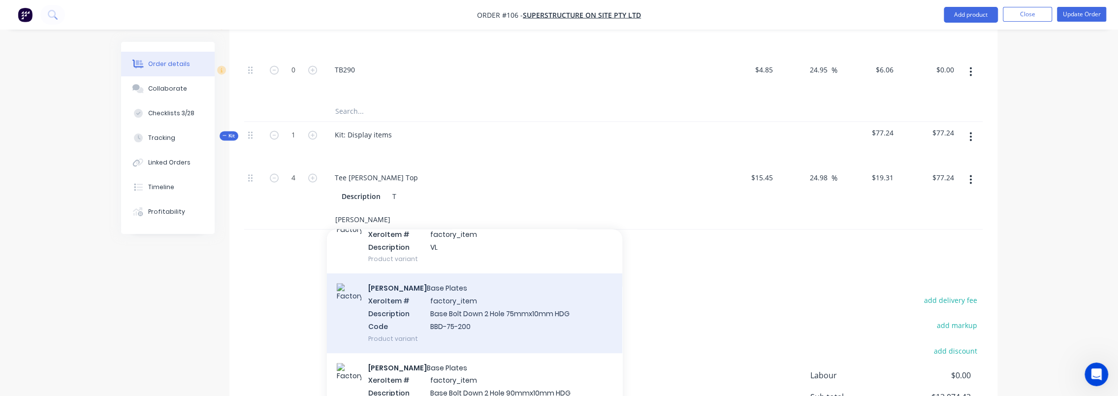
type input "Stump"
click at [511, 302] on div "Stump Base Plates Xero Item # factory_item Description Base Bolt Down 2 Hole 75…" at bounding box center [474, 312] width 295 height 79
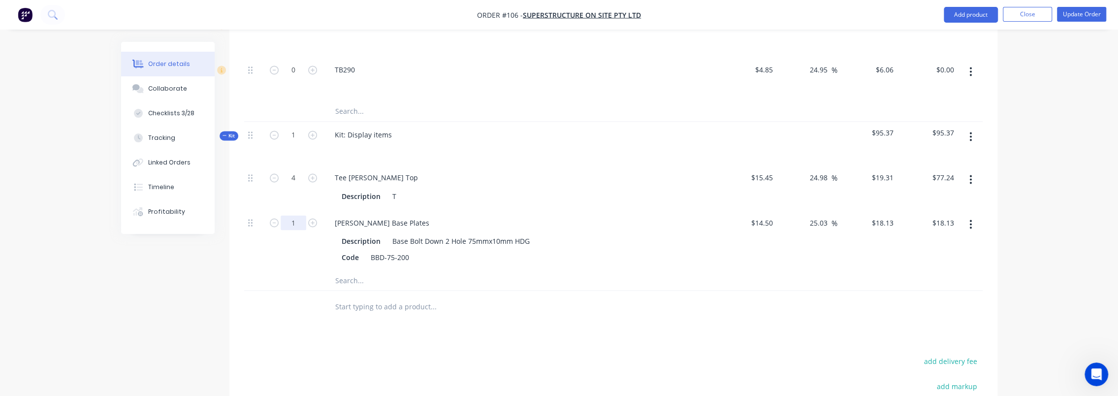
click at [297, 215] on input "1" at bounding box center [294, 222] width 26 height 15
type input "11"
type input "$199.43"
click at [360, 270] on input "text" at bounding box center [433, 280] width 197 height 20
click at [338, 270] on input "text" at bounding box center [433, 280] width 197 height 20
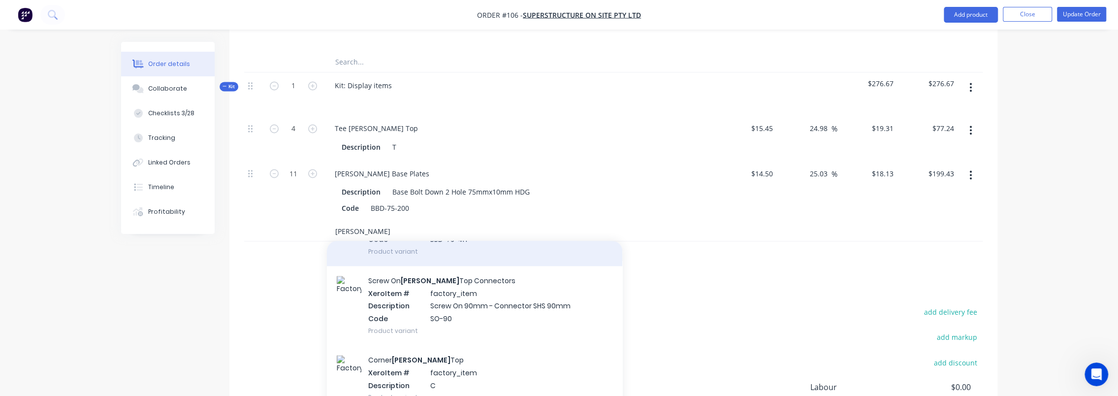
scroll to position [1280, 0]
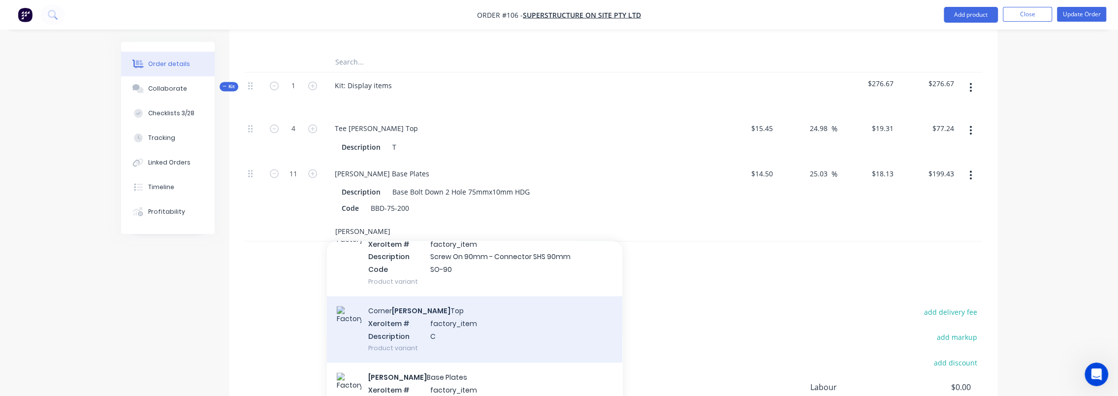
type input "stump"
click at [500, 304] on div "Corner Stump Top Xero Item # factory_item Description C Product variant" at bounding box center [474, 329] width 295 height 66
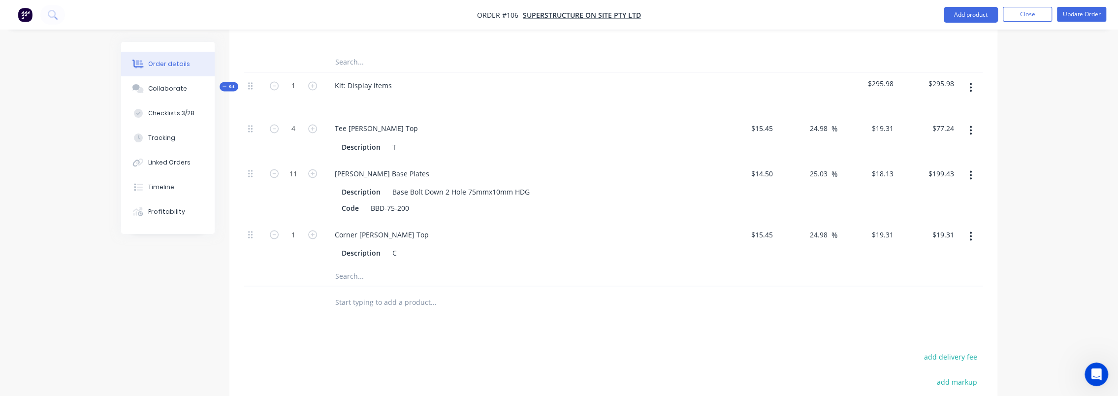
click at [342, 266] on input "text" at bounding box center [433, 276] width 197 height 20
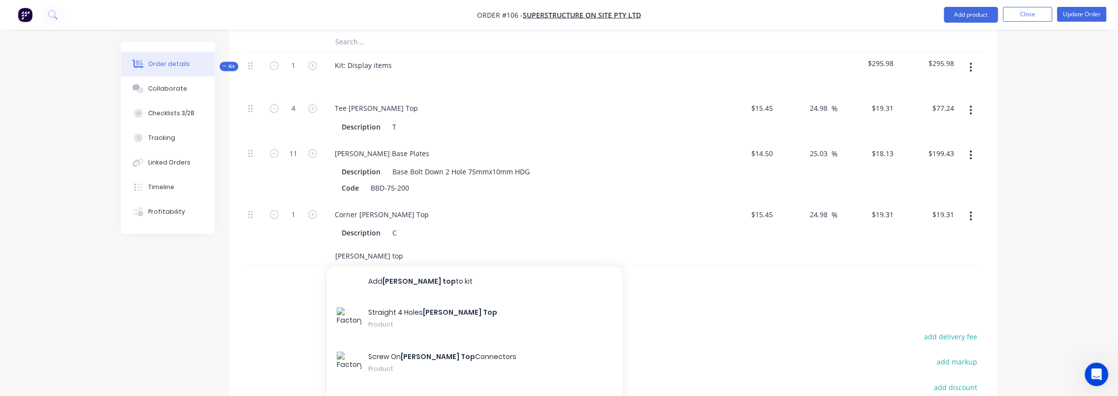
scroll to position [1580, 0]
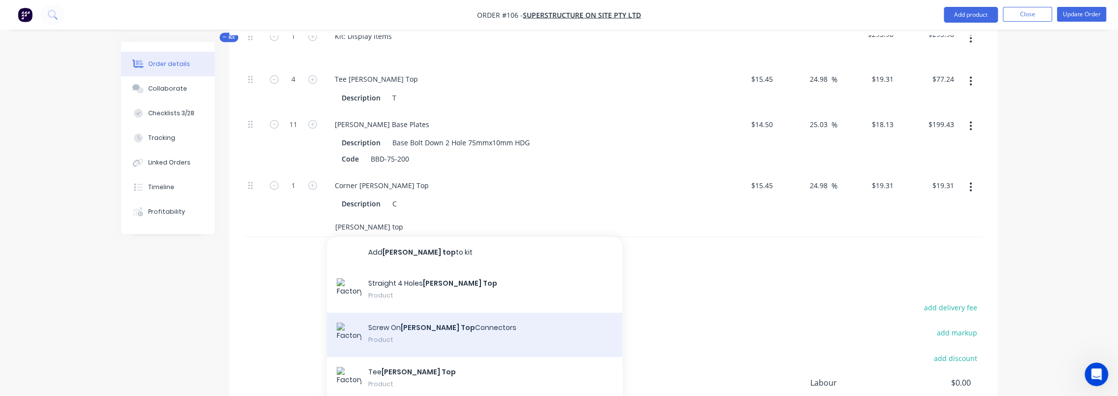
type input "stump top"
click at [519, 312] on div "Screw On Stump Top Connectors Product" at bounding box center [474, 334] width 295 height 44
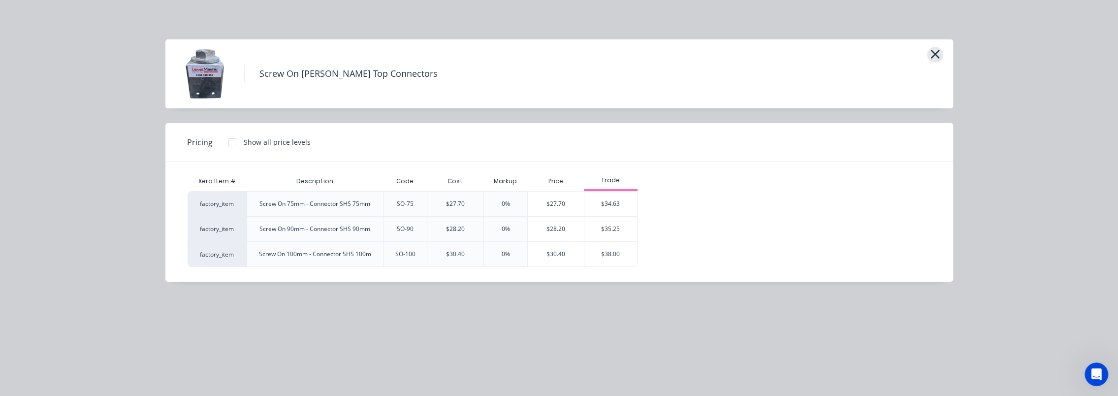
click at [930, 56] on icon "button" at bounding box center [935, 54] width 10 height 14
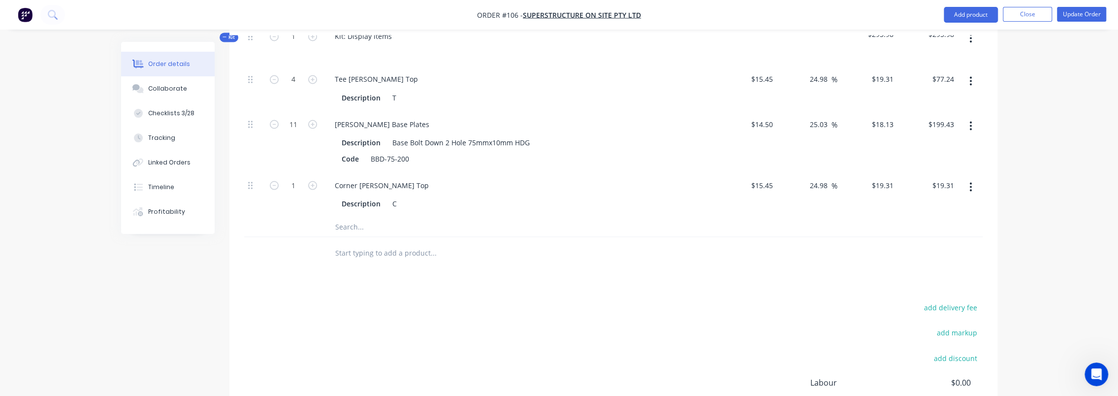
click at [454, 300] on div "add delivery fee add markup add discount Labour $0.00 Sub total $13,293.17 Marg…" at bounding box center [613, 395] width 739 height 190
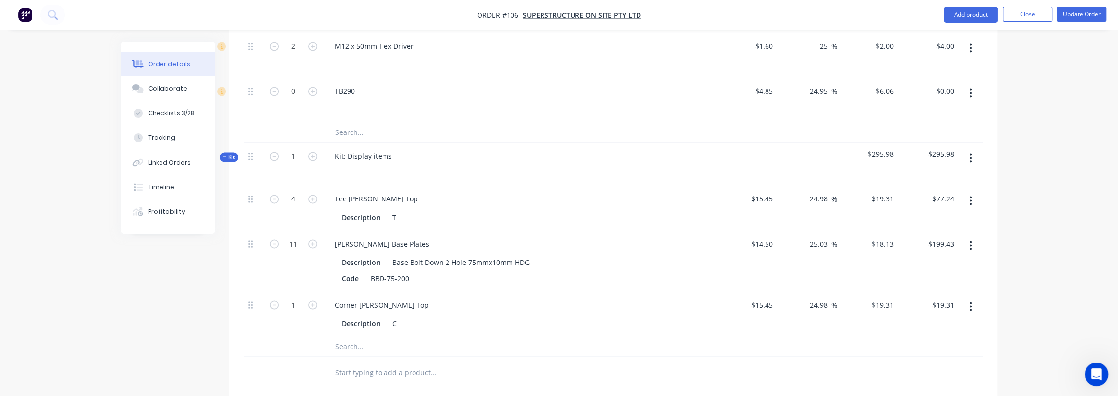
scroll to position [1671, 0]
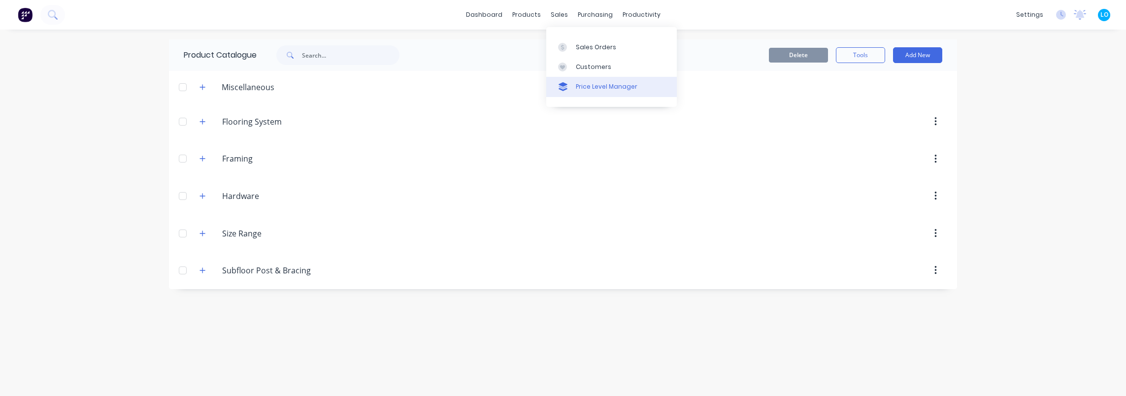
click at [590, 85] on div "Price Level Manager" at bounding box center [607, 86] width 62 height 9
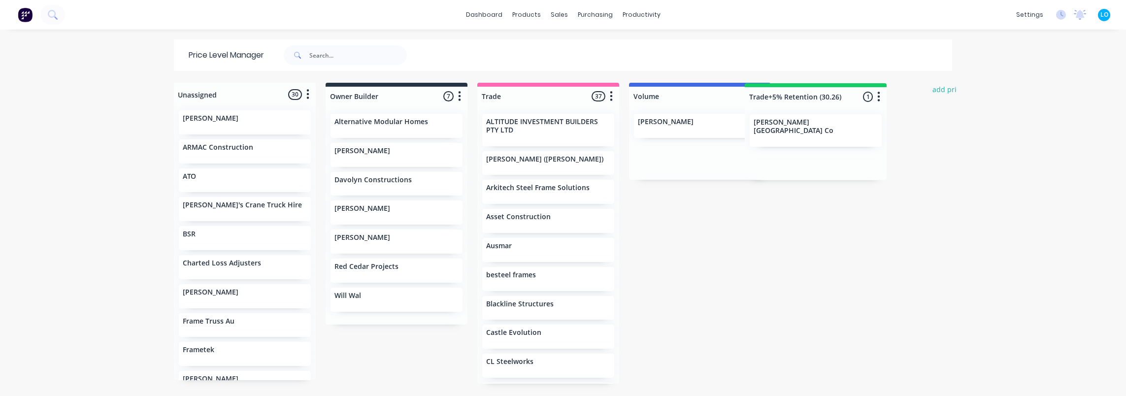
scroll to position [0, 3]
drag, startPoint x: 832, startPoint y: 97, endPoint x: 658, endPoint y: 108, distance: 174.1
click at [658, 108] on div "Unassigned 30 Move all customers Owner Builder Trade Volume Trade+5% Retention …" at bounding box center [563, 239] width 788 height 312
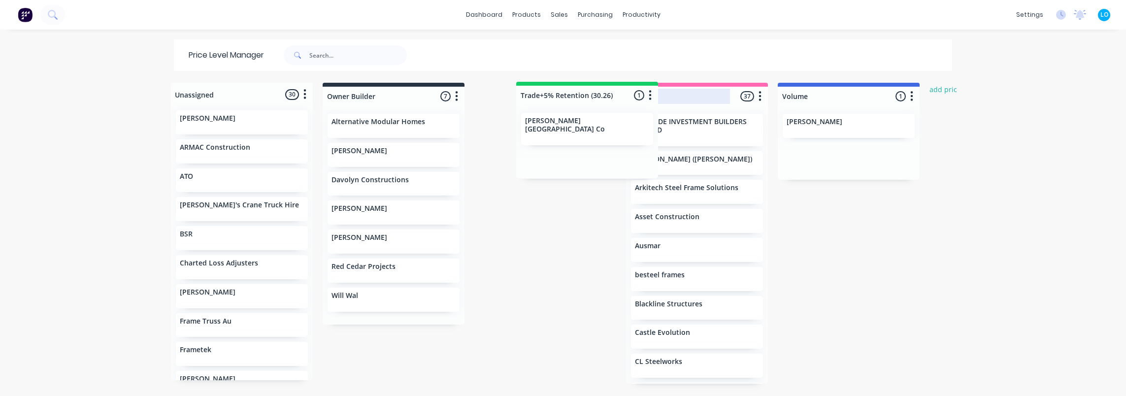
drag, startPoint x: 619, startPoint y: 96, endPoint x: 548, endPoint y: 96, distance: 71.9
click at [548, 96] on div "Unassigned 30 Move all customers Owner Builder Trade Trade+5% Retention (30.26)…" at bounding box center [563, 239] width 788 height 312
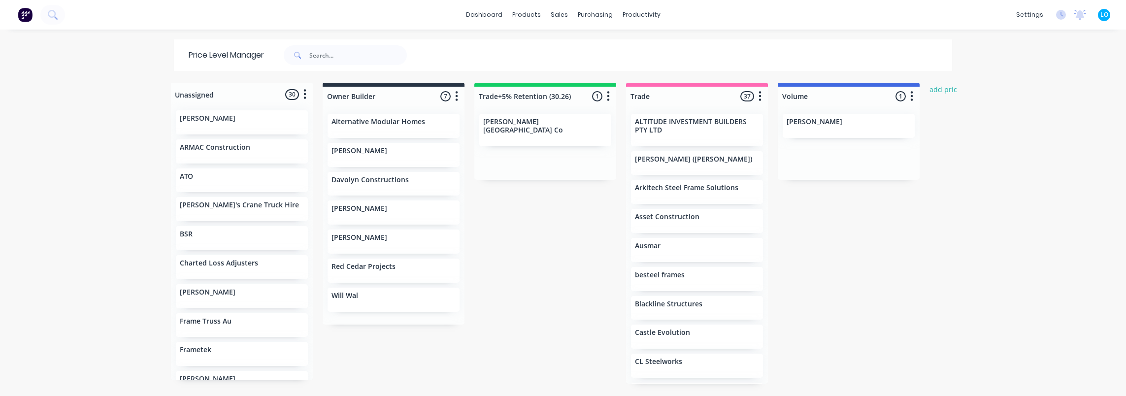
click at [585, 256] on div "Unassigned 30 Move all customers Owner Builder Trade+5% Retention (30.26) Trade…" at bounding box center [563, 239] width 788 height 312
click at [312, 52] on input "text" at bounding box center [357, 55] width 97 height 20
click at [56, 17] on icon at bounding box center [52, 14] width 9 height 9
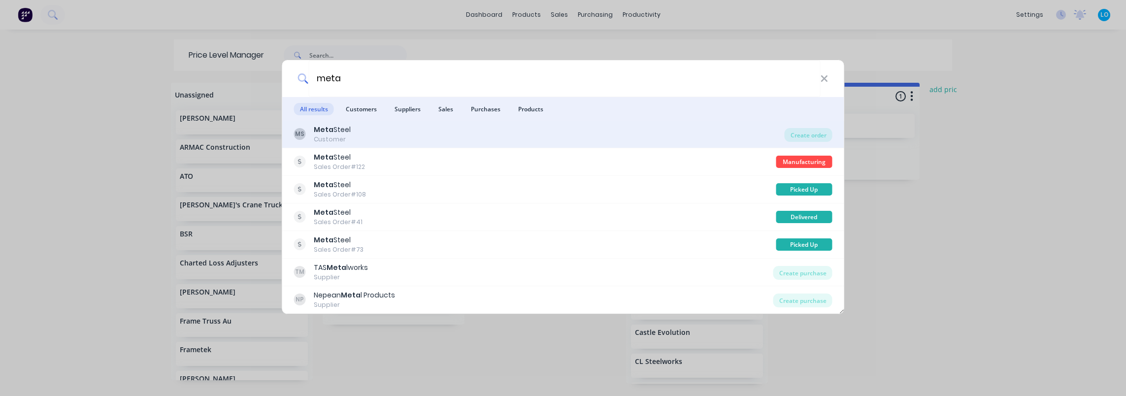
type input "meta"
click at [381, 138] on div "MS Meta Steel Customer" at bounding box center [539, 134] width 490 height 19
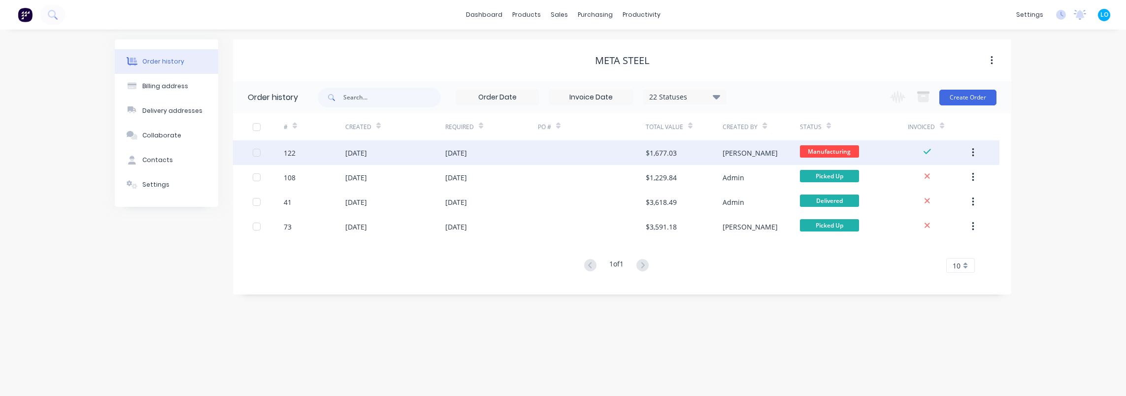
click at [562, 155] on div at bounding box center [592, 152] width 108 height 25
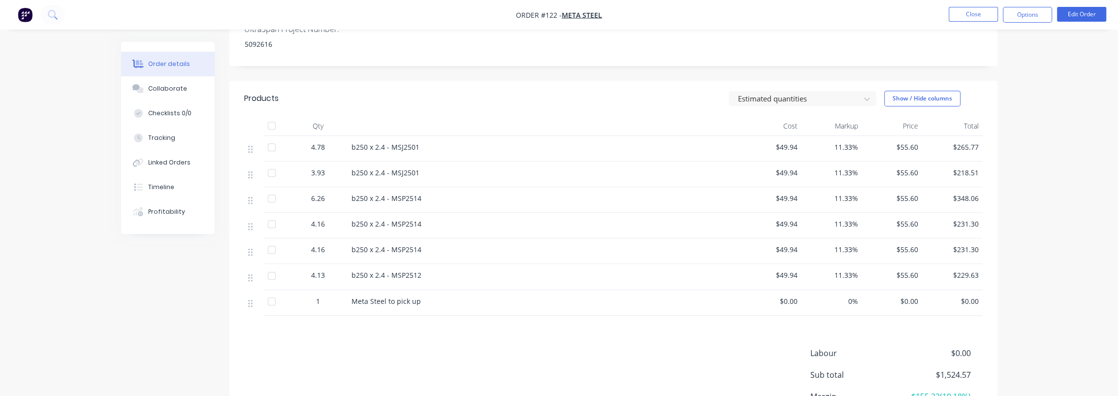
scroll to position [528, 0]
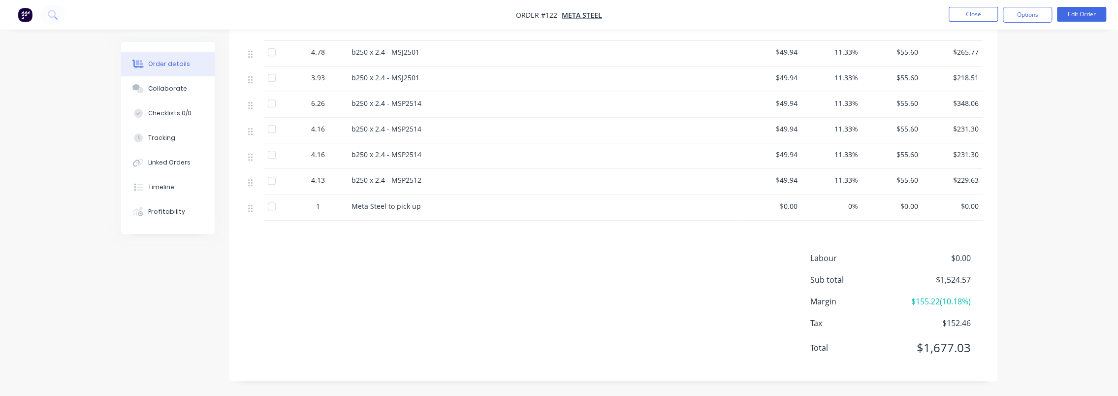
click at [540, 255] on div "Labour $0.00 Sub total $1,524.57 Margin $155.22 ( 10.18 %) Tax $152.46 Total $1…" at bounding box center [613, 309] width 739 height 114
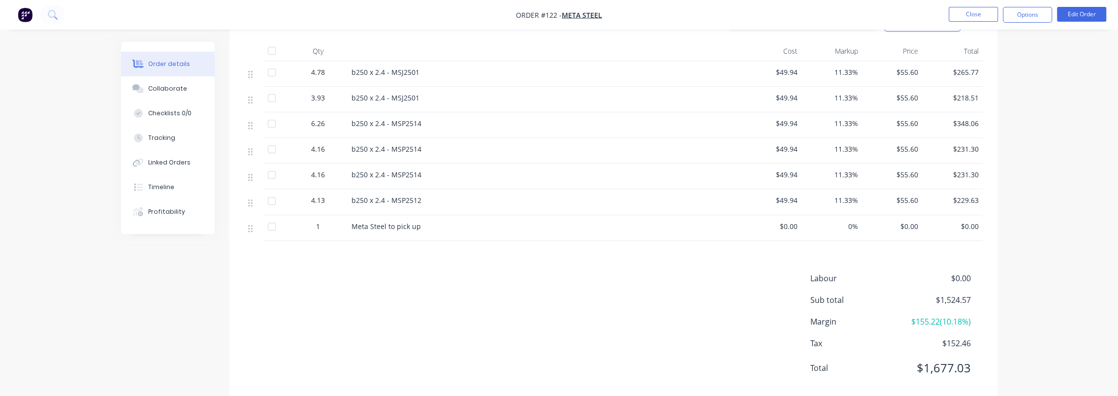
scroll to position [429, 0]
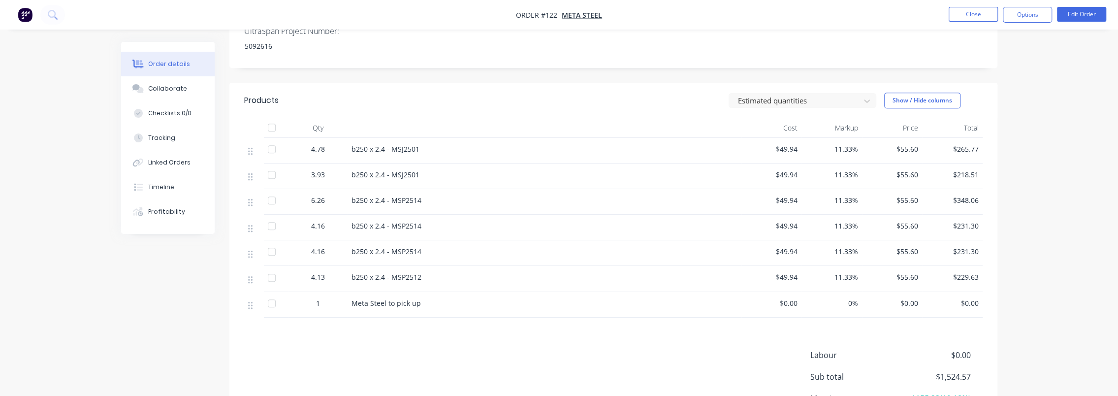
click at [1033, 156] on div "Order details Collaborate Checklists 0/0 Tracking Linked Orders Timeline Profit…" at bounding box center [559, 32] width 1118 height 922
click at [535, 329] on div "Products Estimated quantities Show / Hide columns Qty Cost Markup Price Total 4…" at bounding box center [613, 280] width 768 height 395
click at [521, 336] on div "Products Estimated quantities Show / Hide columns Qty Cost Markup Price Total 4…" at bounding box center [613, 280] width 768 height 395
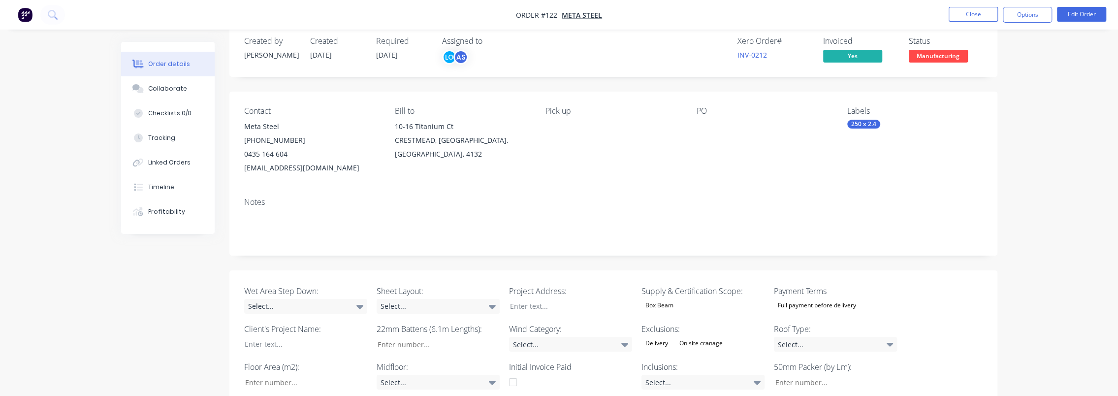
scroll to position [0, 0]
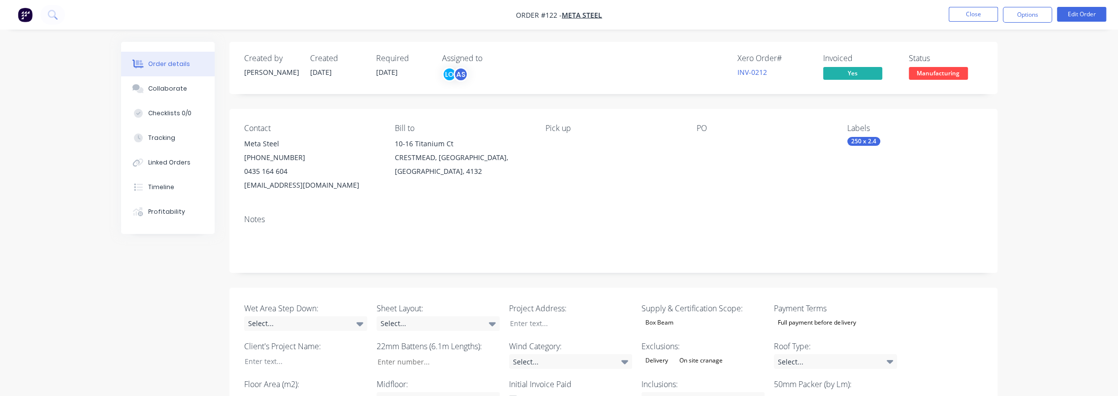
click at [1027, 15] on button "Options" at bounding box center [1027, 15] width 49 height 16
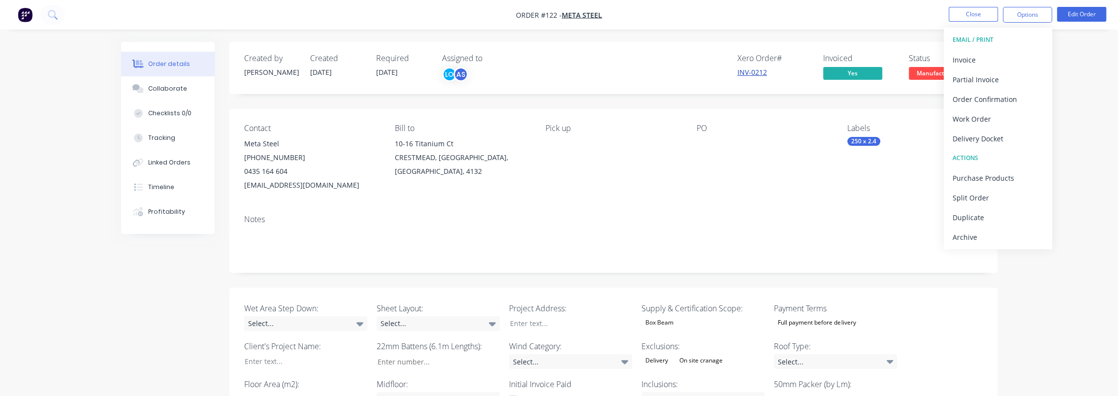
click at [758, 73] on link "INV-0212" at bounding box center [753, 71] width 30 height 9
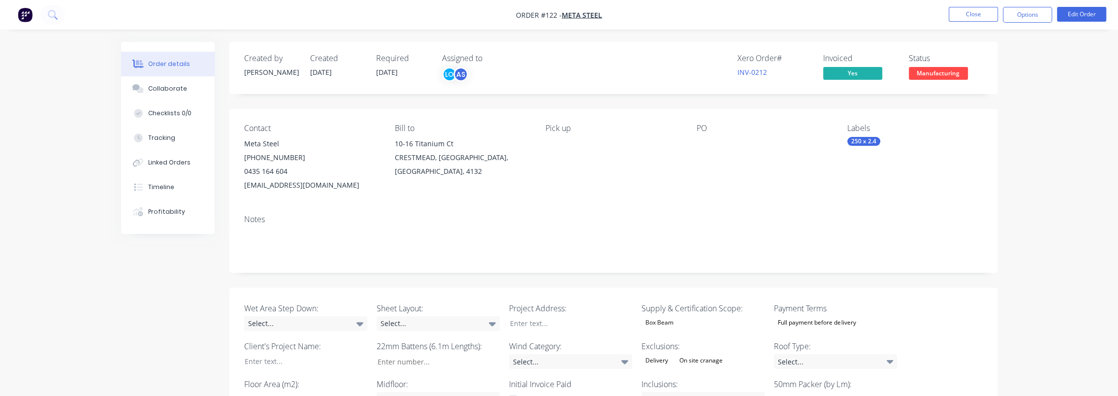
click at [1019, 20] on button "Options" at bounding box center [1027, 15] width 49 height 16
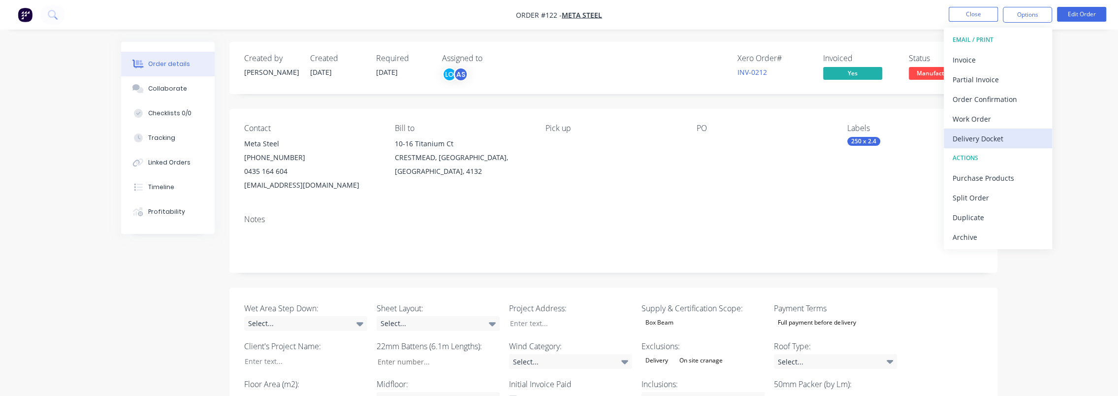
click at [1001, 134] on div "Delivery Docket" at bounding box center [998, 138] width 91 height 14
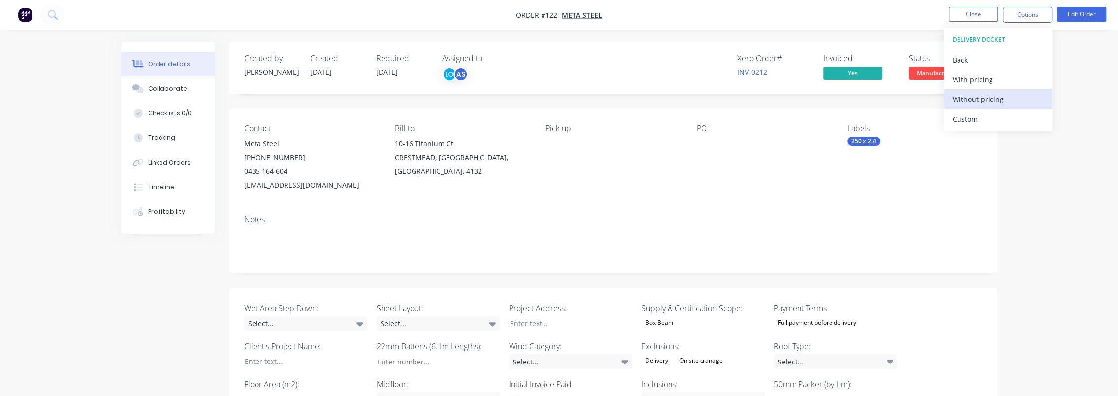
click at [997, 98] on div "Without pricing" at bounding box center [998, 99] width 91 height 14
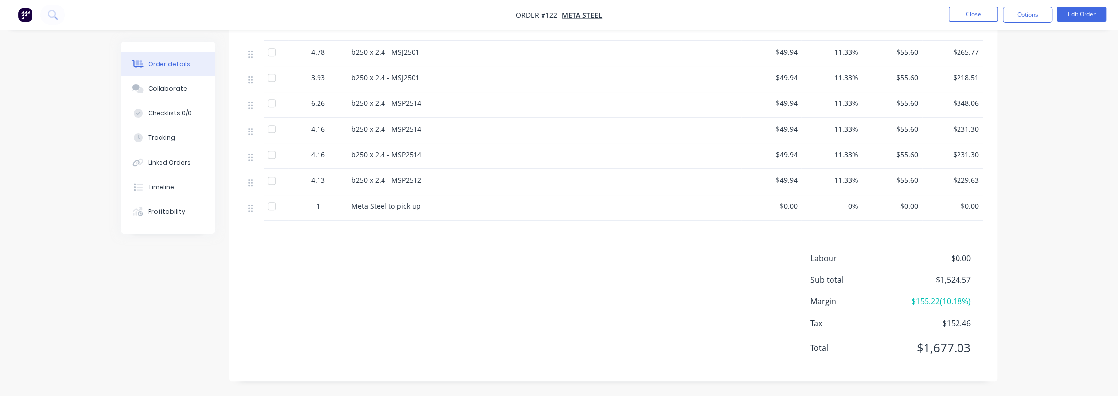
click at [447, 222] on div "Products Estimated quantities Show / Hide columns Qty Cost Markup Price Total 4…" at bounding box center [613, 183] width 768 height 395
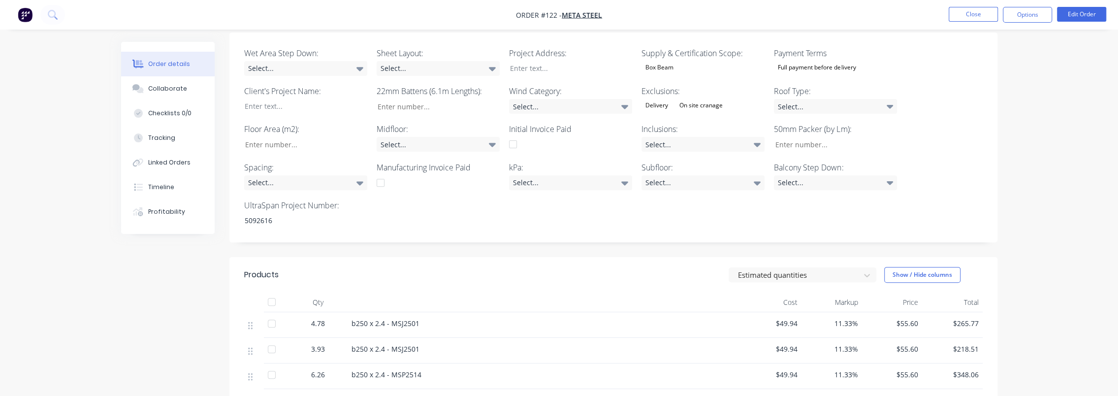
scroll to position [232, 0]
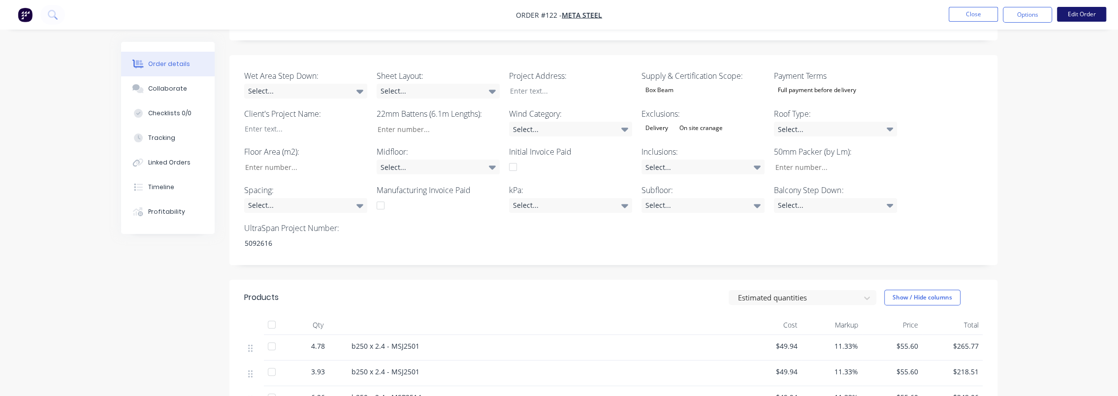
click at [1071, 10] on button "Edit Order" at bounding box center [1081, 14] width 49 height 15
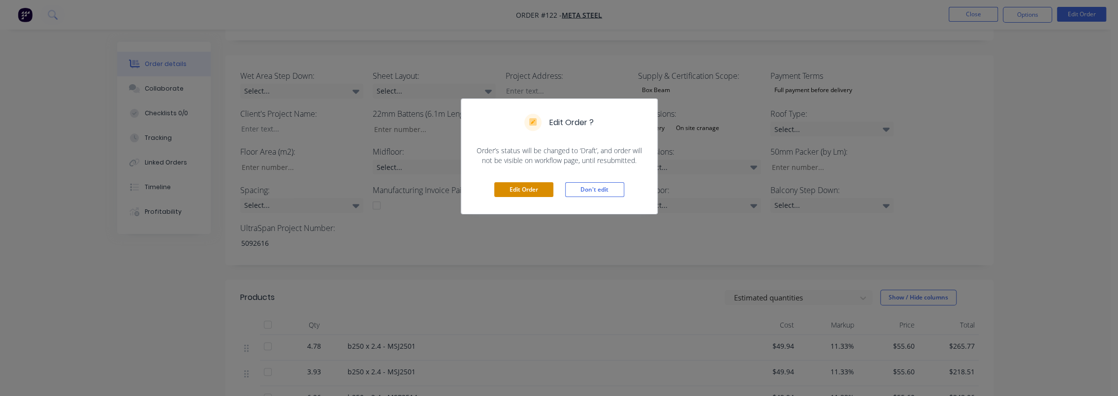
click at [522, 195] on button "Edit Order" at bounding box center [523, 189] width 59 height 15
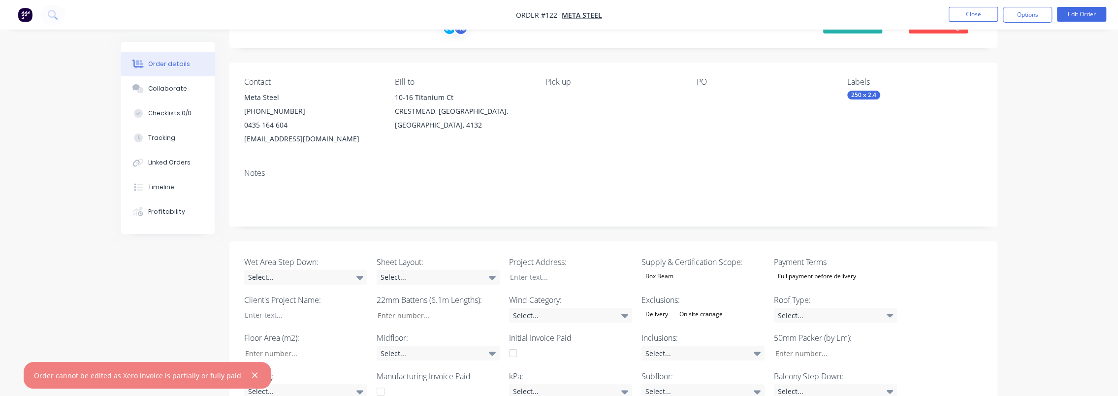
scroll to position [49, 0]
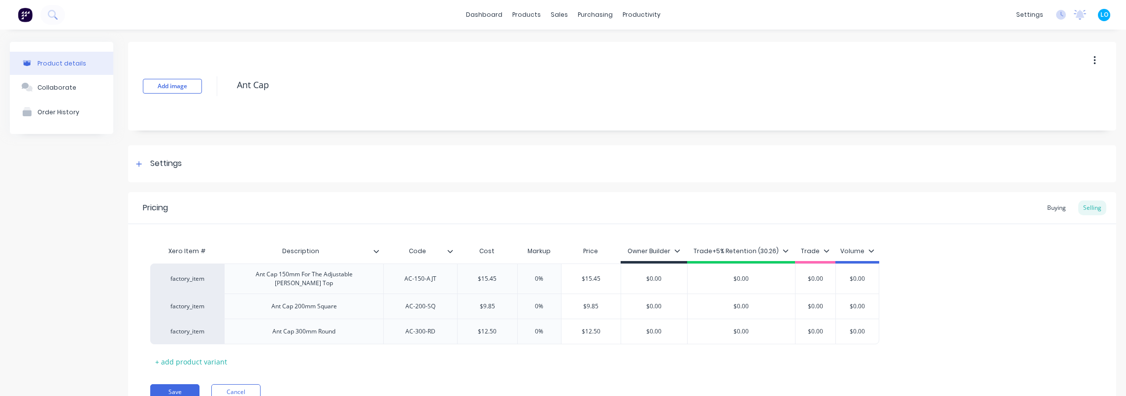
scroll to position [40, 0]
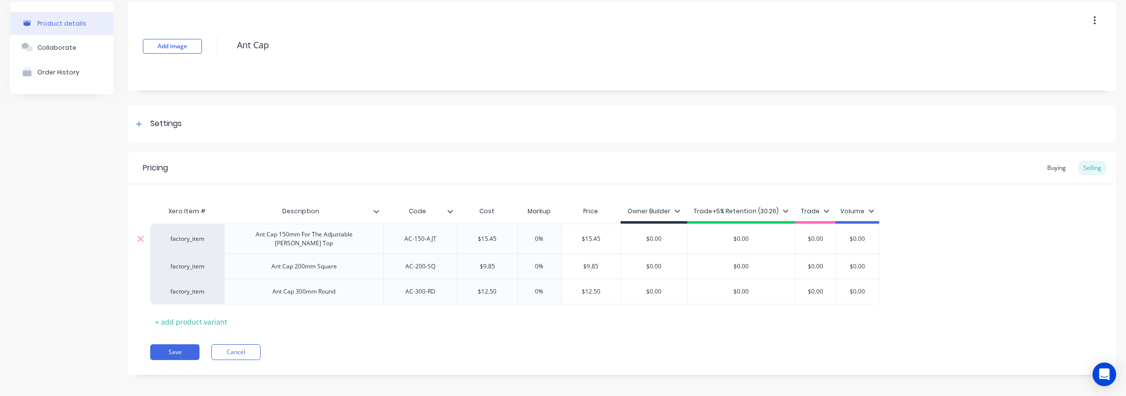
type textarea "x"
click at [537, 235] on input "0%" at bounding box center [539, 238] width 49 height 9
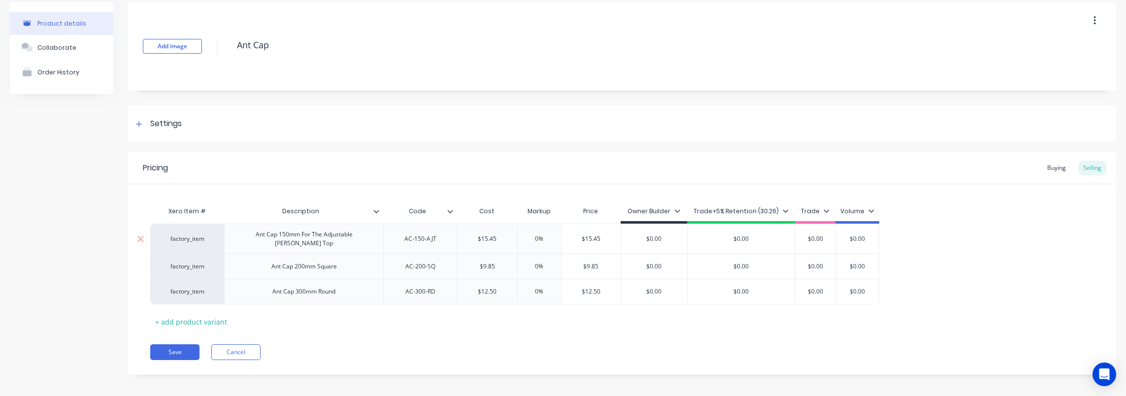
click at [537, 235] on input "0%" at bounding box center [539, 238] width 49 height 9
click at [539, 235] on input "0%" at bounding box center [539, 238] width 49 height 9
type input "20%"
type textarea "x"
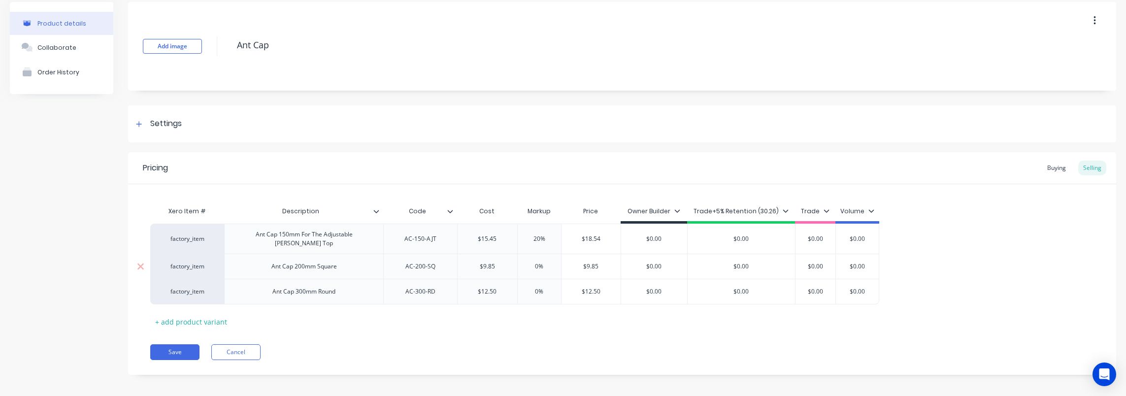
type input "20%"
click at [537, 262] on input "0%" at bounding box center [539, 266] width 49 height 9
click at [534, 262] on input "0%" at bounding box center [539, 266] width 49 height 9
type input "20%"
type textarea "x"
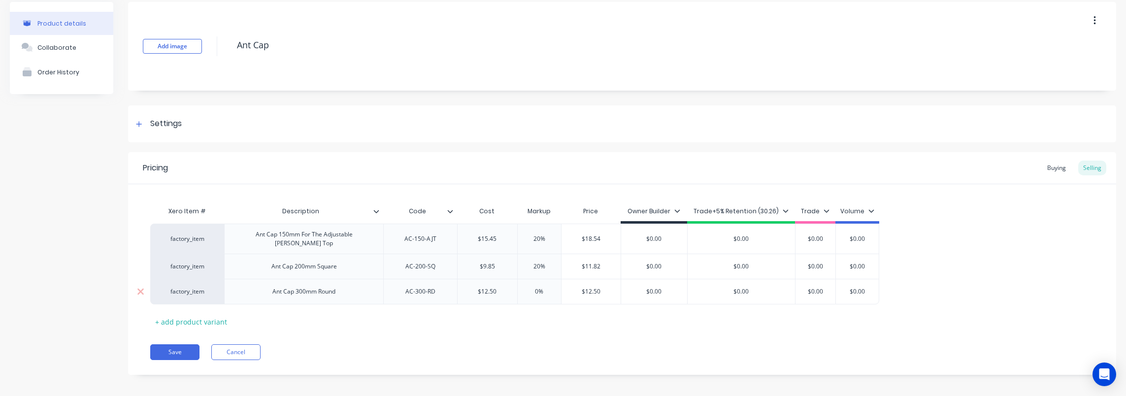
type input "20%"
click at [530, 287] on input "0%" at bounding box center [539, 291] width 49 height 9
type input "20%"
type textarea "x"
type input "20%"
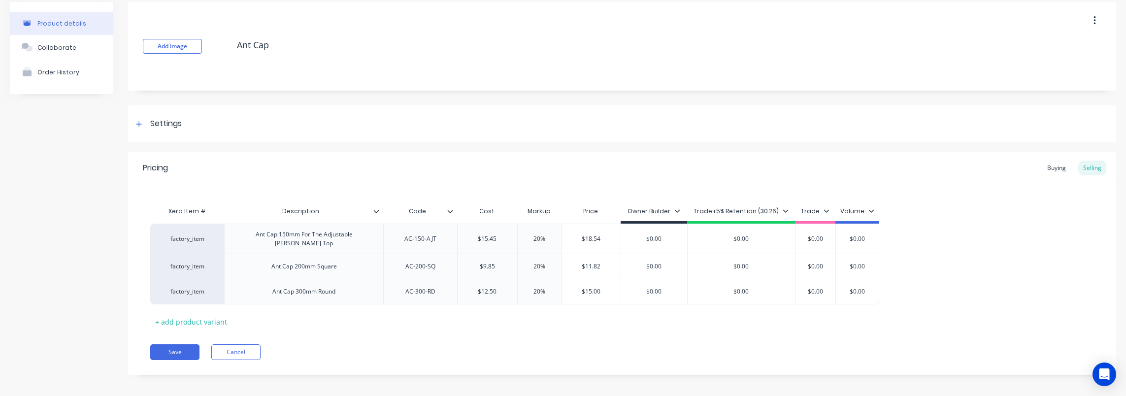
click at [908, 293] on div "factory_item Ant Cap 150mm For The Adjustable [PERSON_NAME] Top AC-150-AJT $15.…" at bounding box center [621, 264] width 943 height 81
click at [855, 237] on input "$0.00" at bounding box center [857, 238] width 49 height 9
type input "$1"
type textarea "x"
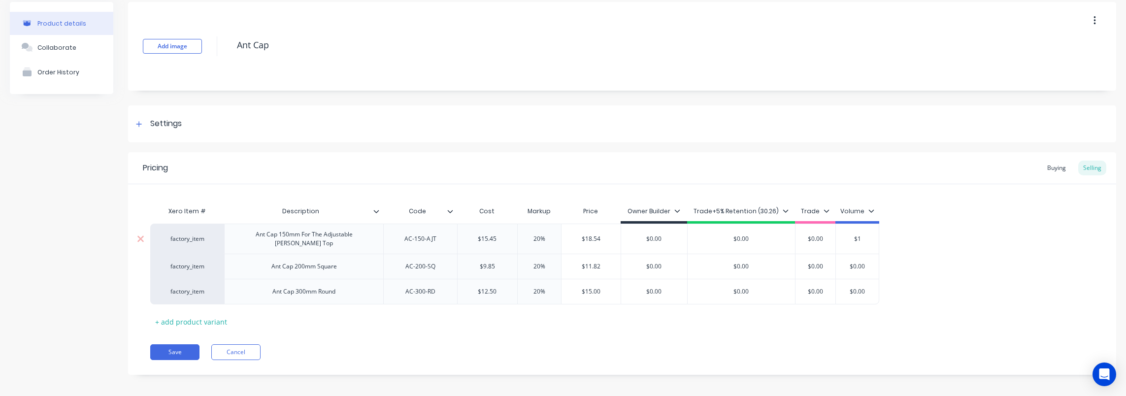
type input "$18"
type textarea "x"
type input "$18."
type textarea "x"
type input "$18.5"
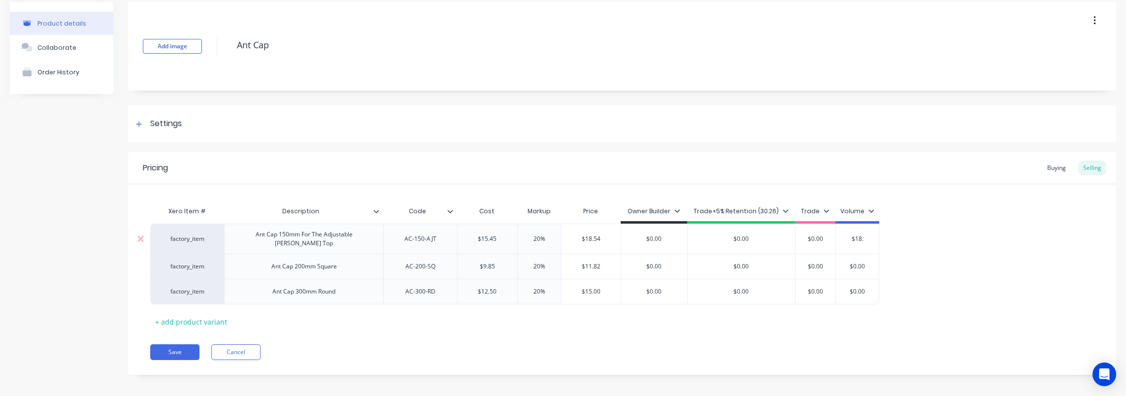
type textarea "x"
type input "$18.54"
type textarea "x"
type input "$18.54"
click at [863, 262] on input "$0.00" at bounding box center [862, 266] width 53 height 9
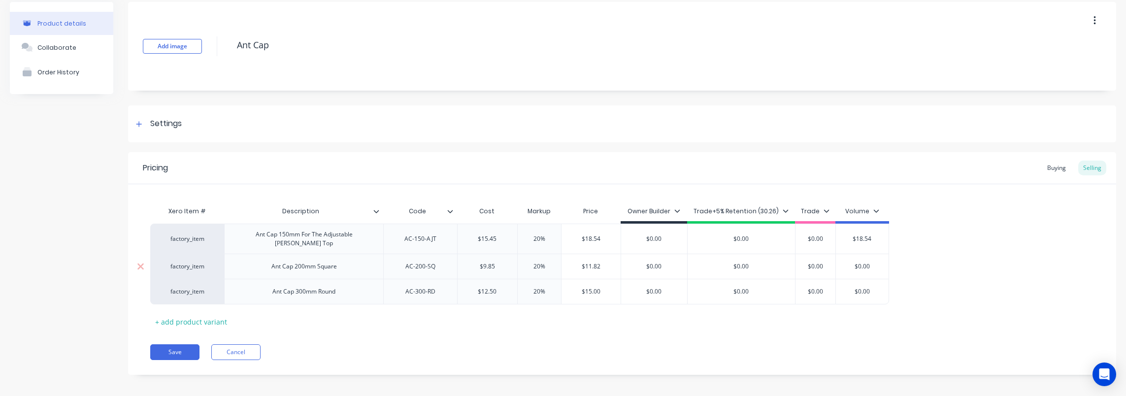
click at [863, 262] on input "$0.00" at bounding box center [862, 266] width 53 height 9
type input "$1"
type textarea "x"
type input "$11"
type textarea "x"
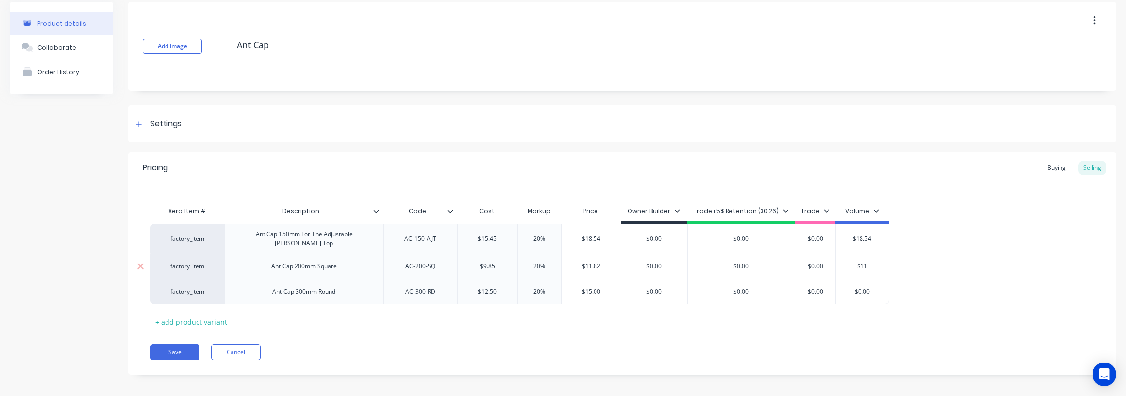
type input "$11."
type textarea "x"
type input "$11.8"
type textarea "x"
type input "$11.82"
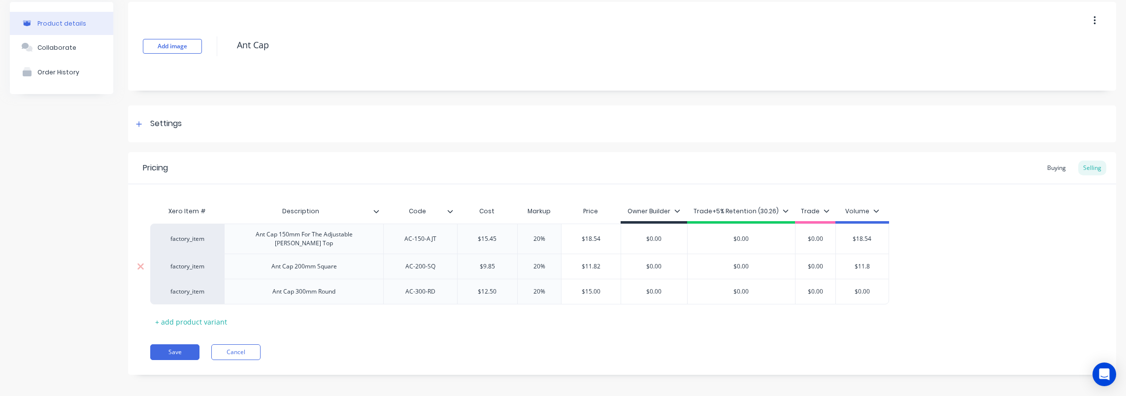
type textarea "x"
type input "$11.82"
click at [863, 287] on input "$0.00" at bounding box center [862, 291] width 53 height 9
type input "$1"
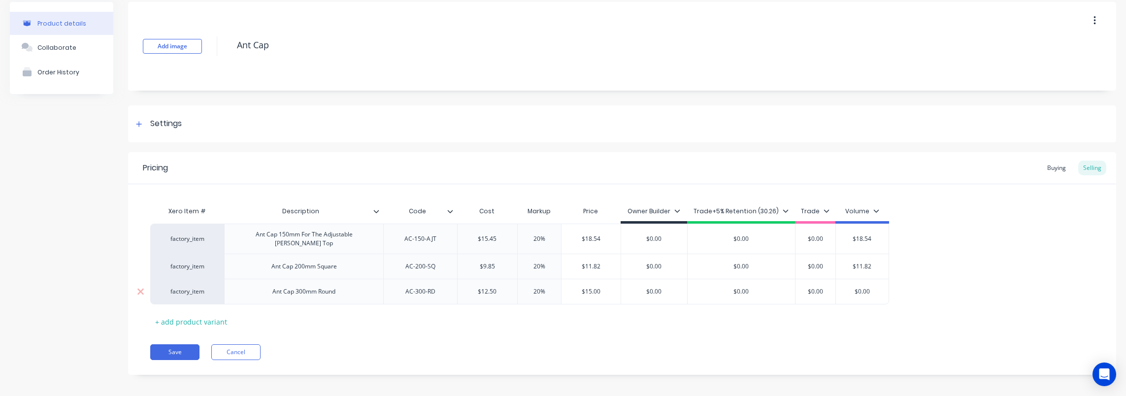
type textarea "x"
type input "$15"
type textarea "x"
type input "$15"
click at [538, 236] on input "20%" at bounding box center [539, 238] width 49 height 9
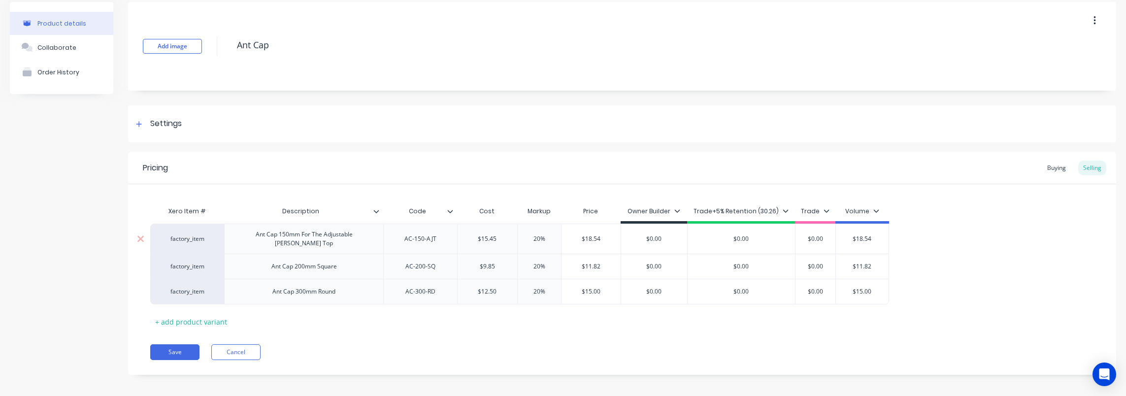
click at [540, 236] on input "20%" at bounding box center [539, 238] width 49 height 9
type input "2%"
type textarea "x"
type input "25%"
type textarea "x"
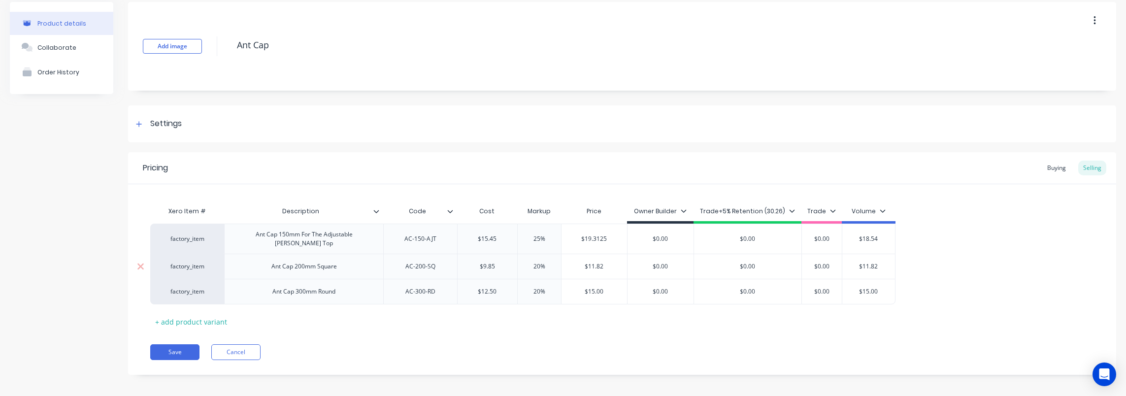
type input "25%"
click at [537, 262] on input "20%" at bounding box center [539, 266] width 49 height 9
type input "25%"
type textarea "x"
type input "25%"
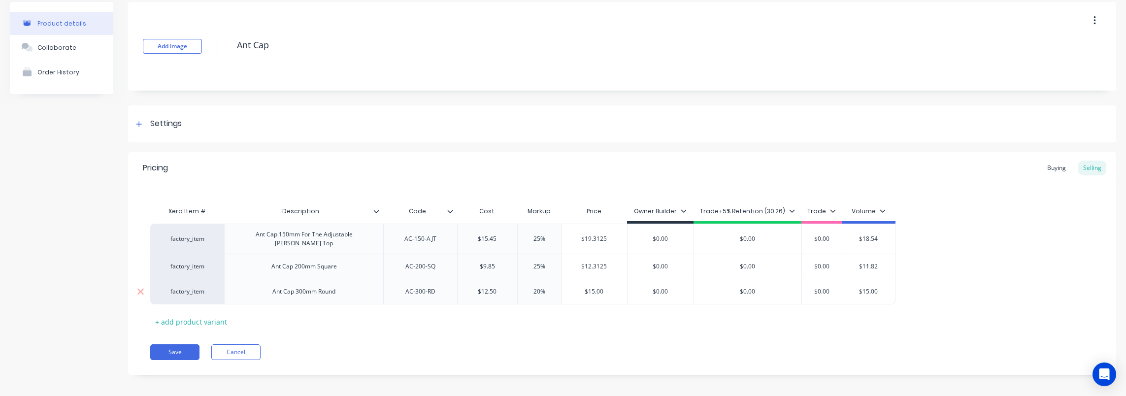
click at [537, 287] on input "20%" at bounding box center [539, 291] width 49 height 9
type input "25%"
type textarea "x"
type input "25%"
click at [823, 237] on input "$0.00" at bounding box center [821, 238] width 49 height 9
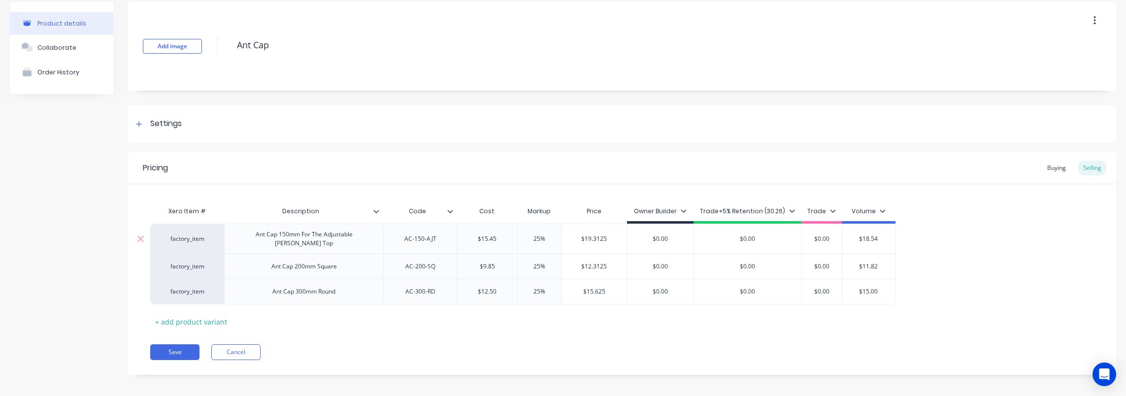
click at [823, 237] on input "$0.00" at bounding box center [821, 238] width 49 height 9
type input "$1"
type textarea "x"
type input "$19"
type textarea "x"
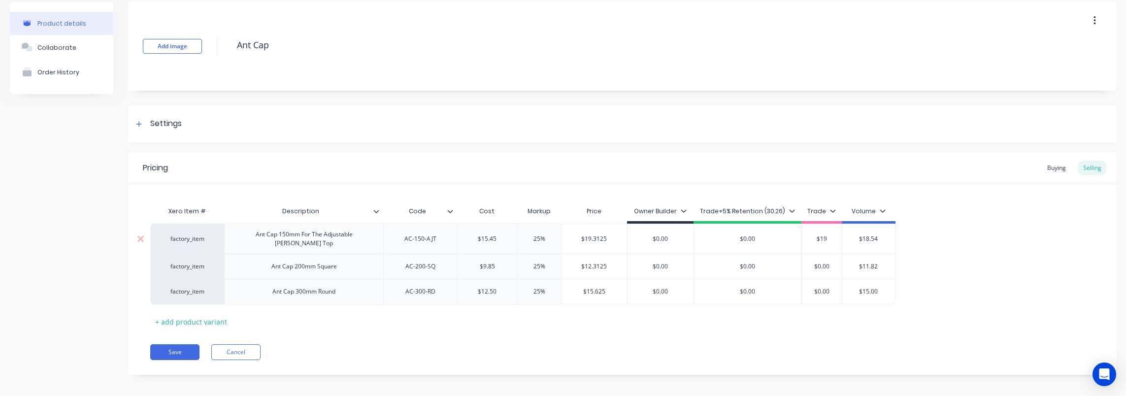
type input "$19."
type textarea "x"
type input "$19.3"
type textarea "x"
type input "$19.32"
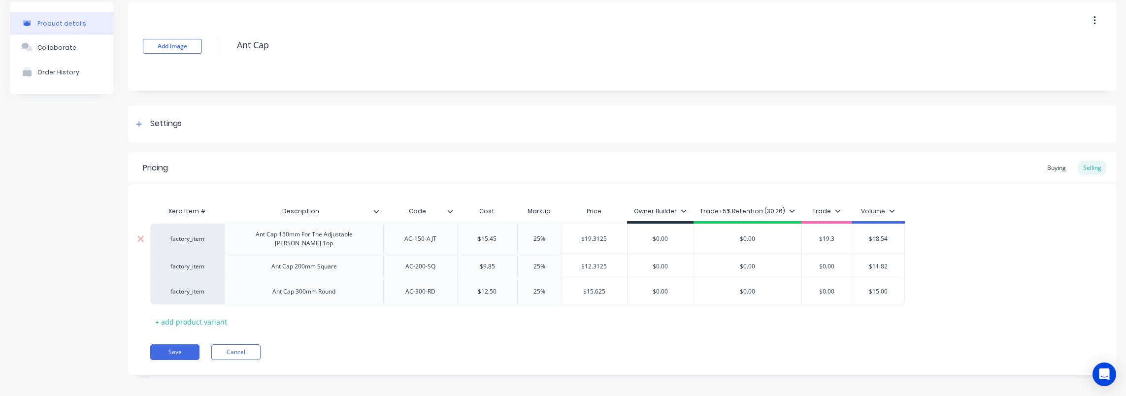
type textarea "x"
type input "$19.32"
click at [830, 262] on input "$0.00" at bounding box center [828, 266] width 53 height 9
type input "$1"
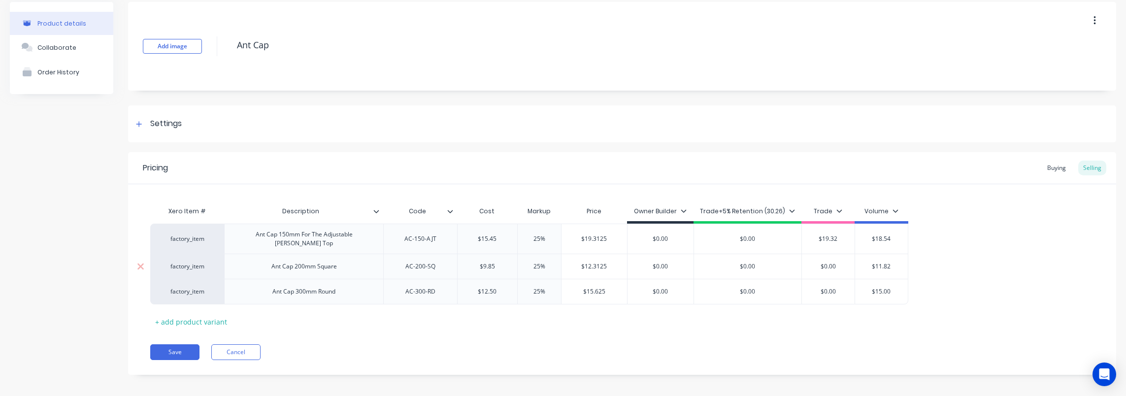
type textarea "x"
type input "$12"
type textarea "x"
type input "$1220"
type textarea "x"
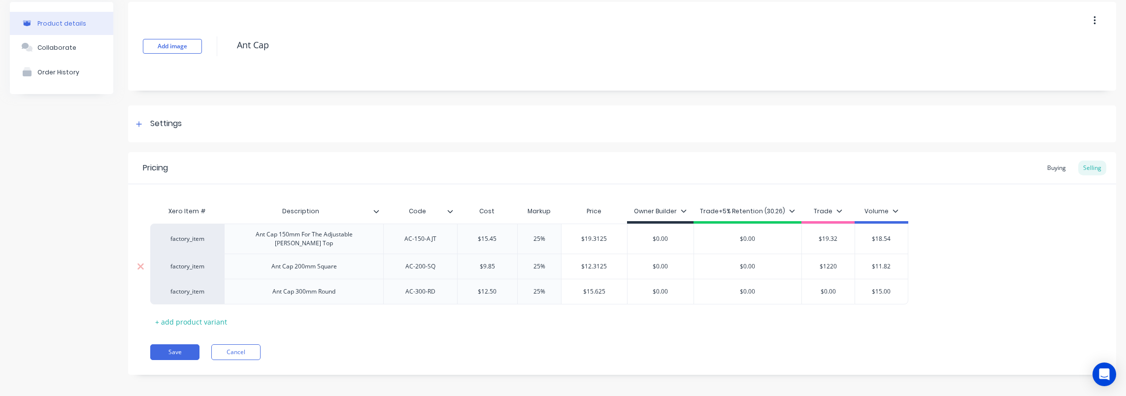
type input "$122"
type textarea "x"
type input "$12"
type textarea "x"
type input "$12."
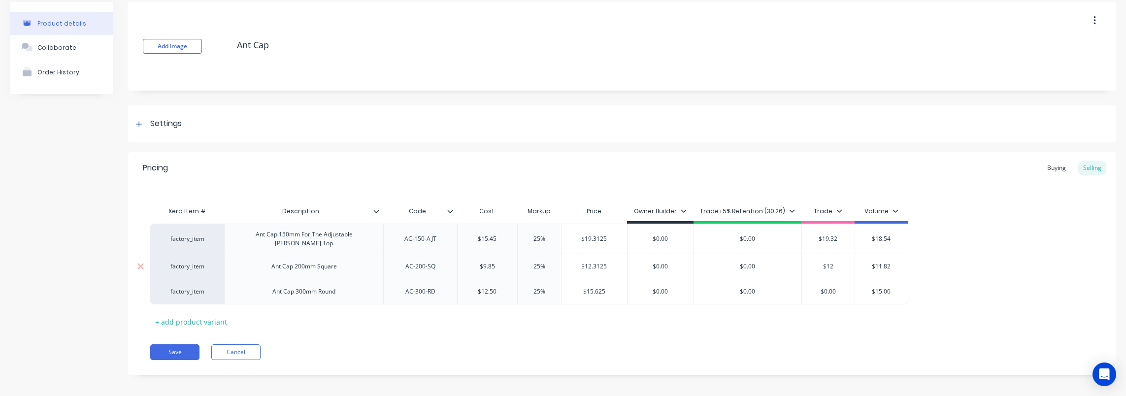
type textarea "x"
type input "$12.3"
type textarea "x"
type input "$12.32"
type textarea "x"
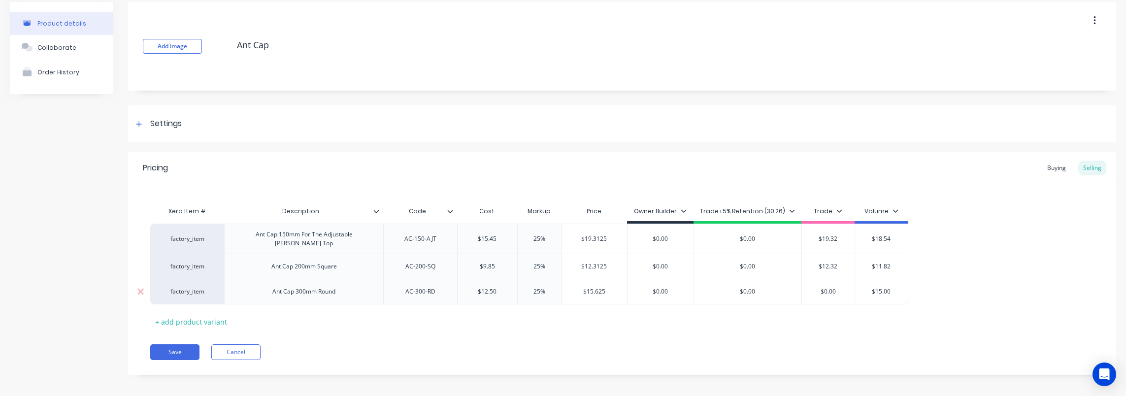
type input "$12.32"
click at [828, 287] on input "$0.00" at bounding box center [828, 291] width 53 height 9
type input "$1"
type textarea "x"
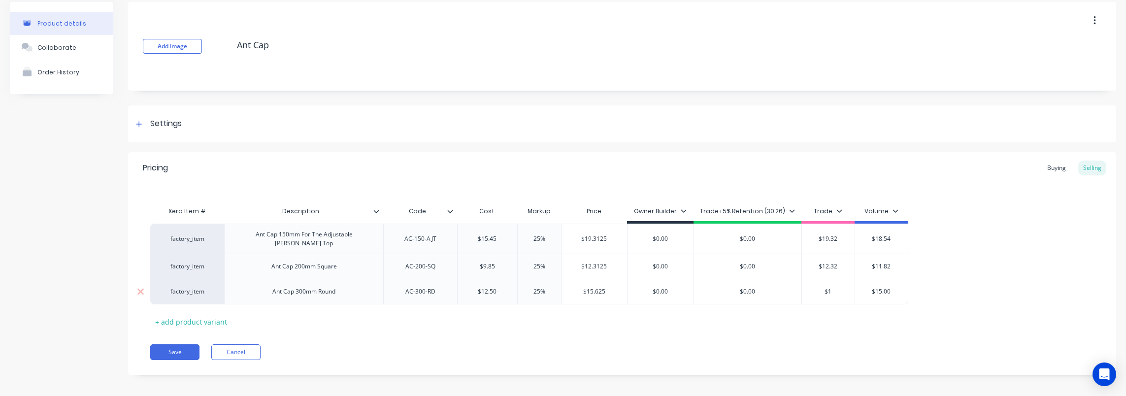
type input "$15"
type textarea "x"
type input "$15."
type textarea "x"
type input "$15.6"
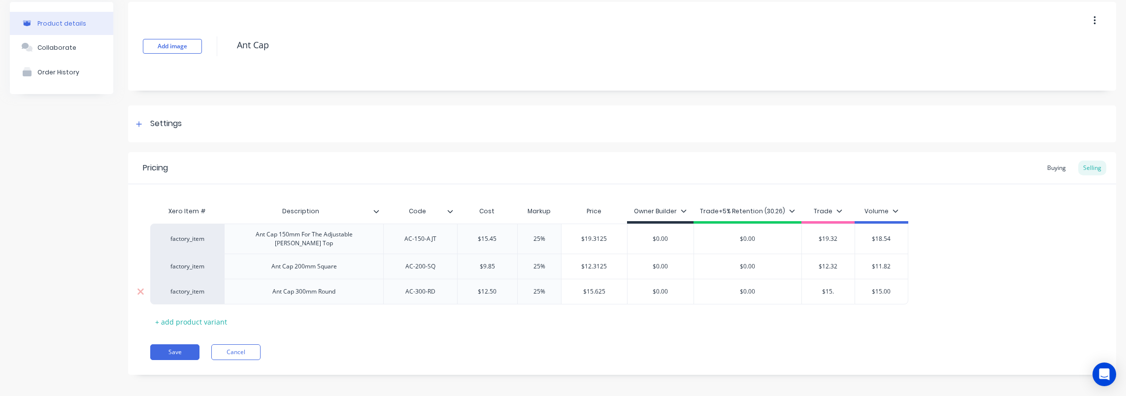
type textarea "x"
type input "$15.63"
type textarea "x"
type input "$15.63"
drag, startPoint x: 540, startPoint y: 231, endPoint x: 533, endPoint y: 232, distance: 7.4
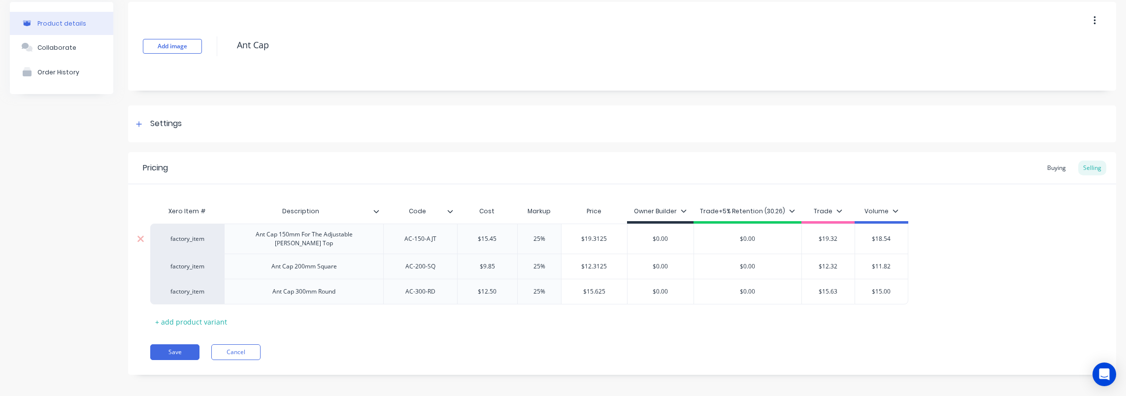
click at [533, 234] on input "25%" at bounding box center [539, 238] width 49 height 9
type input "3%"
type textarea "x"
type input "30%"
type textarea "x"
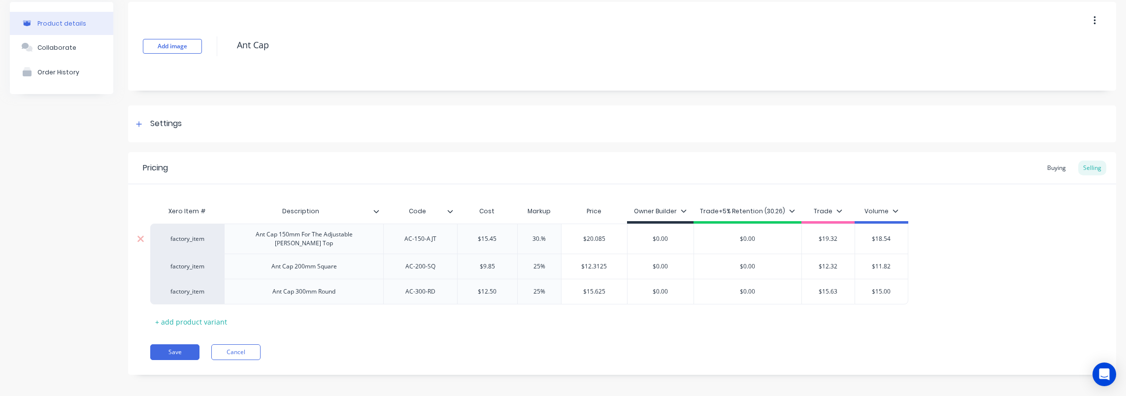
type input "30.2%"
type textarea "x"
type input "30.26%"
type textarea "x"
type input "30.26%"
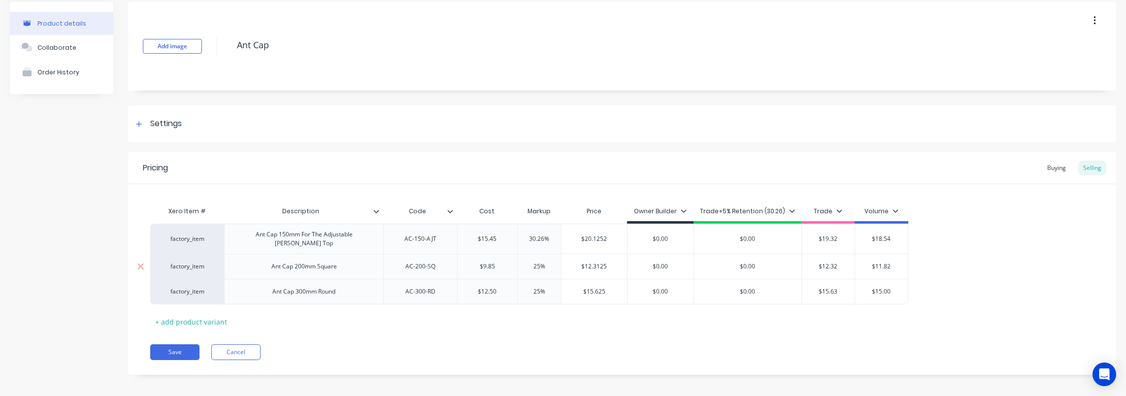
drag, startPoint x: 540, startPoint y: 260, endPoint x: 534, endPoint y: 260, distance: 5.9
click at [534, 262] on input "25%" at bounding box center [539, 266] width 49 height 9
type input "3%"
type textarea "x"
type input "30%"
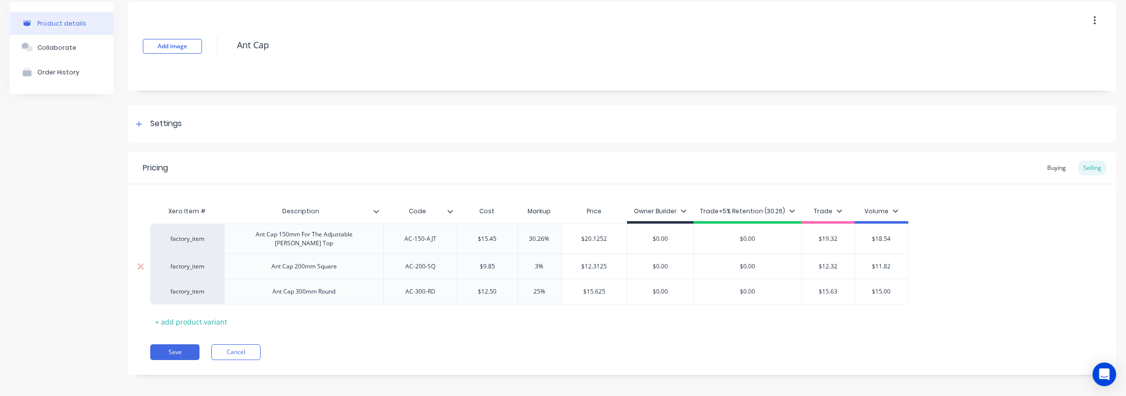
type textarea "x"
type input "30.2%"
type textarea "x"
type input "30.26%"
type textarea "x"
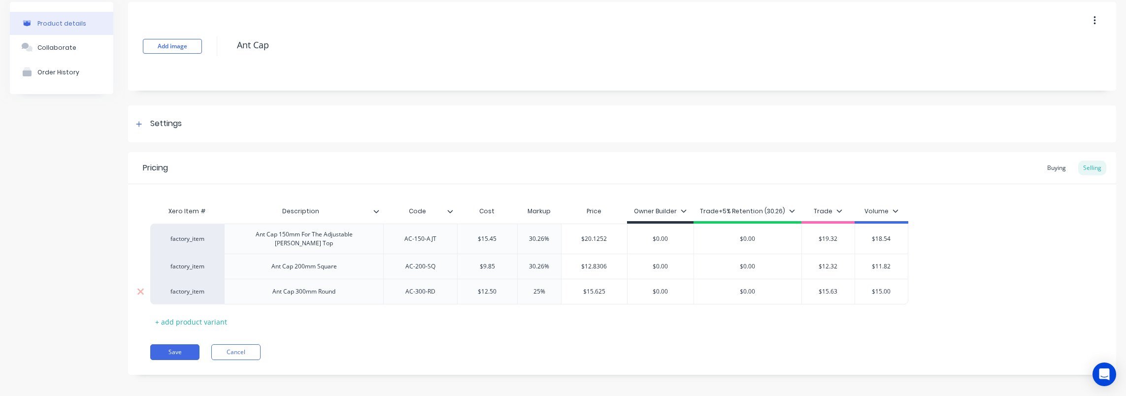
type input "30.26%"
click at [534, 287] on input "25%" at bounding box center [539, 291] width 49 height 9
type input "3%"
type textarea "x"
type input "30%"
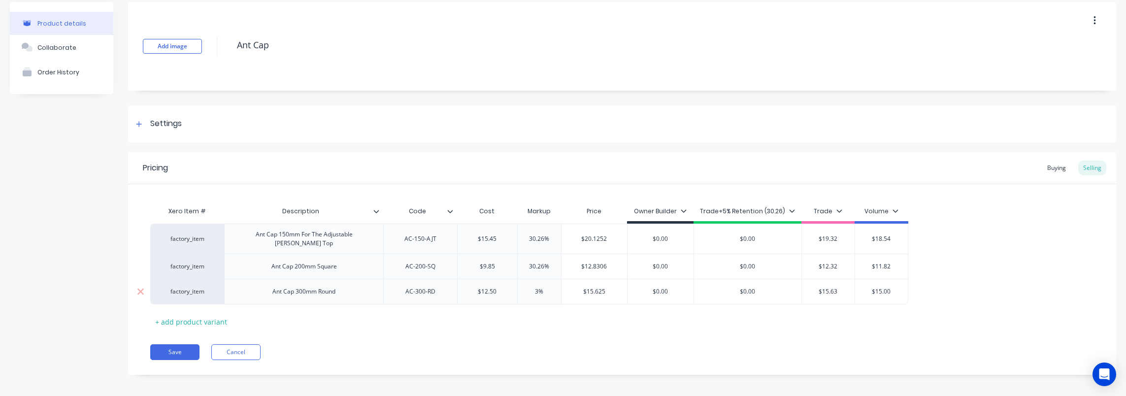
type textarea "x"
type input "30.2%"
type textarea "x"
type input "30.26%"
type textarea "x"
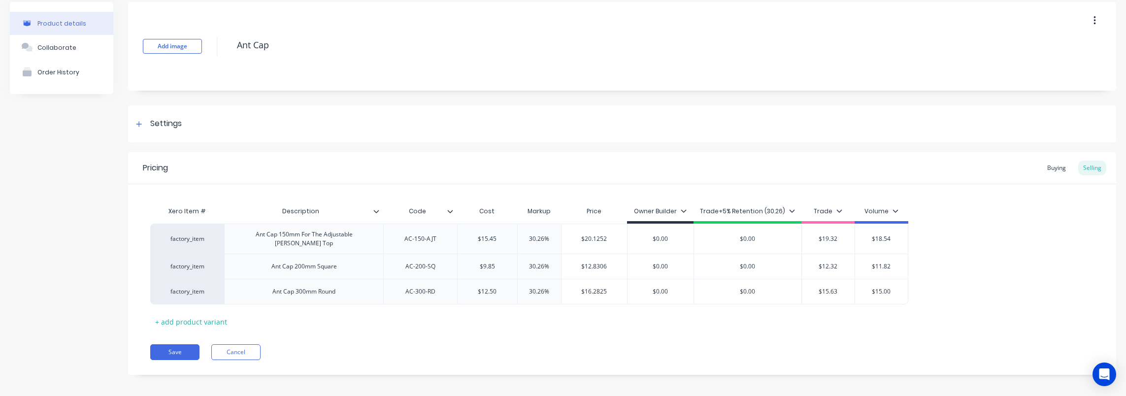
type input "30.26%"
